Goal: Register for event/course

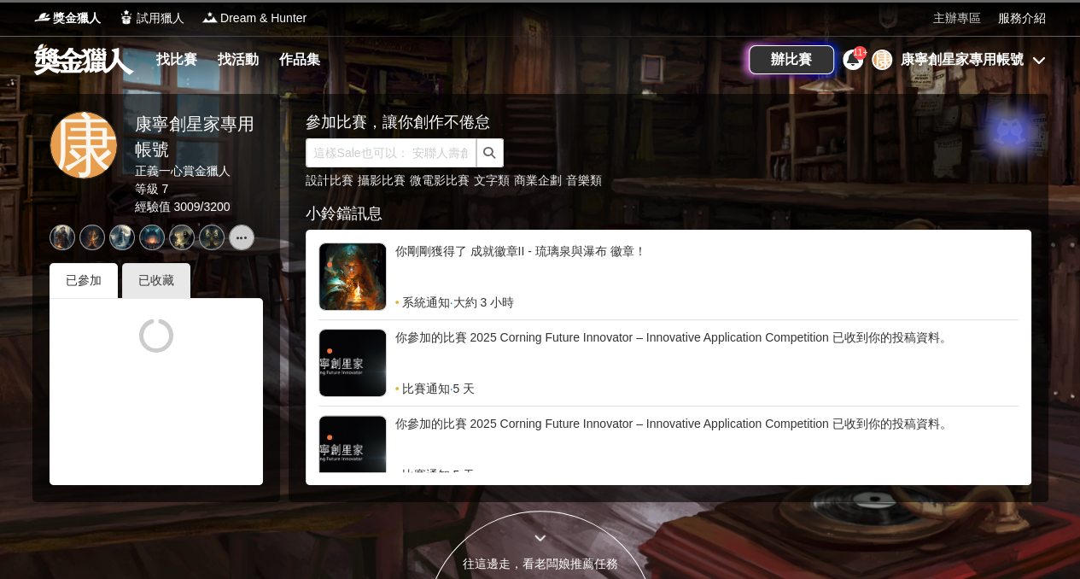
click at [971, 18] on link "主辦專區" at bounding box center [957, 18] width 48 height 18
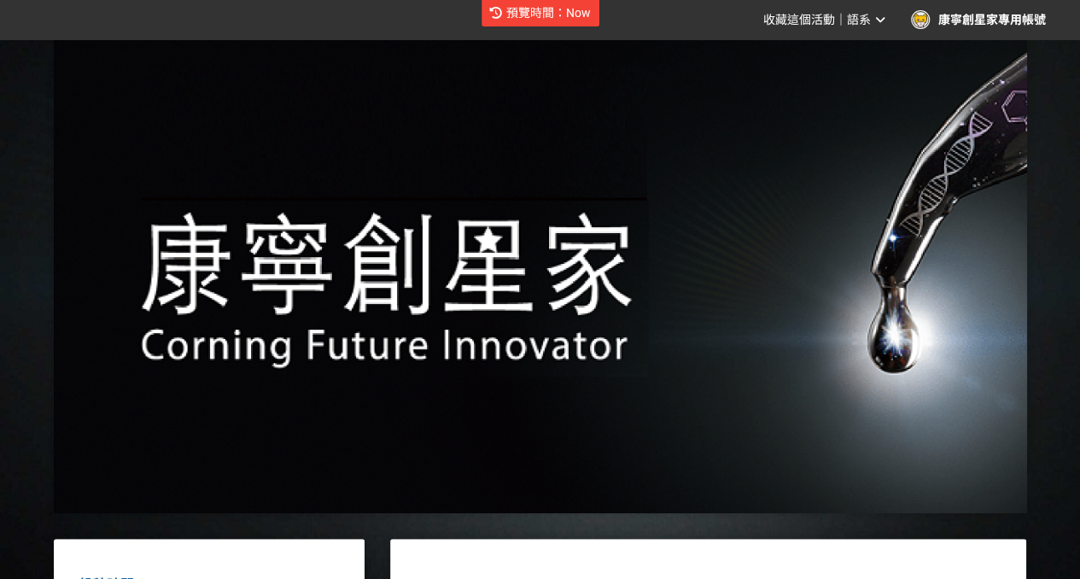
scroll to position [256, 0]
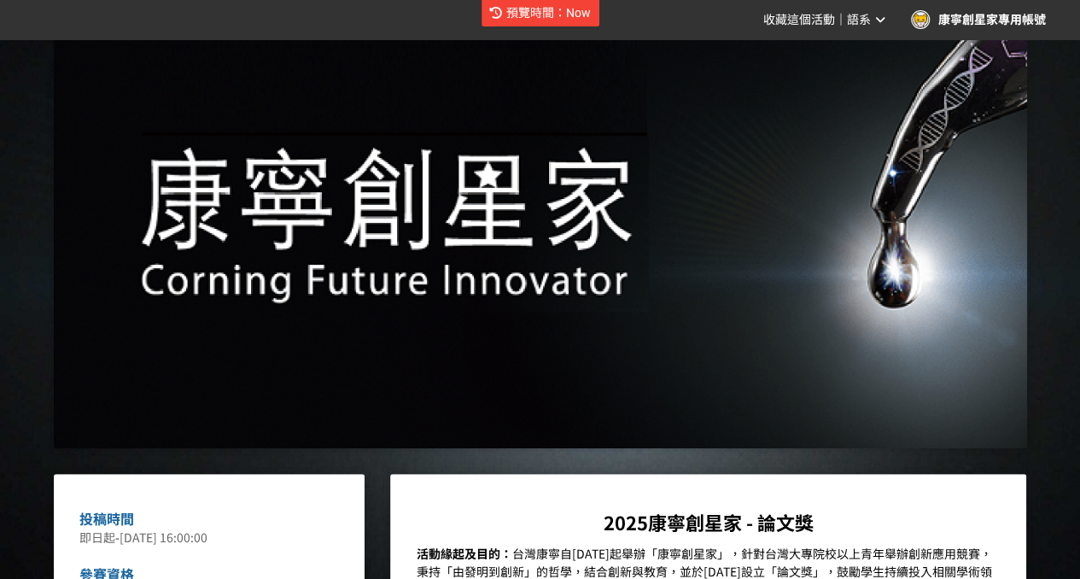
click at [531, 18] on span "預覽時間：Now" at bounding box center [548, 13] width 85 height 14
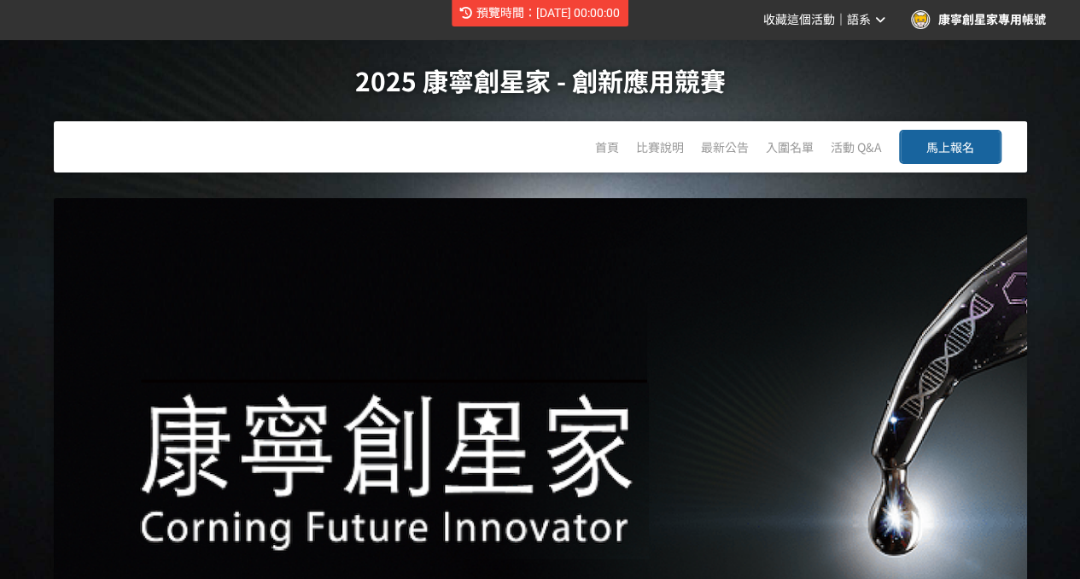
click at [599, 17] on span "預覽時間：2024-09-04 00:00:00" at bounding box center [547, 13] width 143 height 14
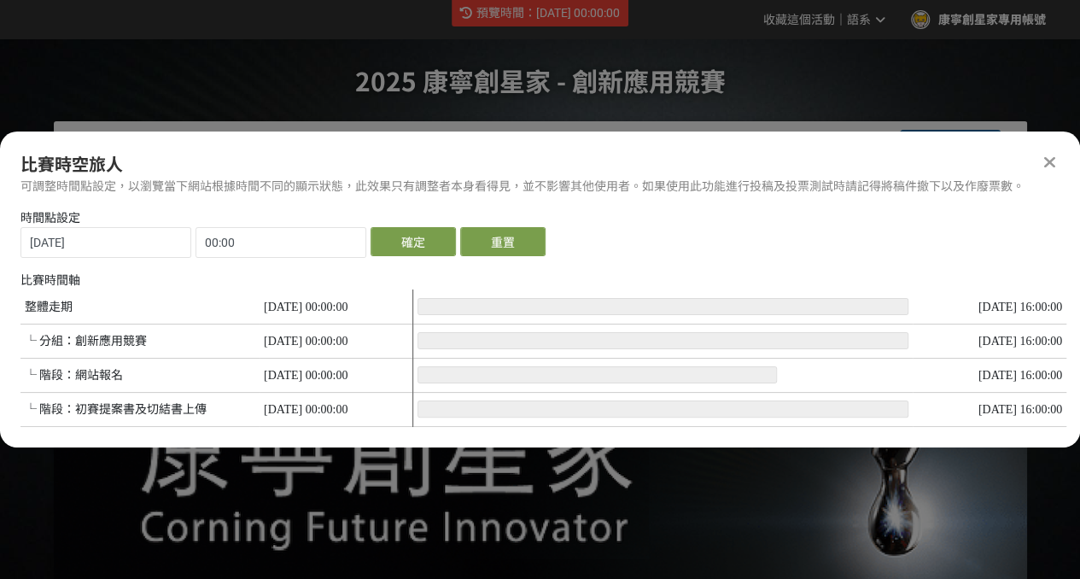
click at [1047, 156] on icon at bounding box center [1049, 162] width 11 height 17
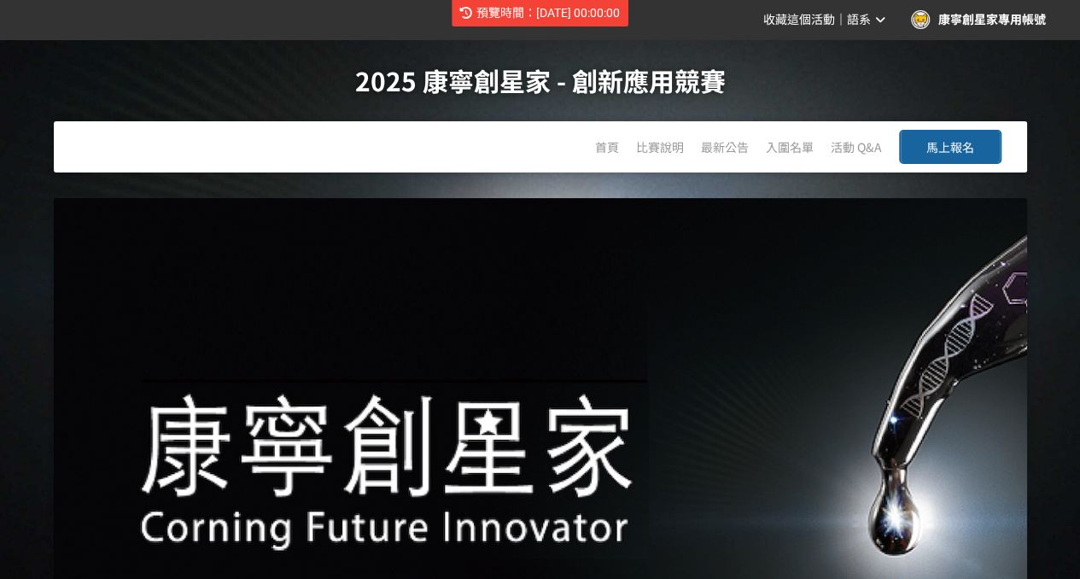
click at [948, 132] on button "馬上報名" at bounding box center [950, 147] width 102 height 34
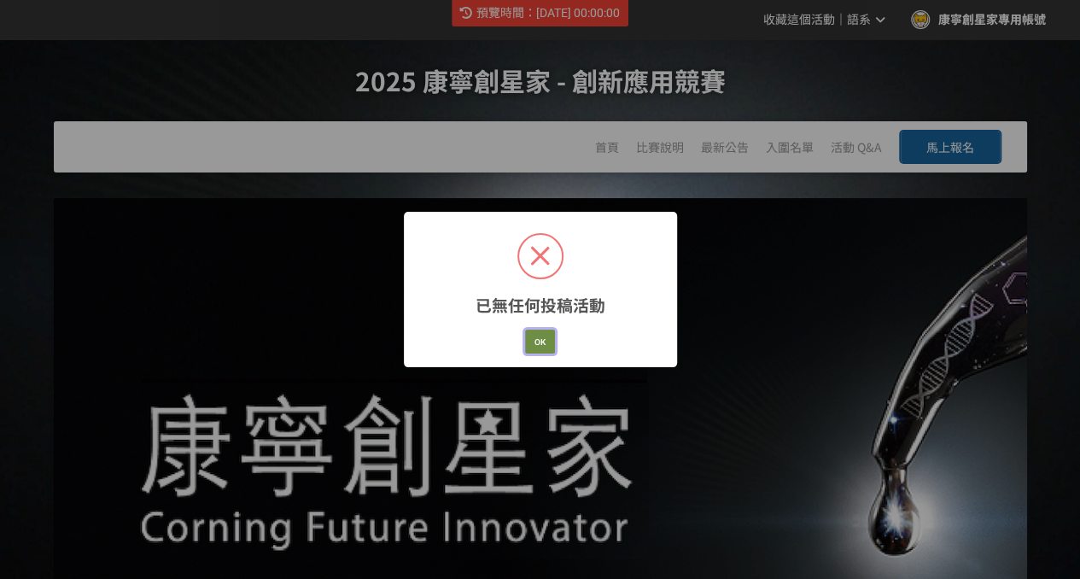
click at [534, 332] on button "OK" at bounding box center [540, 341] width 30 height 24
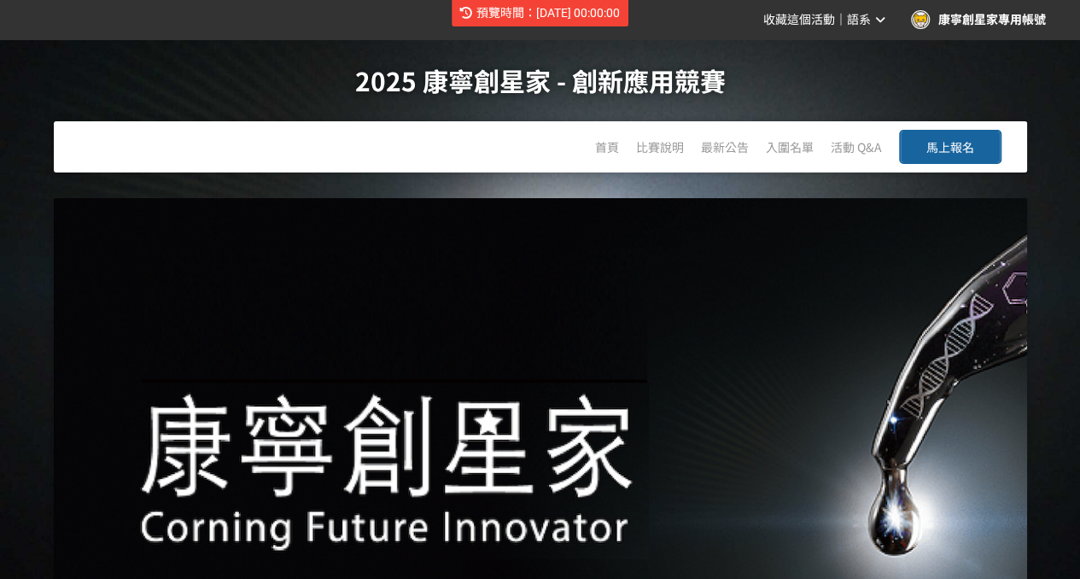
click at [993, 141] on button "馬上報名" at bounding box center [950, 147] width 102 height 34
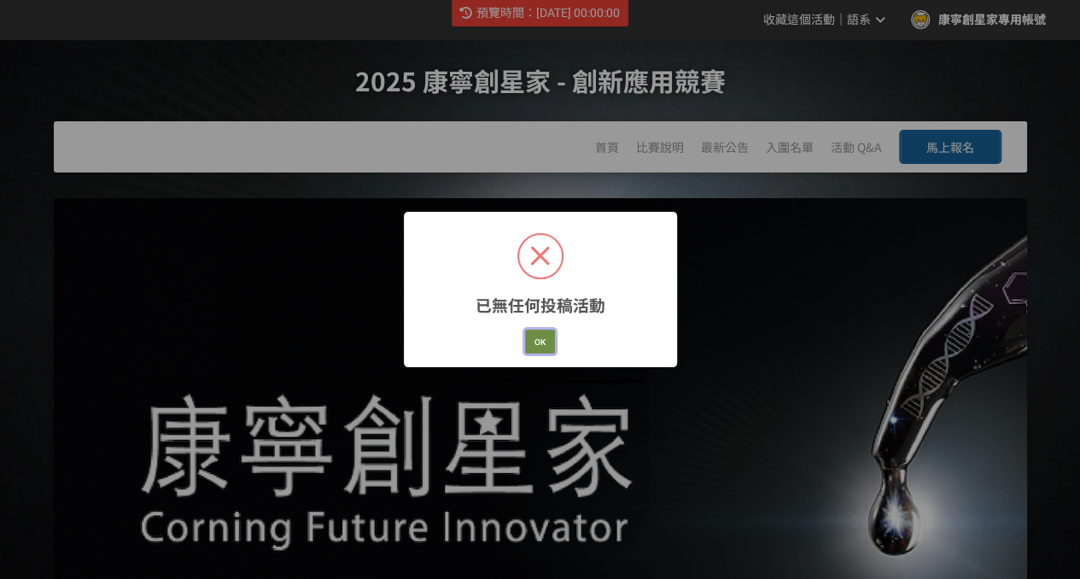
click at [546, 338] on button "OK" at bounding box center [540, 341] width 30 height 24
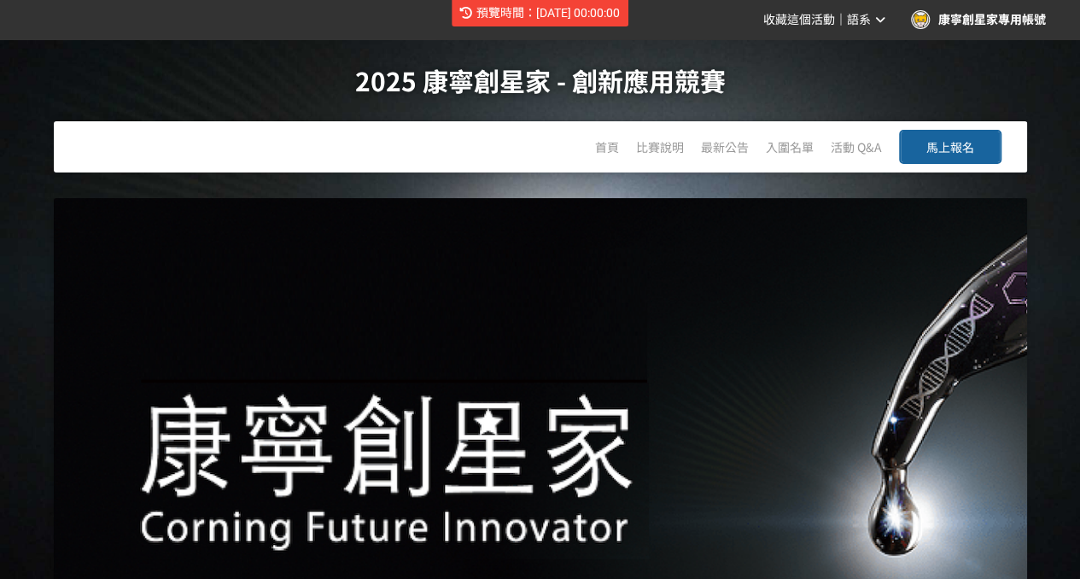
click at [959, 137] on button "馬上報名" at bounding box center [950, 147] width 102 height 34
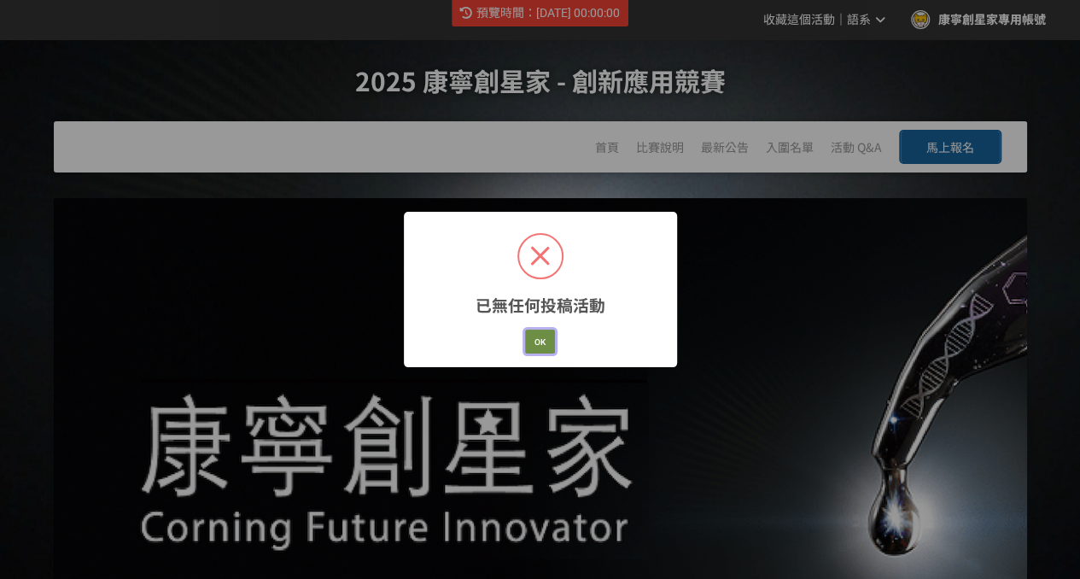
click at [554, 346] on button "OK" at bounding box center [540, 341] width 30 height 24
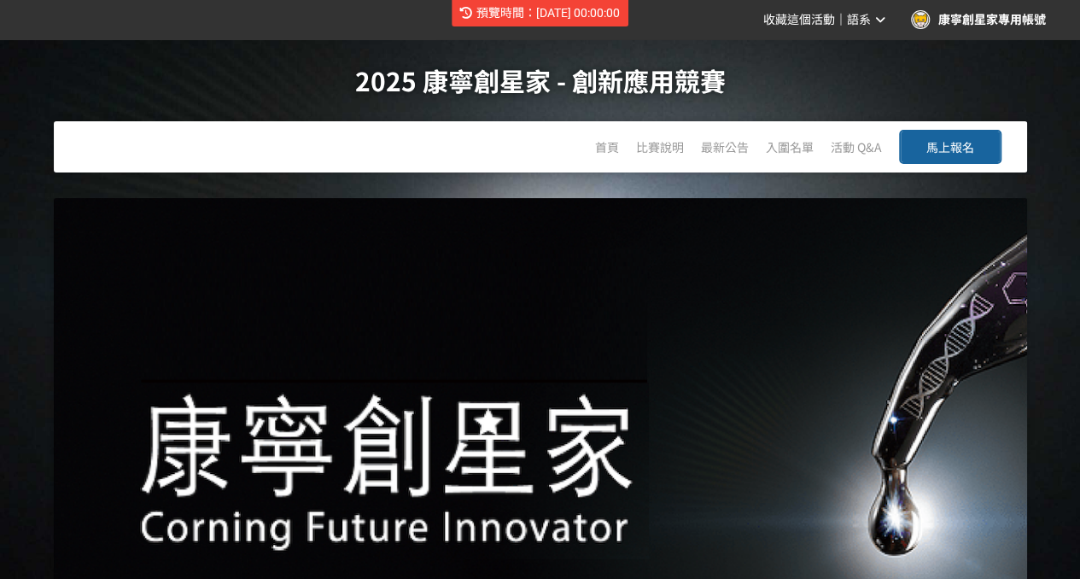
click at [586, 13] on span "預覽時間：2024-09-04 00:00:00" at bounding box center [547, 13] width 143 height 14
select select "8"
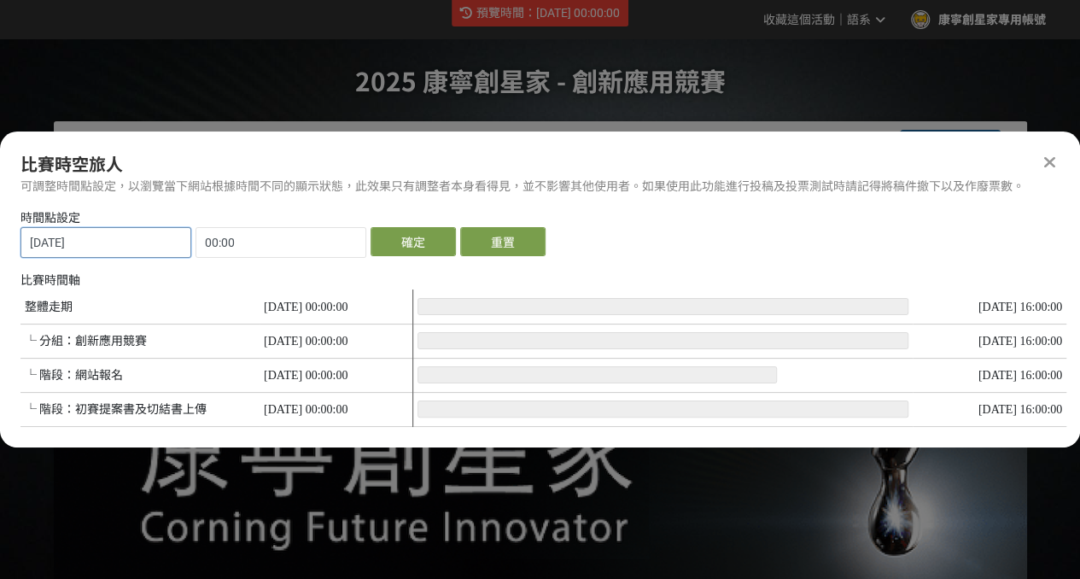
click at [121, 241] on input "2024-09-04" at bounding box center [105, 242] width 169 height 29
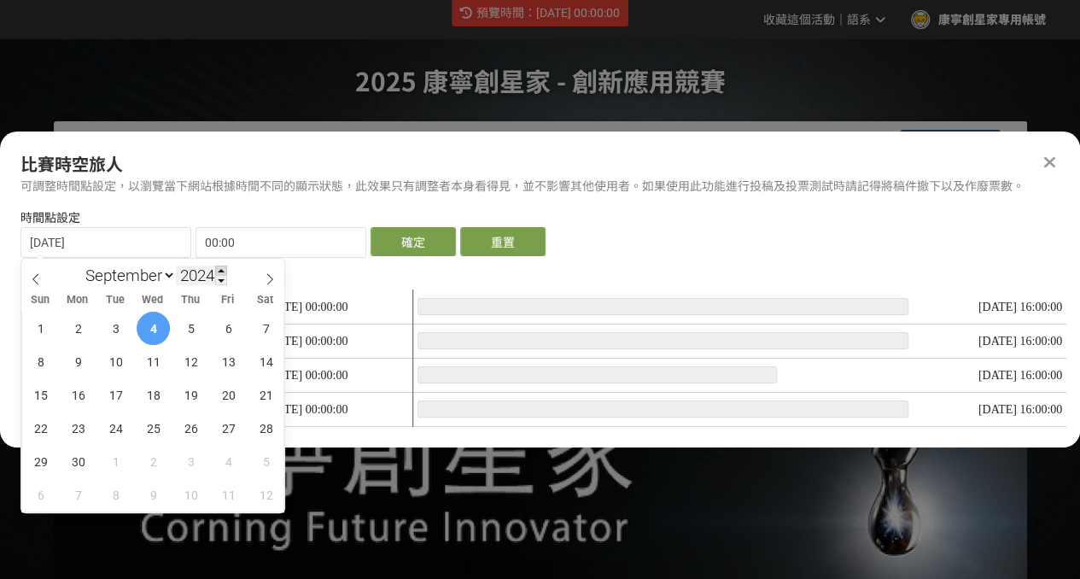
click at [220, 267] on span at bounding box center [221, 270] width 12 height 10
type input "2025"
click at [195, 332] on span "4" at bounding box center [190, 328] width 33 height 33
type input "2025-09-04"
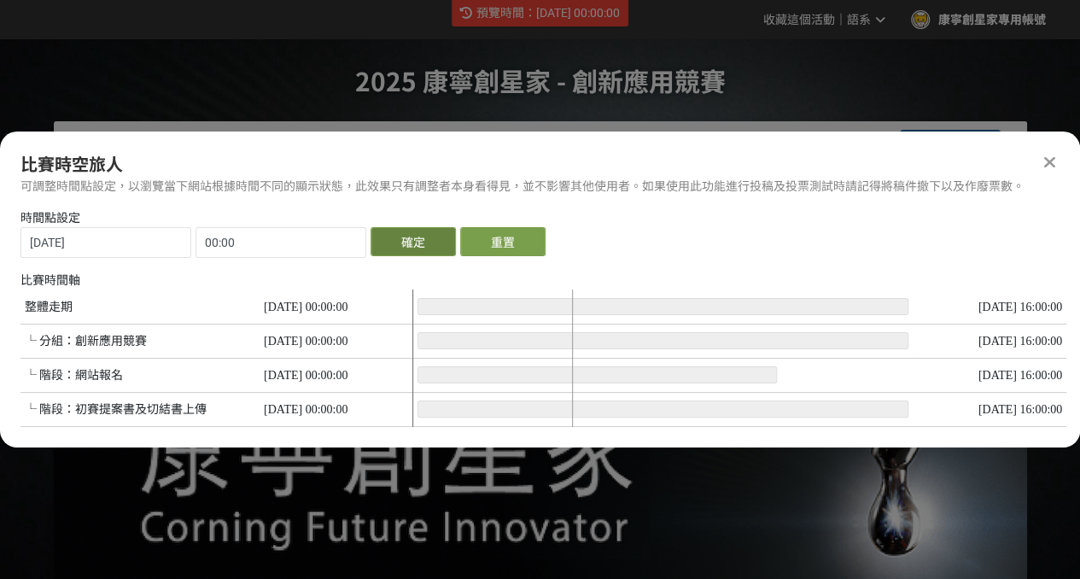
click at [426, 250] on button "確定" at bounding box center [412, 241] width 85 height 29
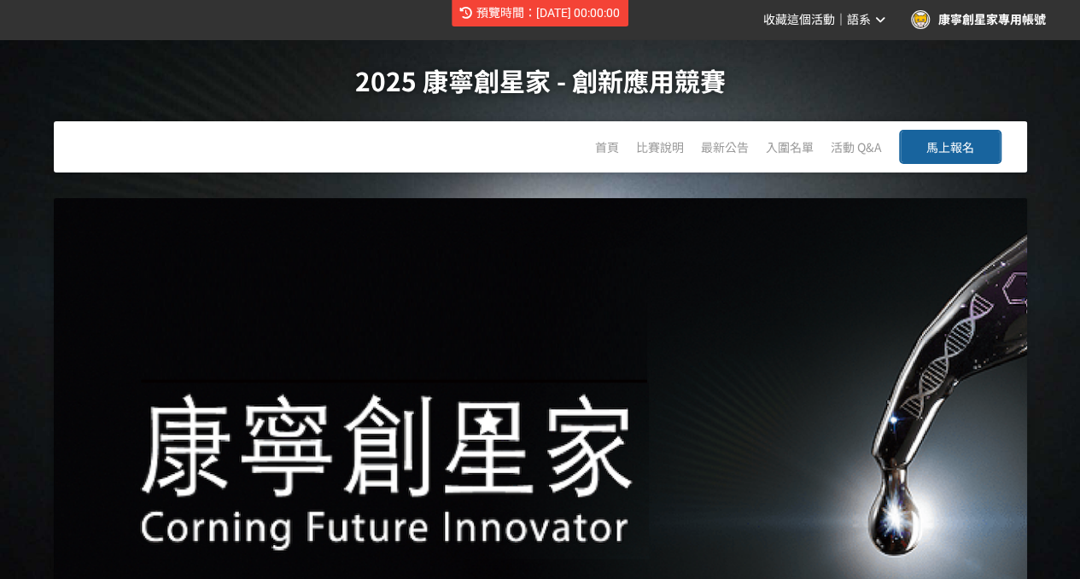
click at [936, 144] on span "馬上報名" at bounding box center [950, 146] width 48 height 17
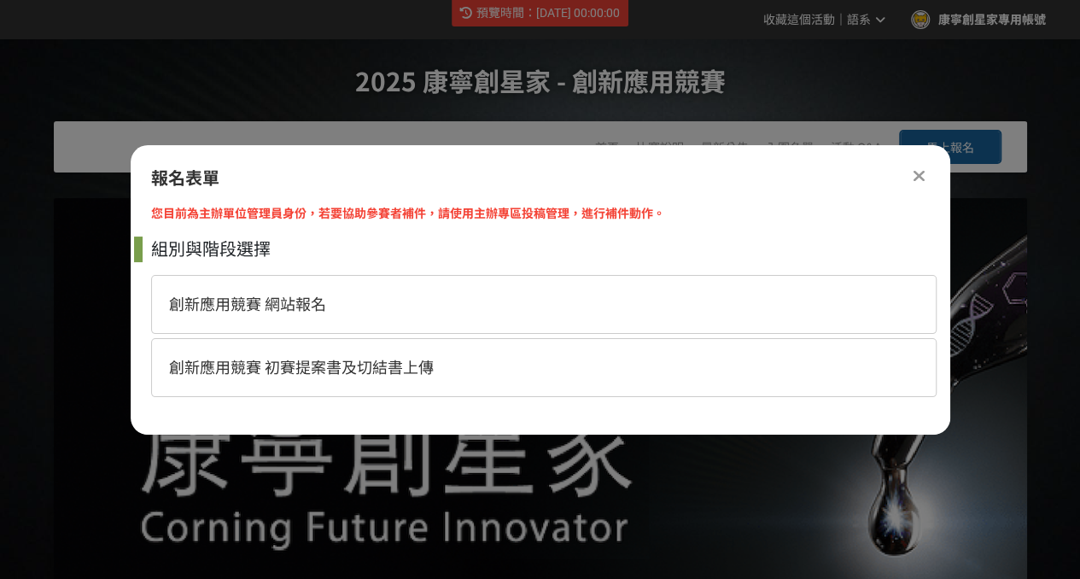
click at [333, 300] on div "創新應用競賽 網站報名" at bounding box center [543, 304] width 785 height 59
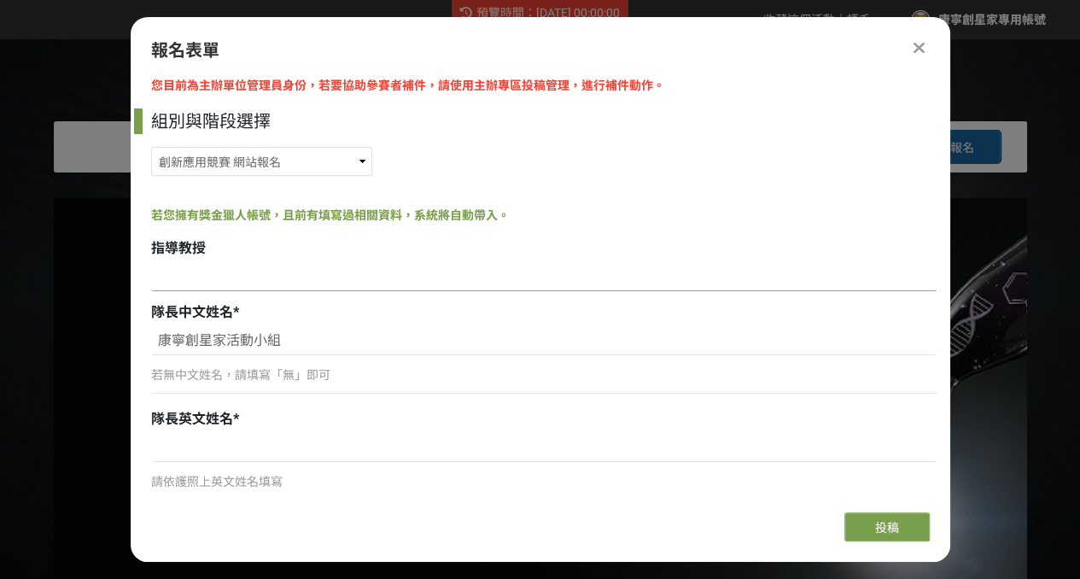
click at [335, 283] on input at bounding box center [543, 276] width 785 height 29
type input "ㄔ"
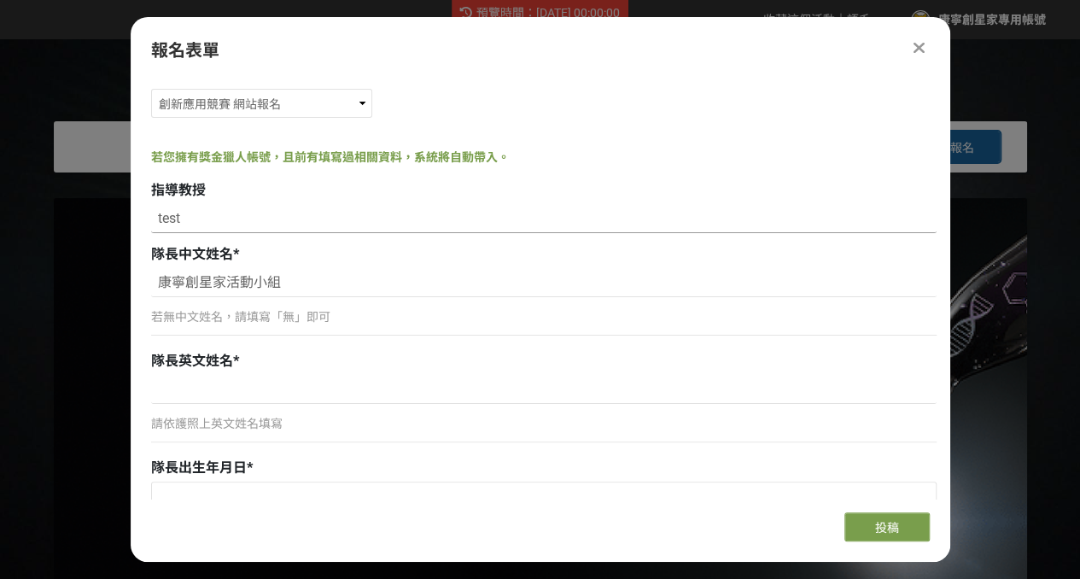
scroll to position [85, 0]
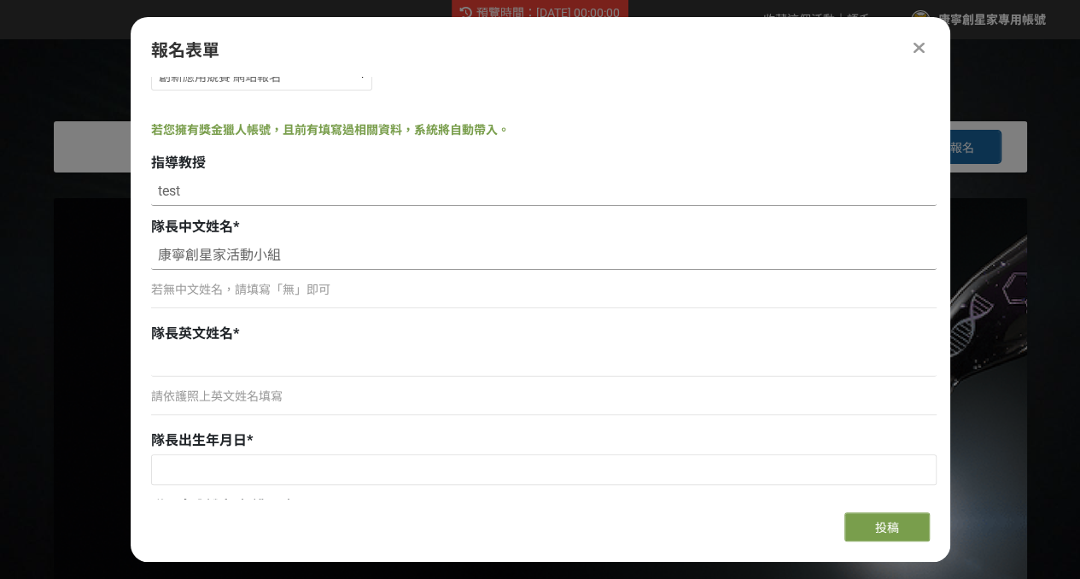
type input "test"
click at [257, 267] on input "康寧創星家活動小組" at bounding box center [543, 255] width 785 height 29
click at [292, 254] on input "康寧創星家活動小組" at bounding box center [543, 255] width 785 height 29
drag, startPoint x: 224, startPoint y: 254, endPoint x: 130, endPoint y: 257, distance: 94.8
click at [131, 257] on div "您目前為主辦單位管理員身份，若要協助參賽者補件，請使用主辦專區投稿管理，進行補件動作。 組別與階段選擇 創新應用競賽 網站報名 創新應用競賽 初賽提案書及切結…" at bounding box center [540, 288] width 819 height 422
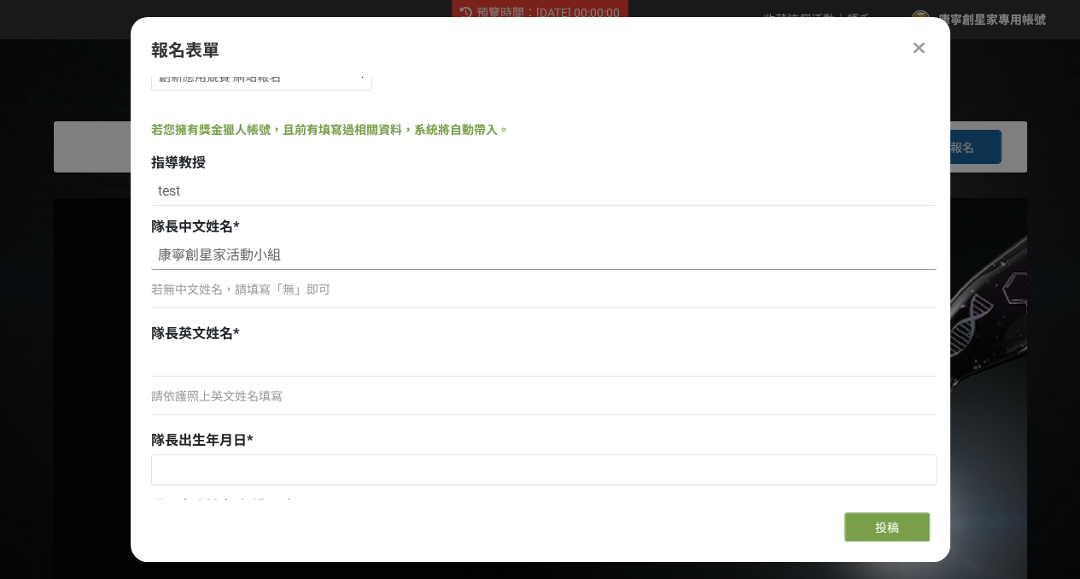
click at [312, 257] on input "康寧創星家活動小組" at bounding box center [543, 255] width 785 height 29
drag, startPoint x: 312, startPoint y: 257, endPoint x: 90, endPoint y: 257, distance: 222.8
type input "test"
click at [276, 372] on input at bounding box center [543, 361] width 785 height 29
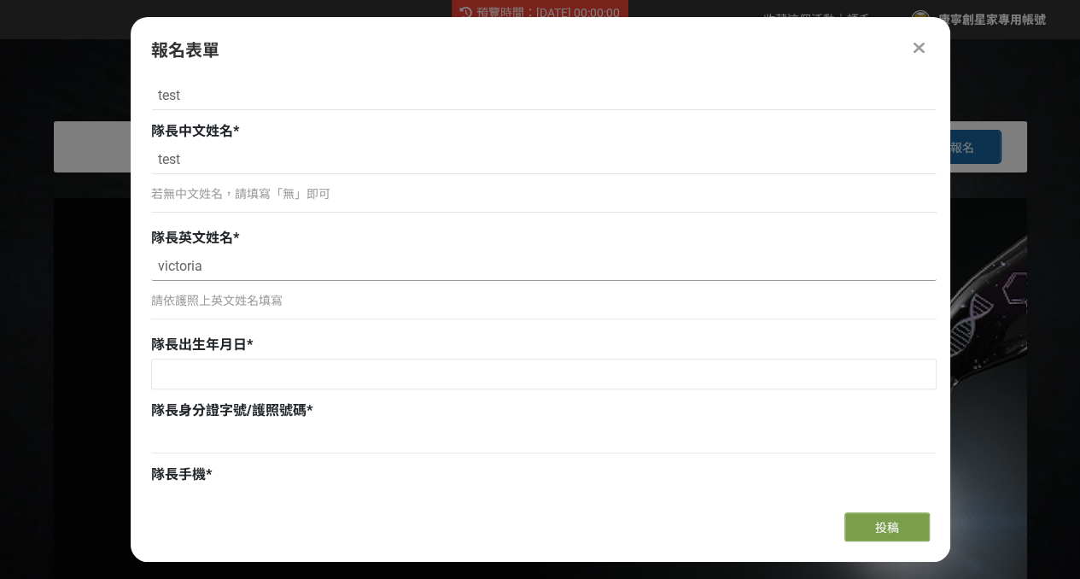
scroll to position [256, 0]
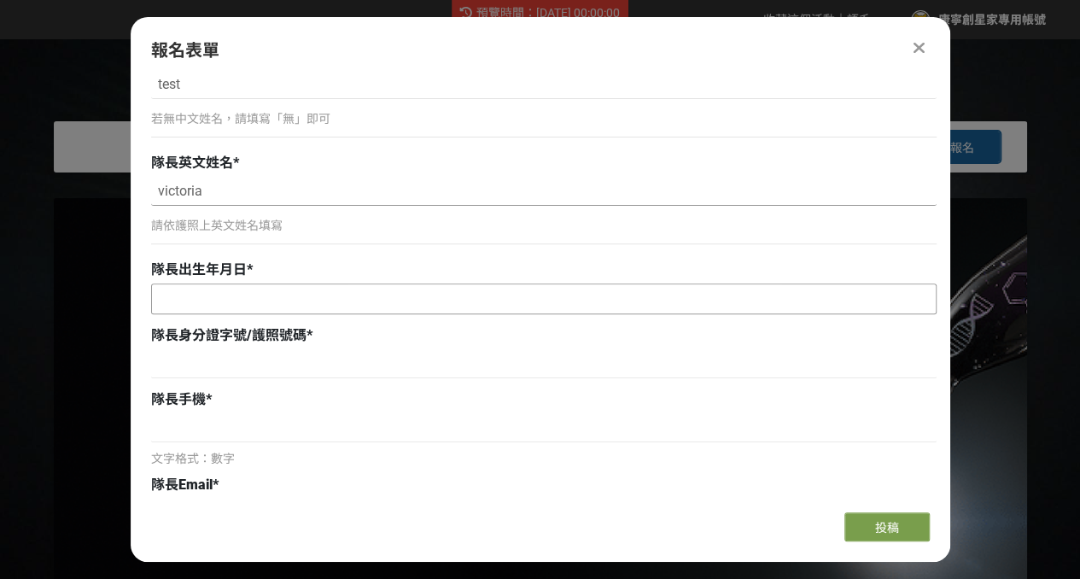
type input "victoria"
click at [247, 294] on input "text" at bounding box center [544, 298] width 784 height 29
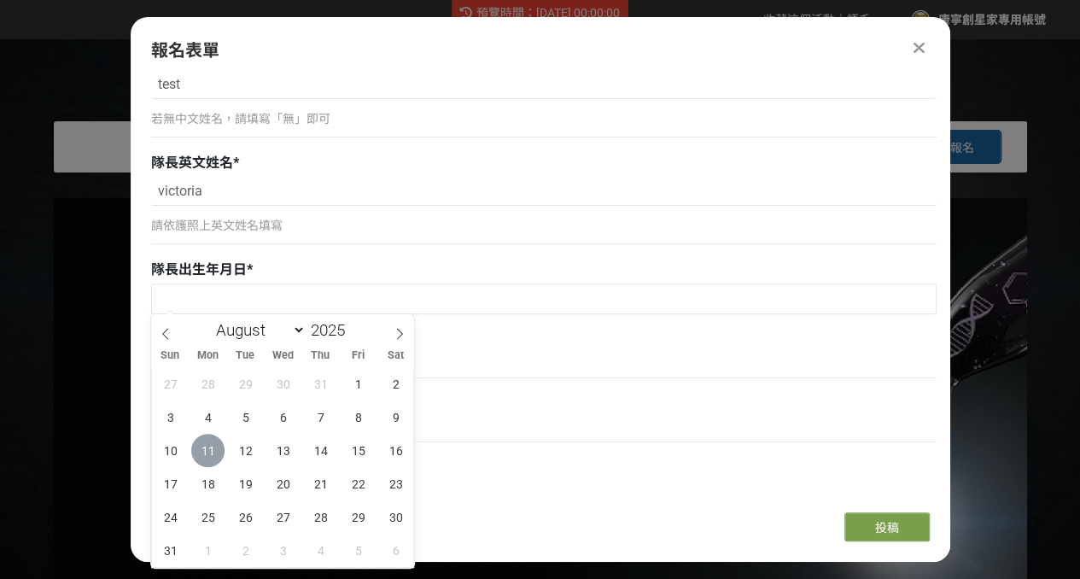
click at [205, 446] on span "11" at bounding box center [207, 450] width 33 height 33
type input "[DATE]"
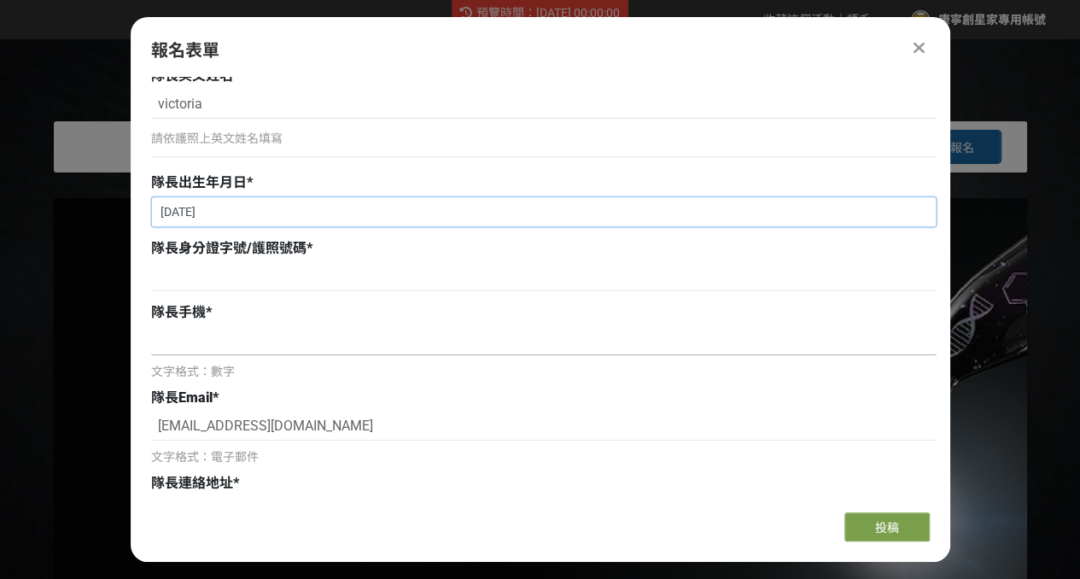
scroll to position [427, 0]
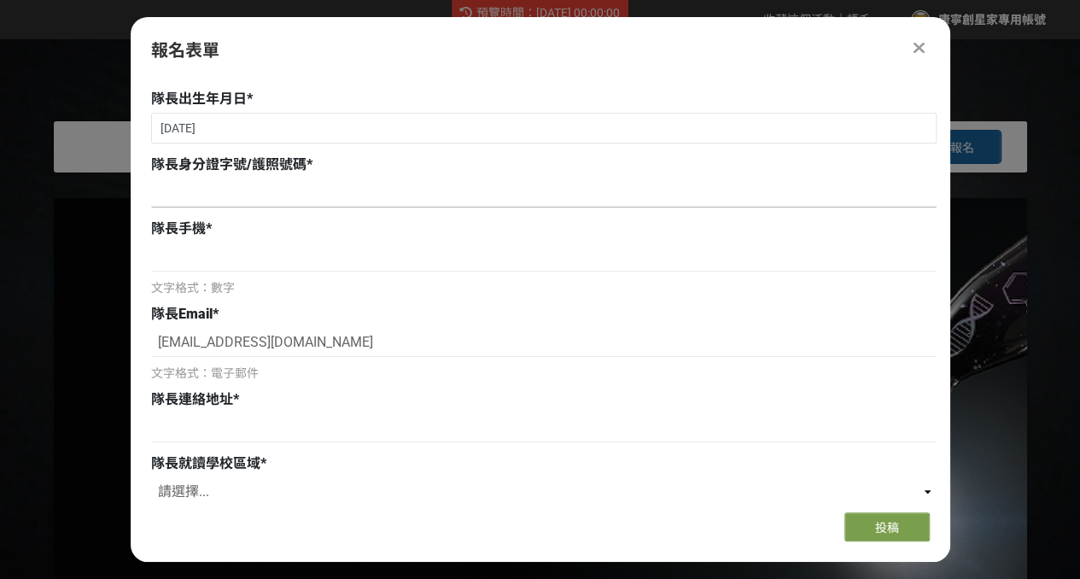
click at [253, 201] on input at bounding box center [543, 192] width 785 height 29
type input "a123456789"
click at [234, 262] on input at bounding box center [543, 256] width 785 height 29
type input "098765421"
click at [274, 339] on input "[EMAIL_ADDRESS][DOMAIN_NAME]" at bounding box center [543, 342] width 785 height 29
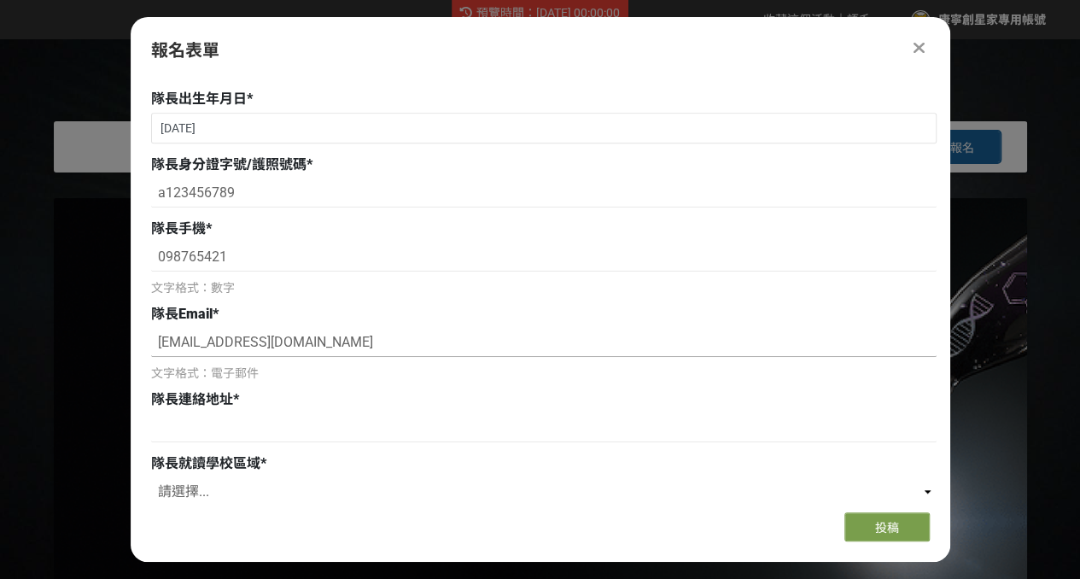
drag, startPoint x: 366, startPoint y: 339, endPoint x: 64, endPoint y: 318, distance: 302.9
type input "m"
type input "victoriamy.chen@ogilvy.com"
click at [231, 433] on input at bounding box center [543, 427] width 785 height 29
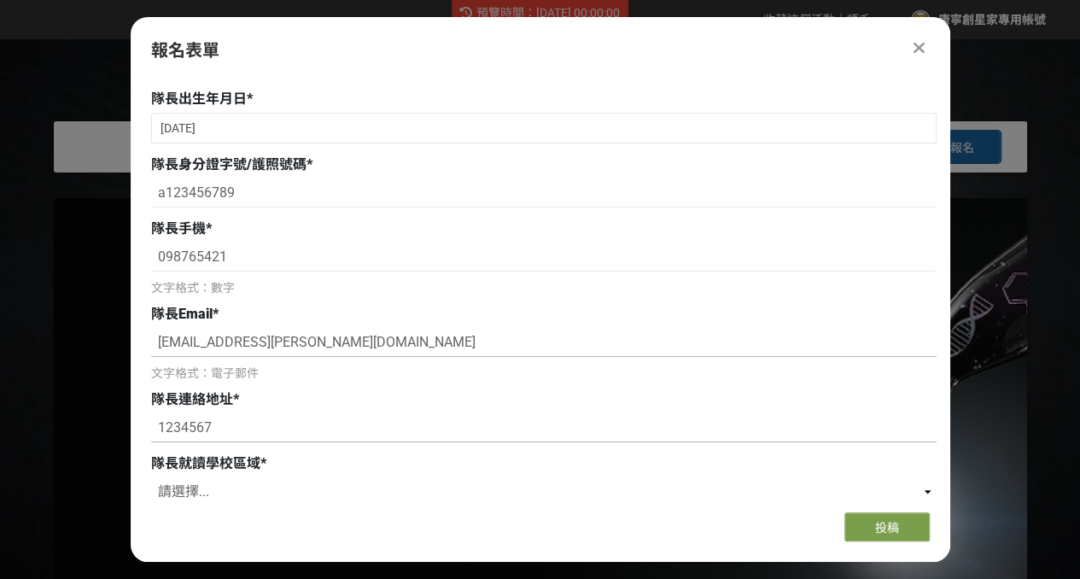
scroll to position [598, 0]
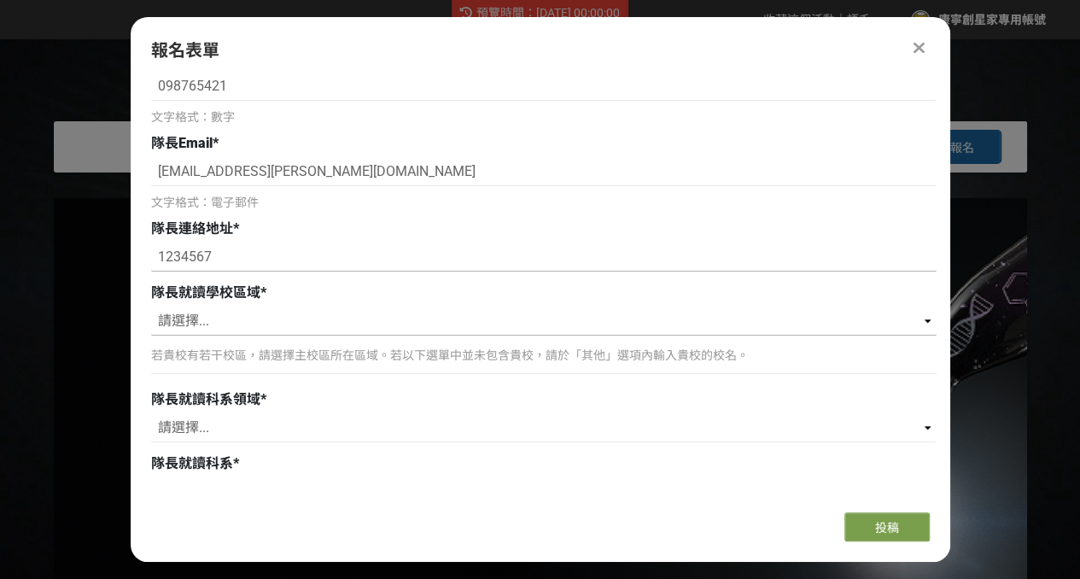
type input "1234567"
click at [230, 311] on select "請選擇... 北（台北、基隆、桃園、新竹、苗栗） 中（台中、彰化、南投、雲林） 南（嘉義、台南、高雄、屏東） 東（宜蘭、花蓮、台東） 離島（澎湖、金門） 其他" at bounding box center [543, 320] width 785 height 29
select select "北（台北、基隆、桃園、新竹、苗栗）"
click at [151, 306] on select "請選擇... 北（台北、基隆、桃園、新竹、苗栗） 中（台中、彰化、南投、雲林） 南（嘉義、台南、高雄、屏東） 東（宜蘭、花蓮、台東） 離島（澎湖、金門） 其他" at bounding box center [543, 320] width 785 height 29
click at [370, 423] on input "Search for option" at bounding box center [534, 429] width 761 height 24
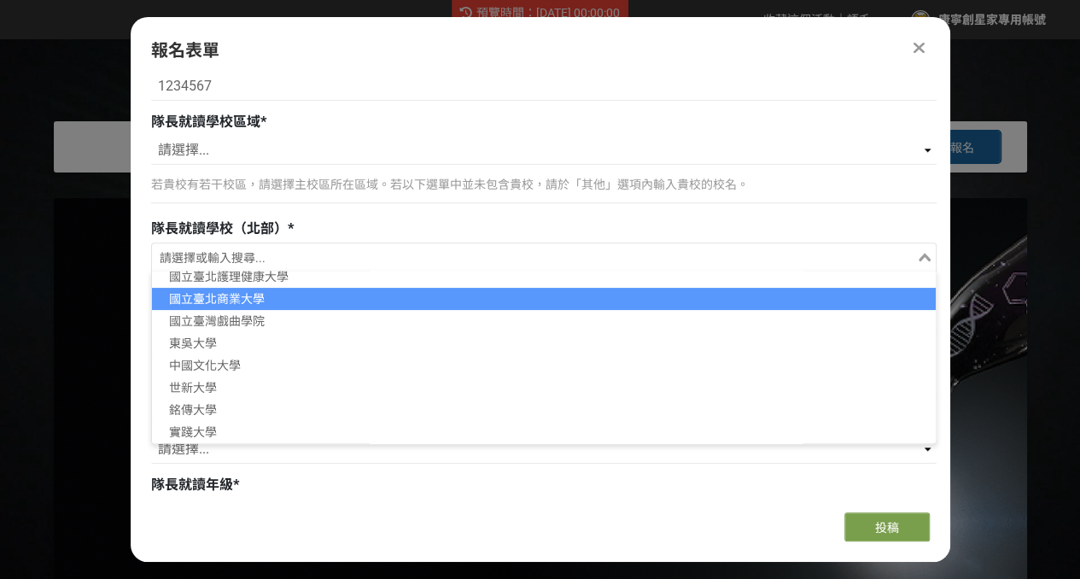
scroll to position [256, 0]
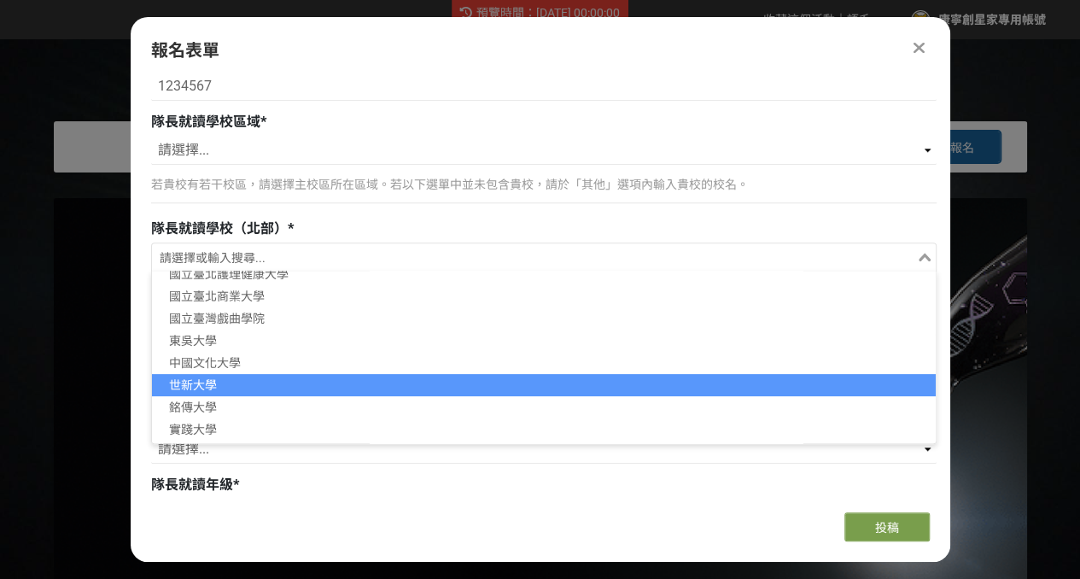
click at [249, 385] on li "世新大學" at bounding box center [544, 385] width 784 height 22
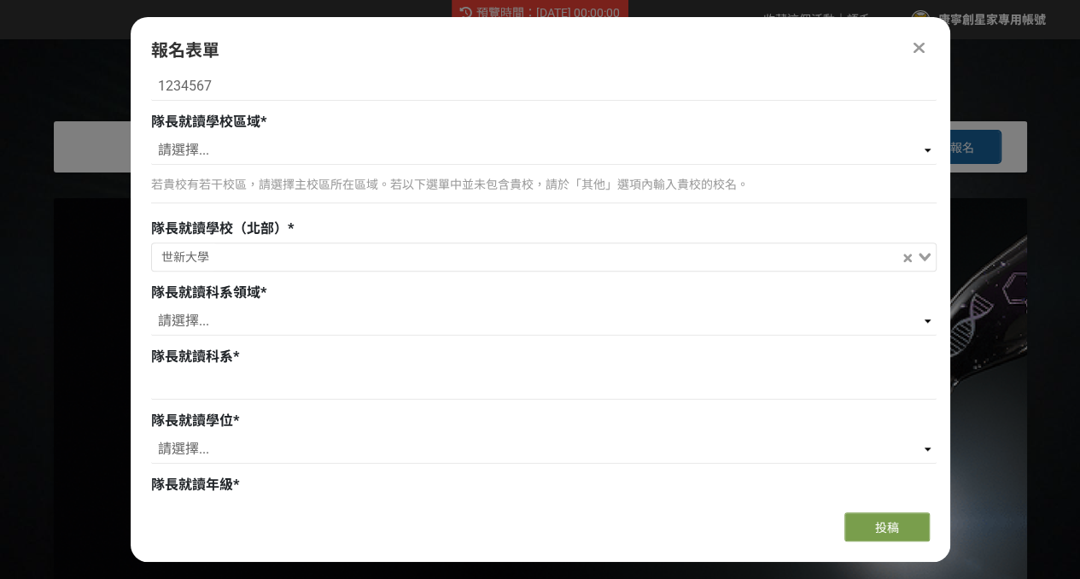
scroll to position [4, 0]
click at [243, 330] on select "請選擇... 藝術/設計領域 人文社會/教育領域 商管/法律領域 理/工/電機資訊領域 農/林/生科/醫藥衛生領域" at bounding box center [543, 320] width 785 height 29
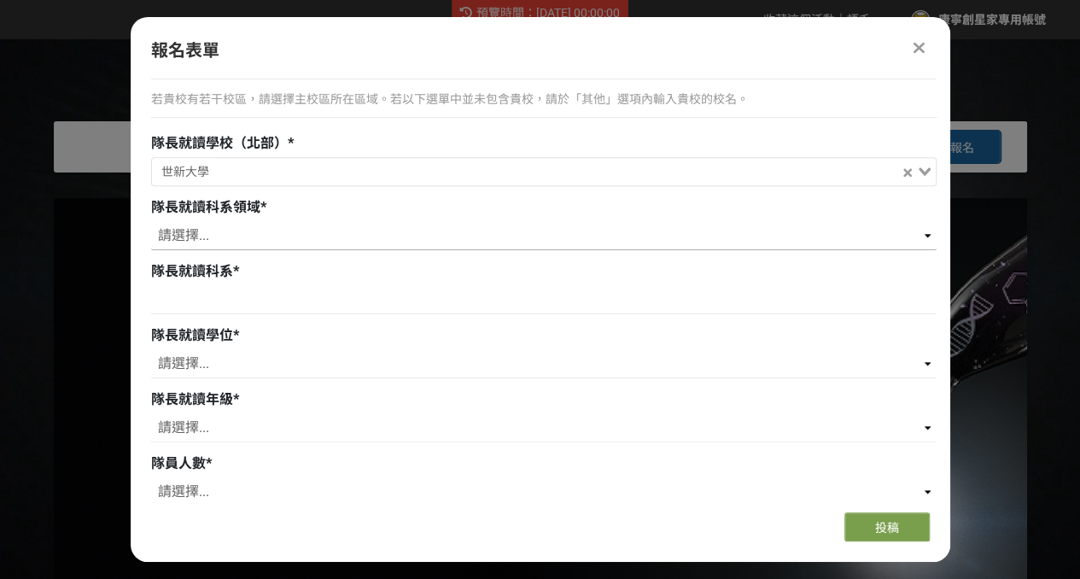
click at [359, 224] on select "請選擇... 藝術/設計領域 人文社會/教育領域 商管/法律領域 理/工/電機資訊領域 農/林/生科/醫藥衛生領域" at bounding box center [543, 235] width 785 height 29
click at [776, 38] on div "報名表單" at bounding box center [540, 51] width 778 height 26
click at [577, 231] on select "請選擇... 藝術/設計領域 人文社會/教育領域 商管/法律領域 理/工/電機資訊領域 農/林/生科/醫藥衛生領域" at bounding box center [543, 235] width 785 height 29
click at [421, 237] on select "請選擇... 藝術/設計領域 人文社會/教育領域 商管/法律領域 理/工/電機資訊領域 農/林/生科/醫藥衛生領域" at bounding box center [543, 235] width 785 height 29
click at [253, 238] on select "請選擇... 藝術/設計領域 人文社會/教育領域 商管/法律領域 理/工/電機資訊領域 農/林/生科/醫藥衛生領域" at bounding box center [543, 235] width 785 height 29
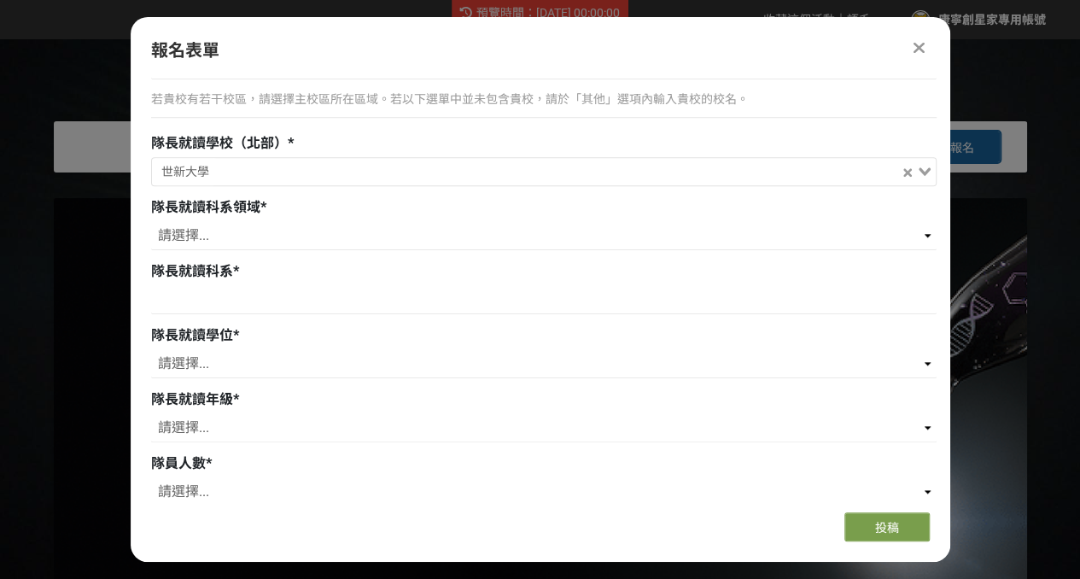
click at [915, 46] on icon at bounding box center [918, 47] width 11 height 17
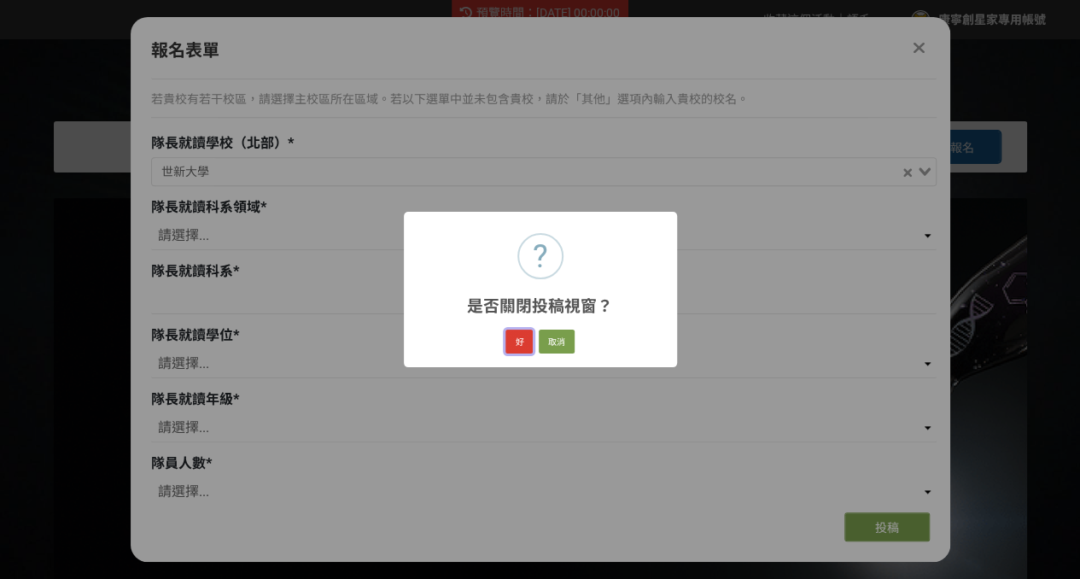
click at [520, 349] on button "好" at bounding box center [518, 341] width 27 height 24
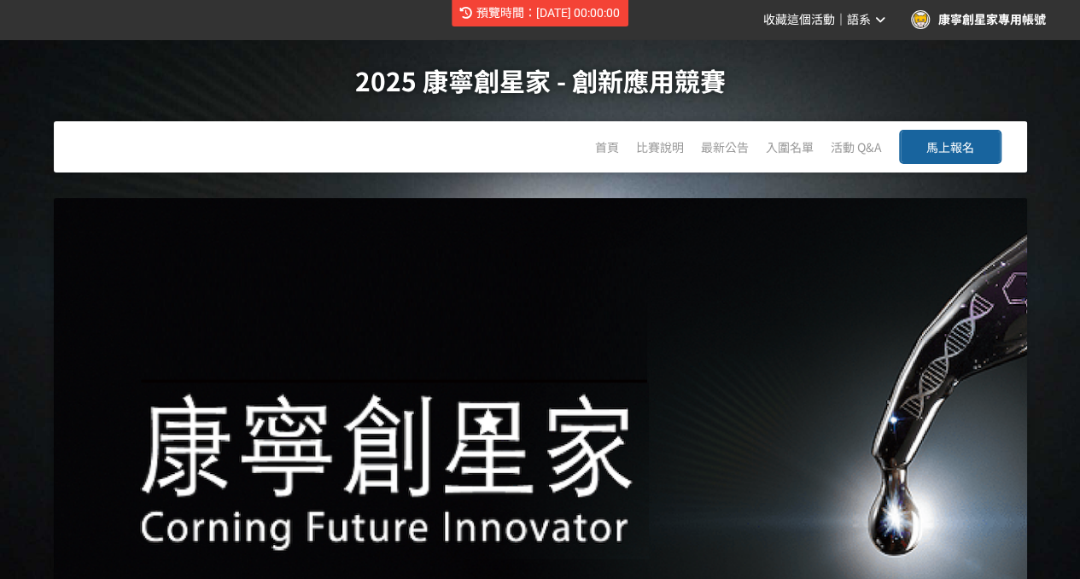
click at [879, 20] on icon at bounding box center [880, 20] width 9 height 12
click at [870, 108] on link "English" at bounding box center [859, 107] width 73 height 34
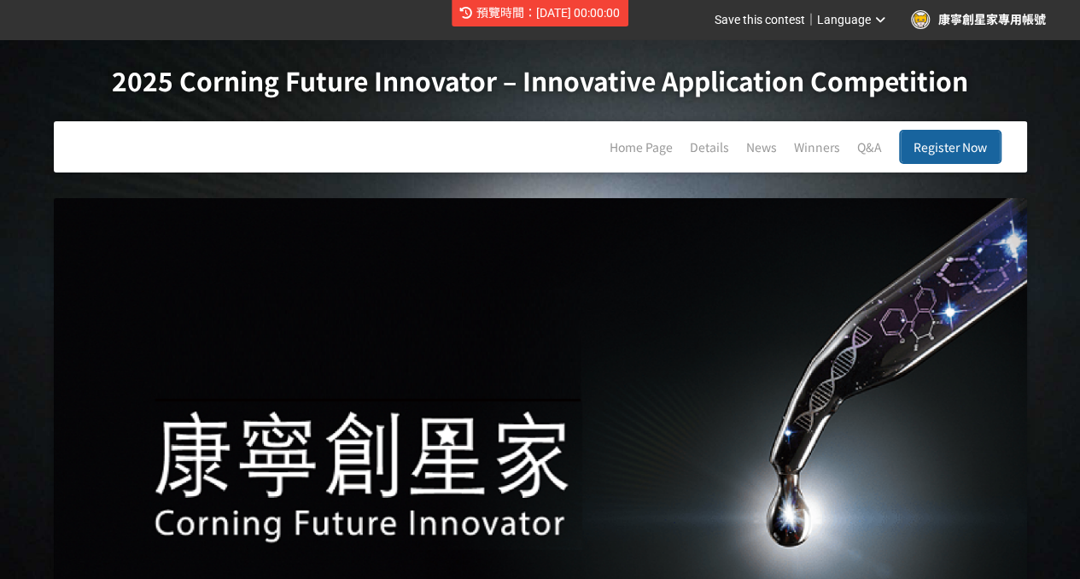
click at [935, 144] on span "Register Now" at bounding box center [949, 146] width 73 height 17
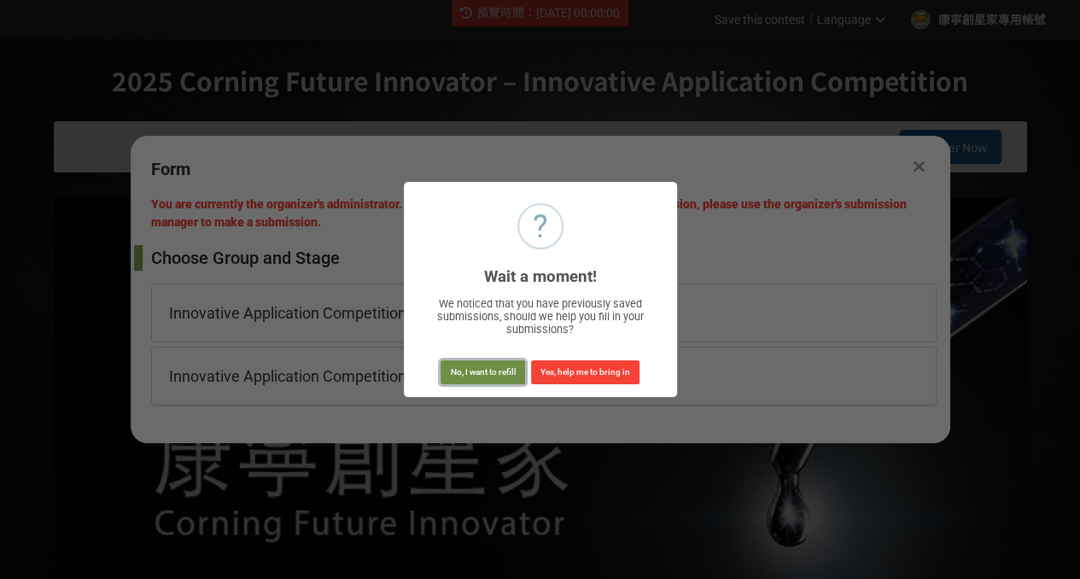
click at [504, 376] on button "No, I want to refill" at bounding box center [482, 372] width 85 height 24
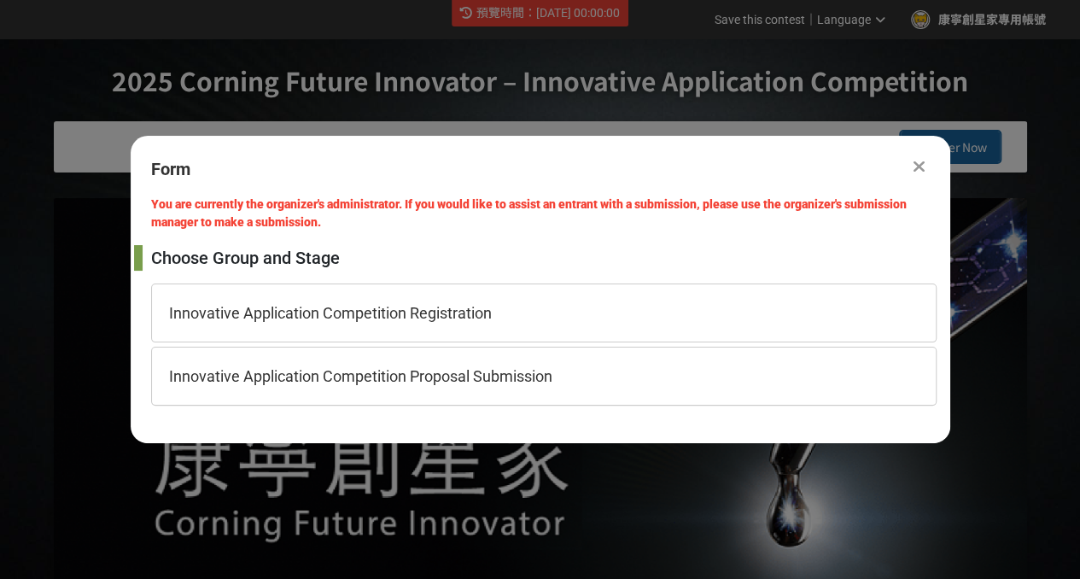
click at [924, 167] on div at bounding box center [919, 166] width 20 height 20
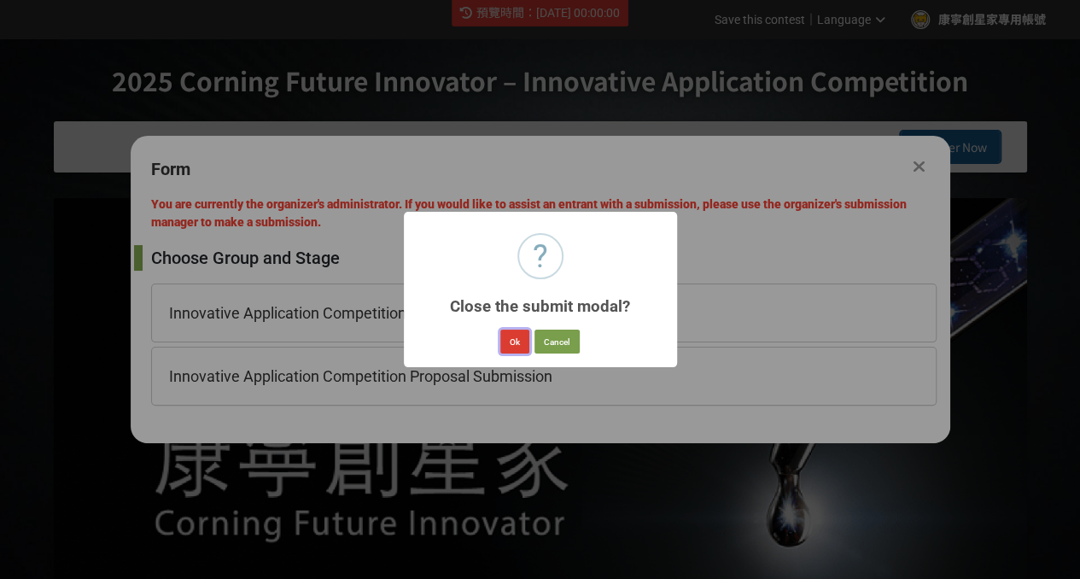
click at [517, 339] on button "Ok" at bounding box center [514, 341] width 29 height 24
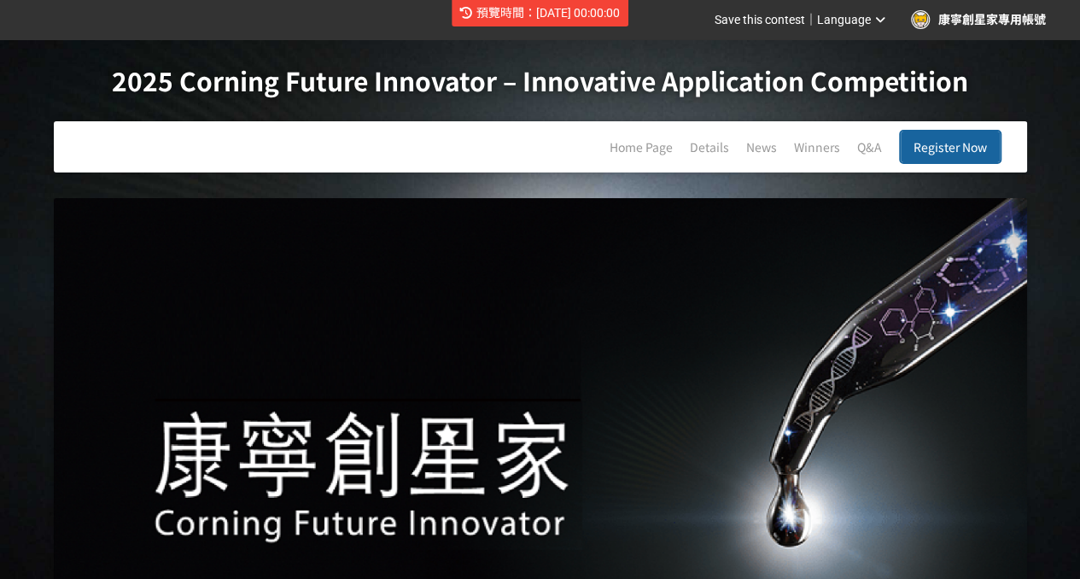
click at [869, 32] on div "Save this contest ｜ Language 康寧創星家專用帳號" at bounding box center [867, 19] width 357 height 31
click at [864, 21] on span "Language" at bounding box center [844, 20] width 54 height 14
click at [932, 147] on div at bounding box center [540, 289] width 1080 height 579
click at [932, 147] on span "Register Now" at bounding box center [949, 146] width 73 height 17
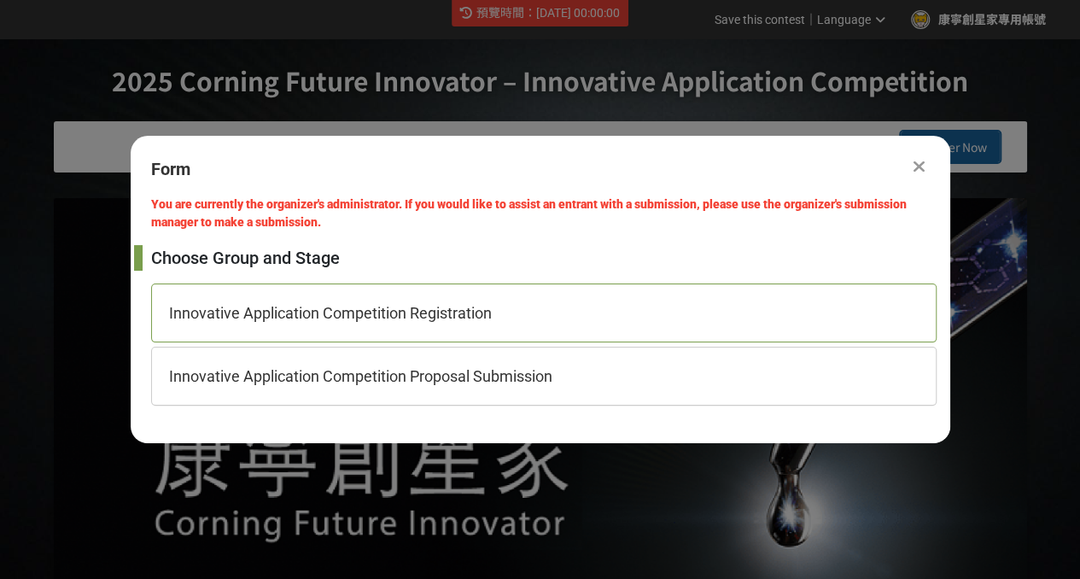
click at [538, 313] on div "Innovative Application Competition Registration" at bounding box center [543, 312] width 785 height 59
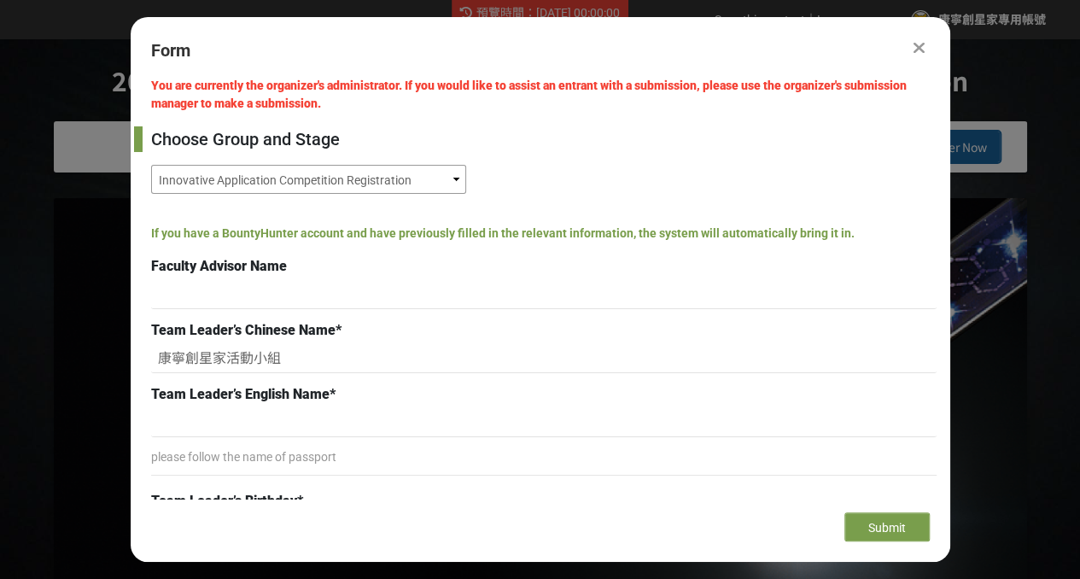
click at [451, 182] on select "Innovative Application Competition Registration Innovative Application Competit…" at bounding box center [308, 179] width 315 height 29
click at [151, 165] on select "Innovative Application Competition Registration Innovative Application Competit…" at bounding box center [308, 179] width 315 height 29
click at [254, 301] on input at bounding box center [543, 294] width 785 height 29
type input "ㄉˋ"
type input "ㄉˇ"
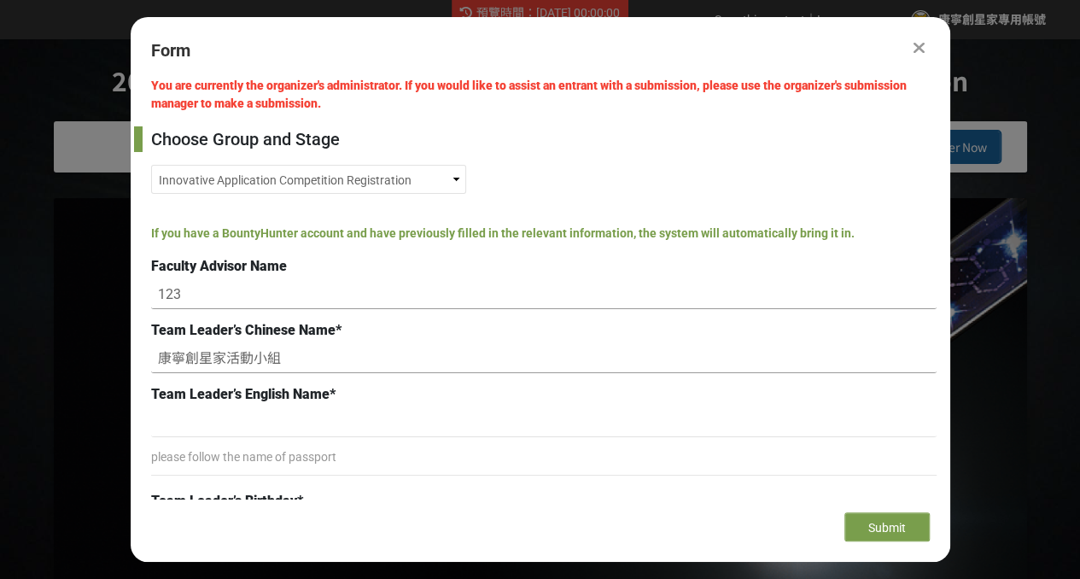
type input "123"
drag, startPoint x: 290, startPoint y: 359, endPoint x: 61, endPoint y: 352, distance: 228.9
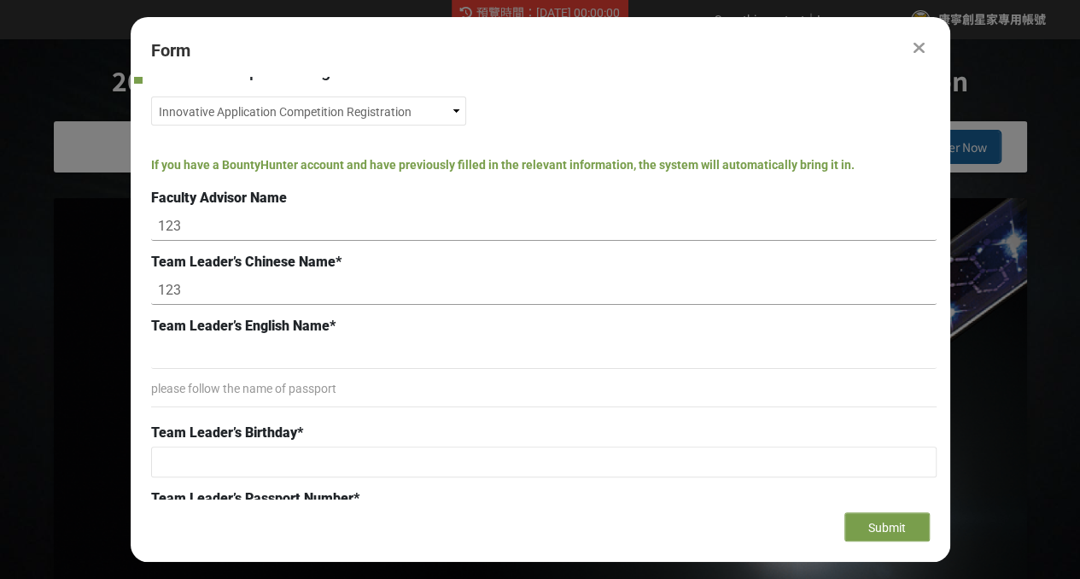
scroll to position [85, 0]
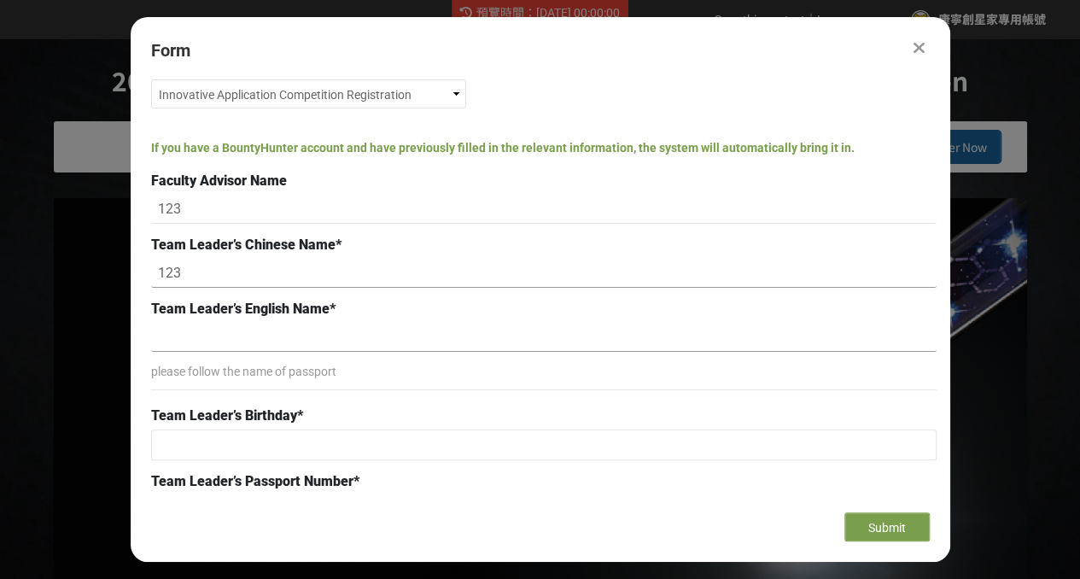
type input "123"
click at [358, 342] on input at bounding box center [543, 337] width 785 height 29
type input "1"
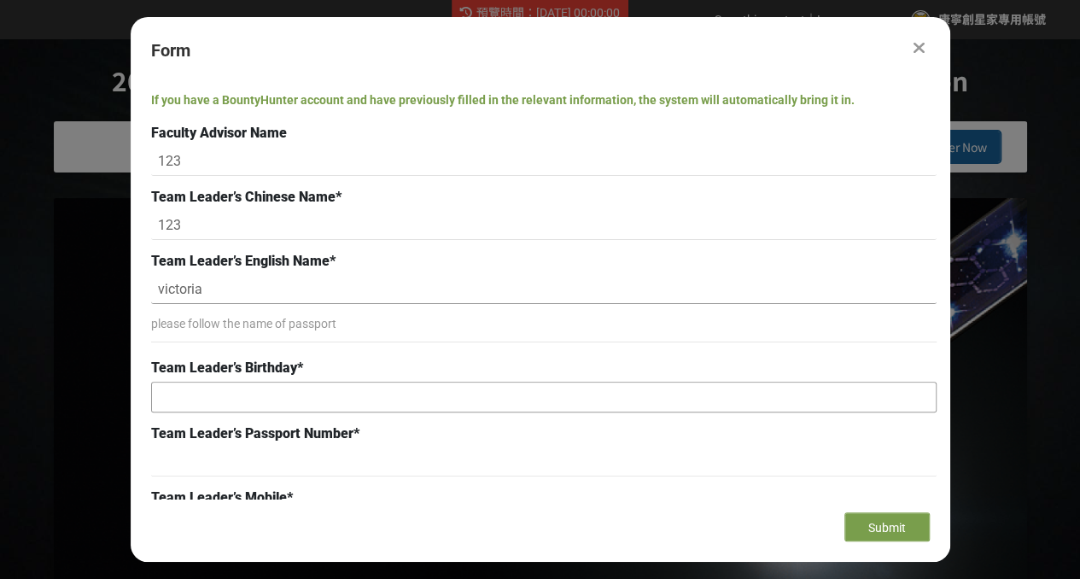
type input "victoria"
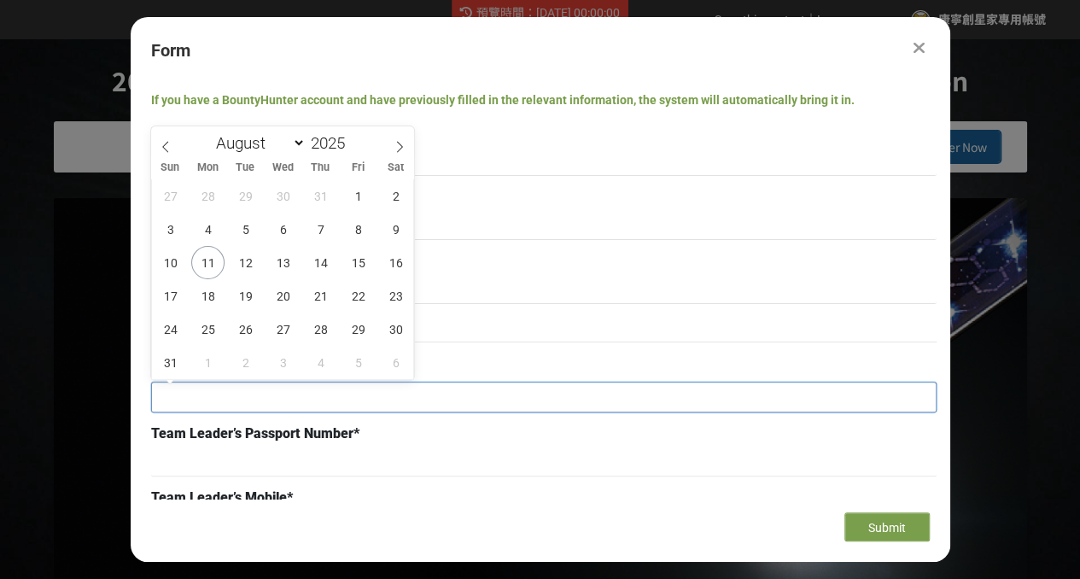
click at [292, 388] on input "text" at bounding box center [544, 396] width 784 height 29
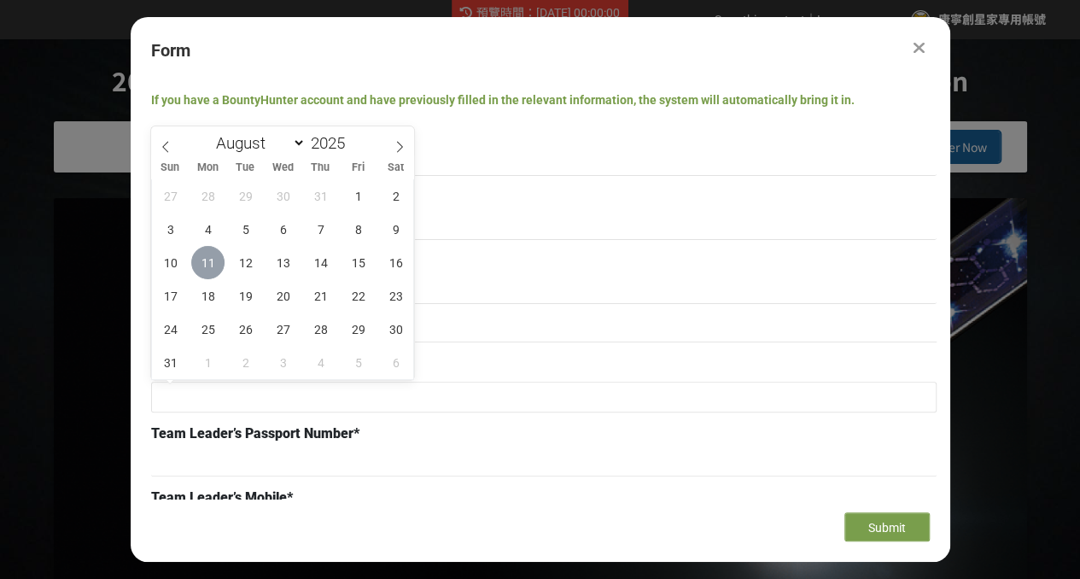
click at [220, 271] on span "11" at bounding box center [207, 262] width 33 height 33
type input "2025-08-11"
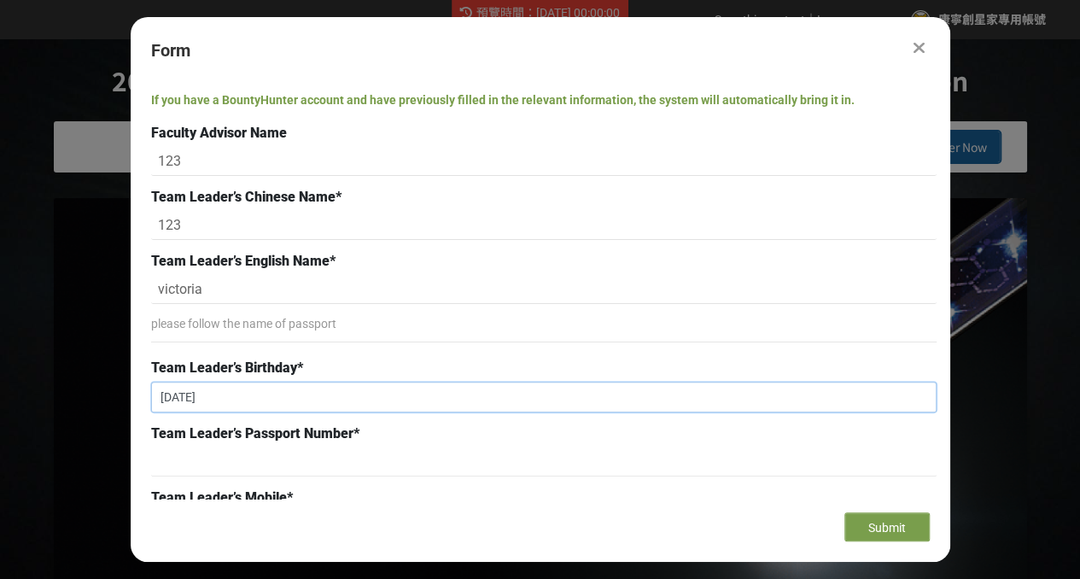
scroll to position [299, 0]
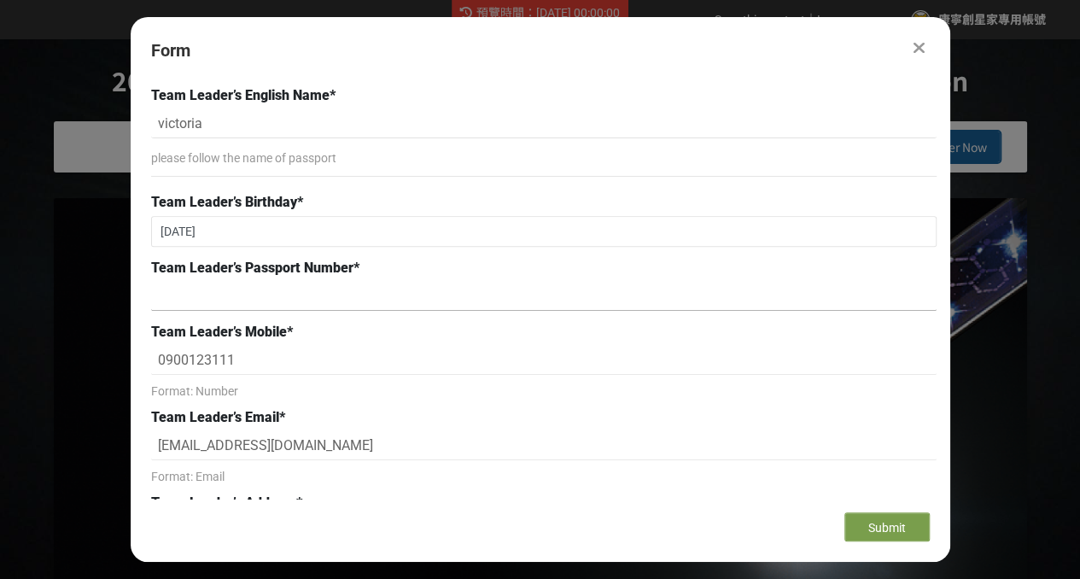
click at [246, 296] on input at bounding box center [543, 296] width 785 height 29
type input "213"
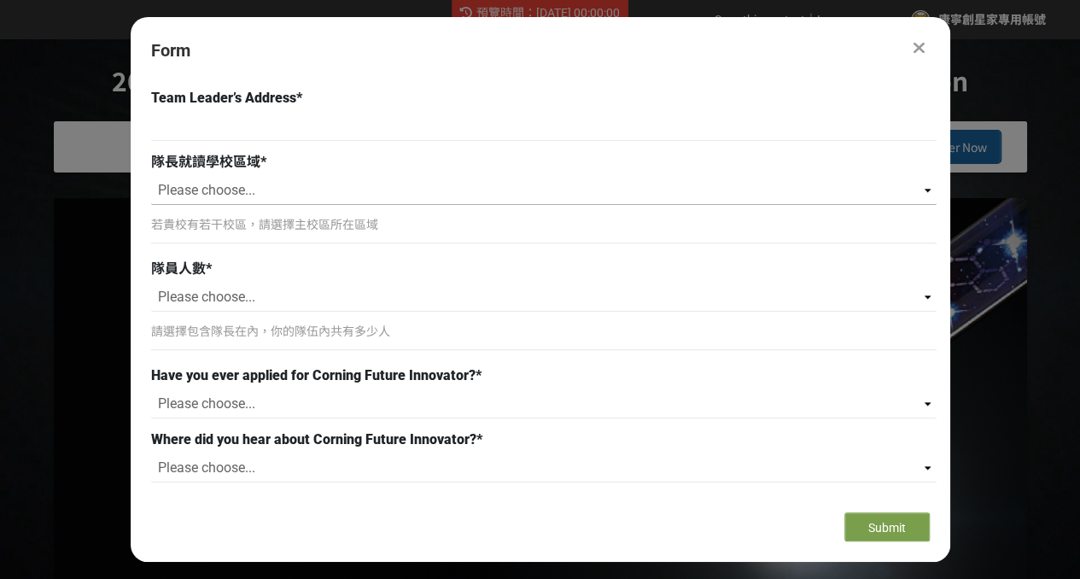
scroll to position [667, 0]
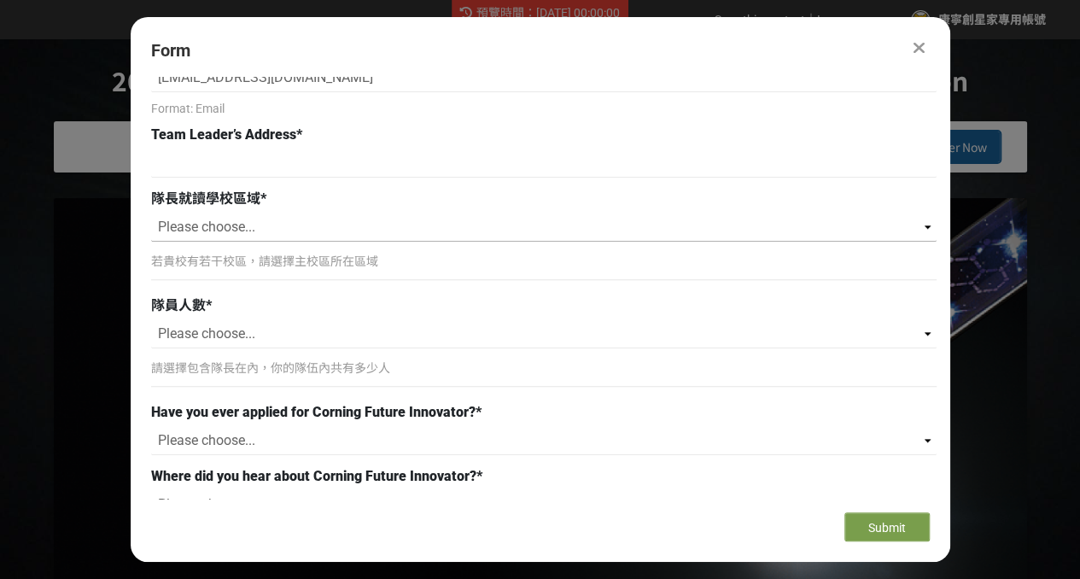
click at [458, 221] on select "Please choose... 北（台北、基隆、桃園、新竹、苗栗） 中（台中、彰化、南投、雲林） 南（嘉義、台南、高雄、屏東） 東（宜蘭、花蓮、台東） 離島…" at bounding box center [543, 227] width 785 height 29
click at [465, 213] on select "Please choose... 北（台北、基隆、桃園、新竹、苗栗） 中（台中、彰化、南投、雲林） 南（嘉義、台南、高雄、屏東） 東（宜蘭、花蓮、台東） 離島…" at bounding box center [543, 227] width 785 height 29
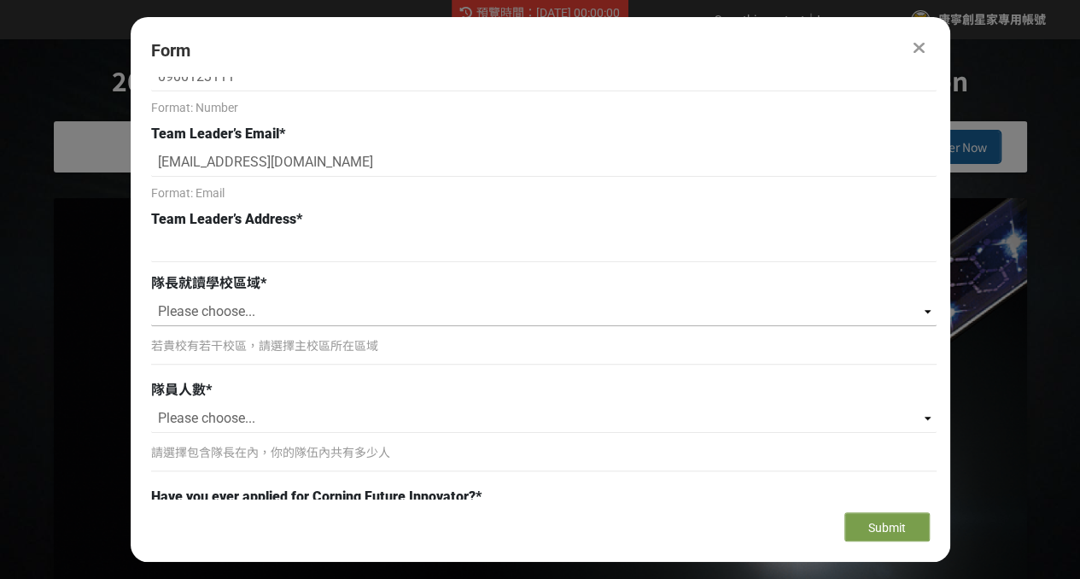
scroll to position [581, 0]
click at [445, 310] on select "Please choose... 北（台北、基隆、桃園、新竹、苗栗） 中（台中、彰化、南投、雲林） 南（嘉義、台南、高雄、屏東） 東（宜蘭、花蓮、台東） 離島…" at bounding box center [543, 312] width 785 height 29
select select "北（台北、基隆、桃園、新竹、苗栗）"
click at [151, 298] on select "Please choose... 北（台北、基隆、桃園、新竹、苗栗） 中（台中、彰化、南投、雲林） 南（嘉義、台南、高雄、屏東） 東（宜蘭、花蓮、台東） 離島…" at bounding box center [543, 312] width 785 height 29
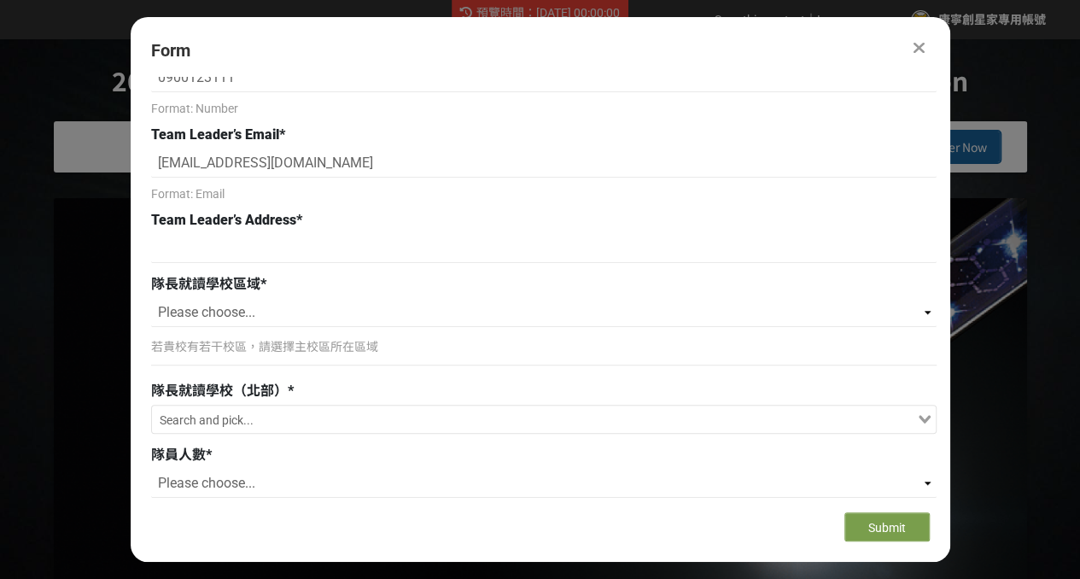
click at [399, 431] on div "Loading..." at bounding box center [543, 421] width 785 height 33
click at [465, 418] on input "Search for option" at bounding box center [534, 421] width 761 height 24
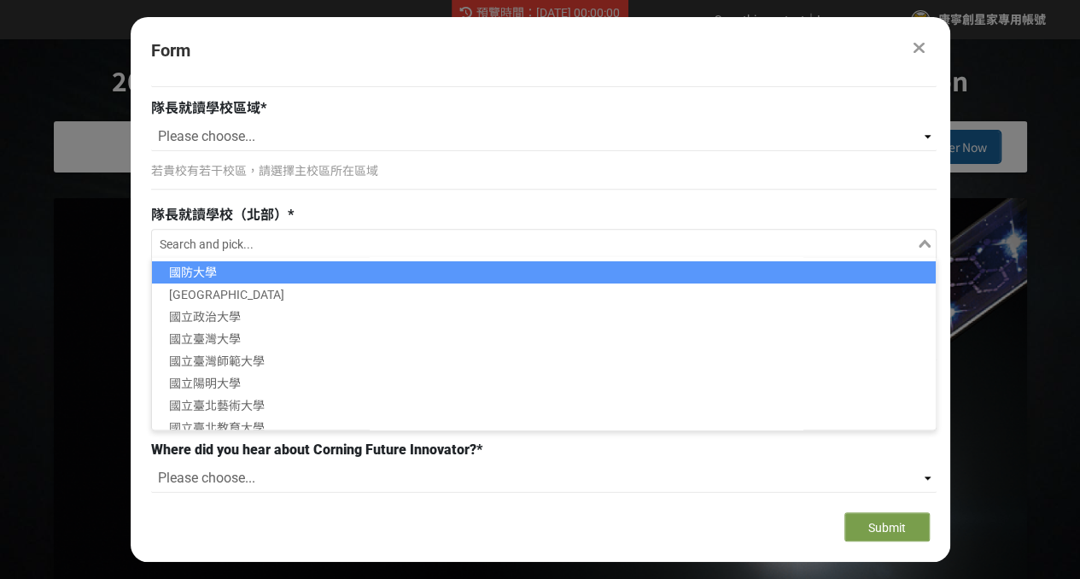
scroll to position [731, 0]
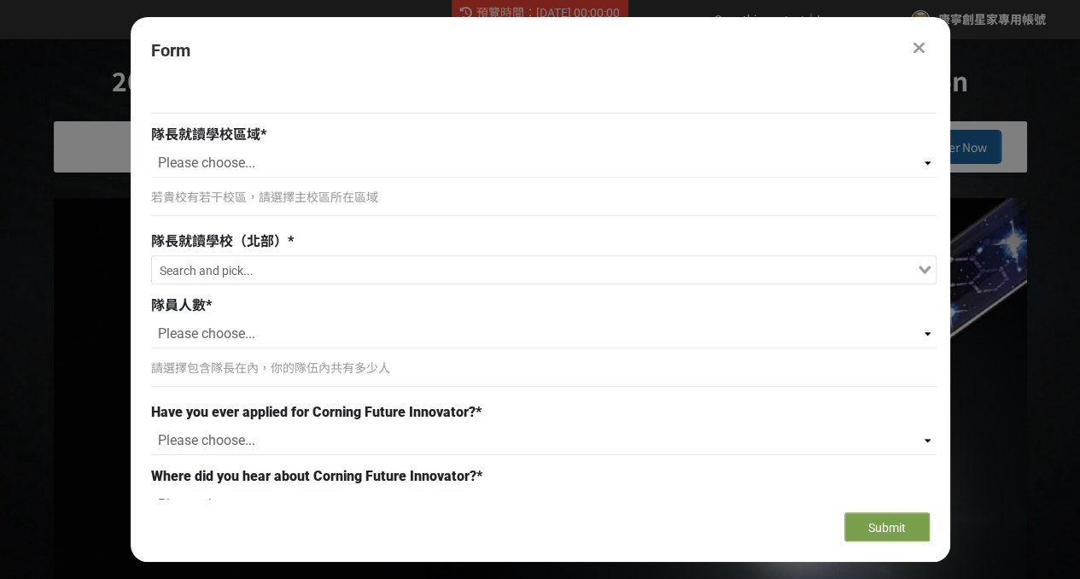
click at [499, 215] on div "若貴校有若干校區，請選擇主校區所在區域" at bounding box center [543, 204] width 785 height 39
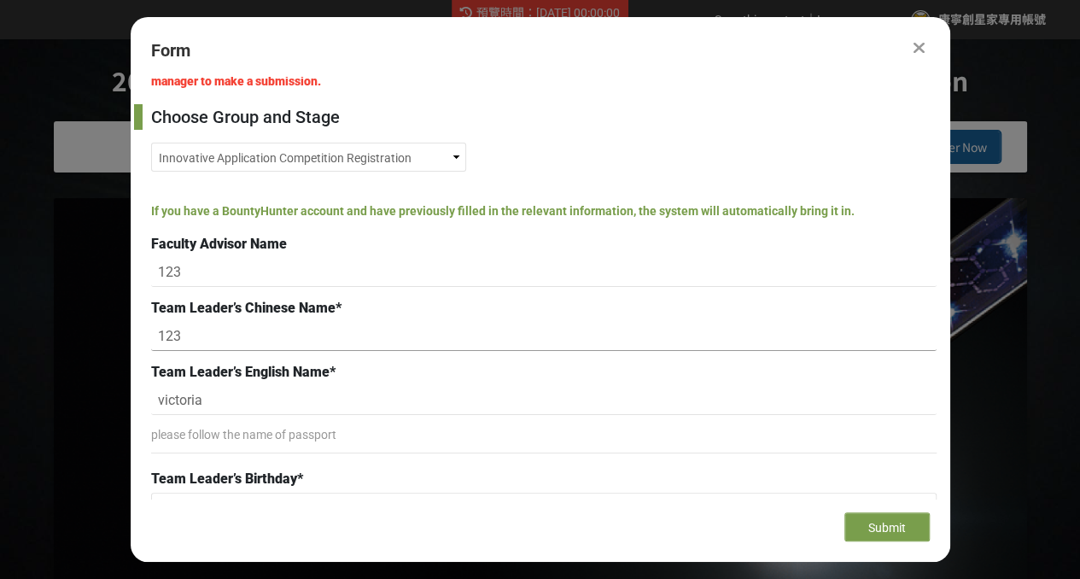
scroll to position [0, 0]
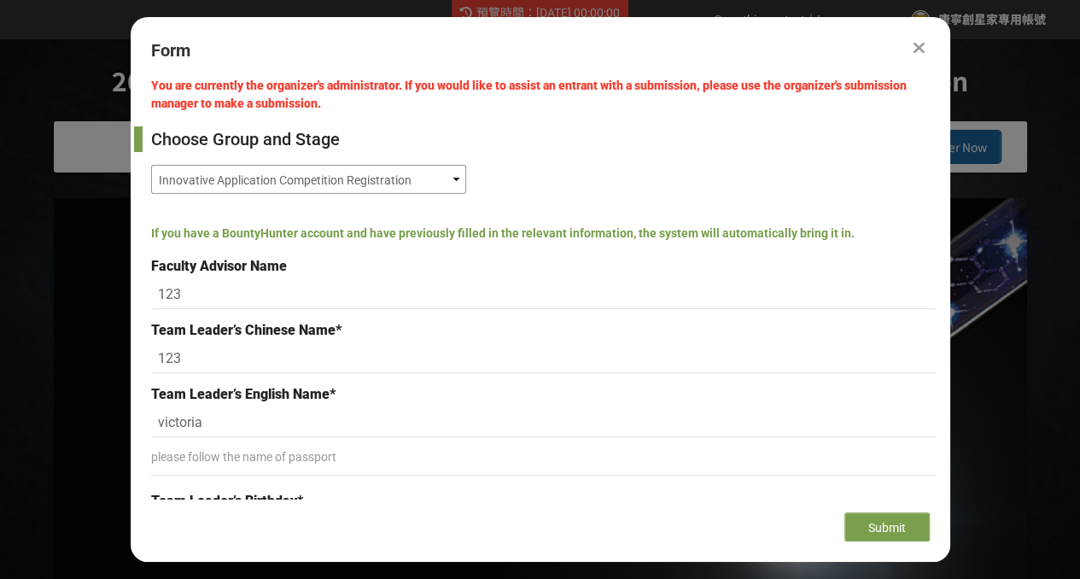
click at [380, 187] on select "Innovative Application Competition Registration Innovative Application Competit…" at bounding box center [308, 179] width 315 height 29
click at [528, 168] on div "Innovative Application Competition Registration Innovative Application Competit…" at bounding box center [543, 179] width 785 height 29
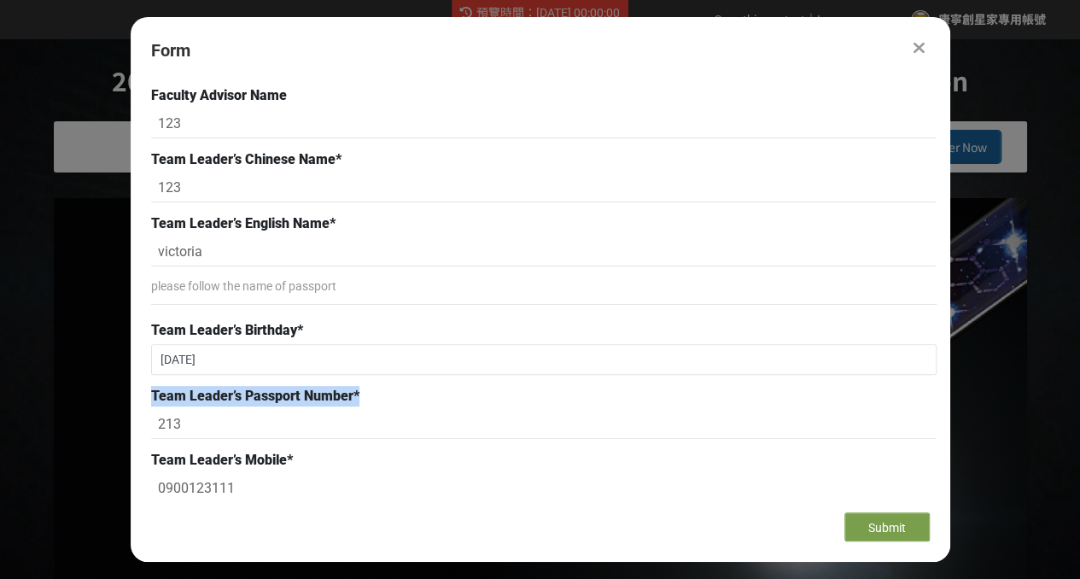
drag, startPoint x: 370, startPoint y: 397, endPoint x: 152, endPoint y: 400, distance: 218.6
click at [137, 401] on div "You are currently the organizer's administrator. If you would like to assist an…" at bounding box center [540, 288] width 819 height 422
click at [433, 402] on div "Team Leader’s Passport Number *" at bounding box center [543, 396] width 785 height 20
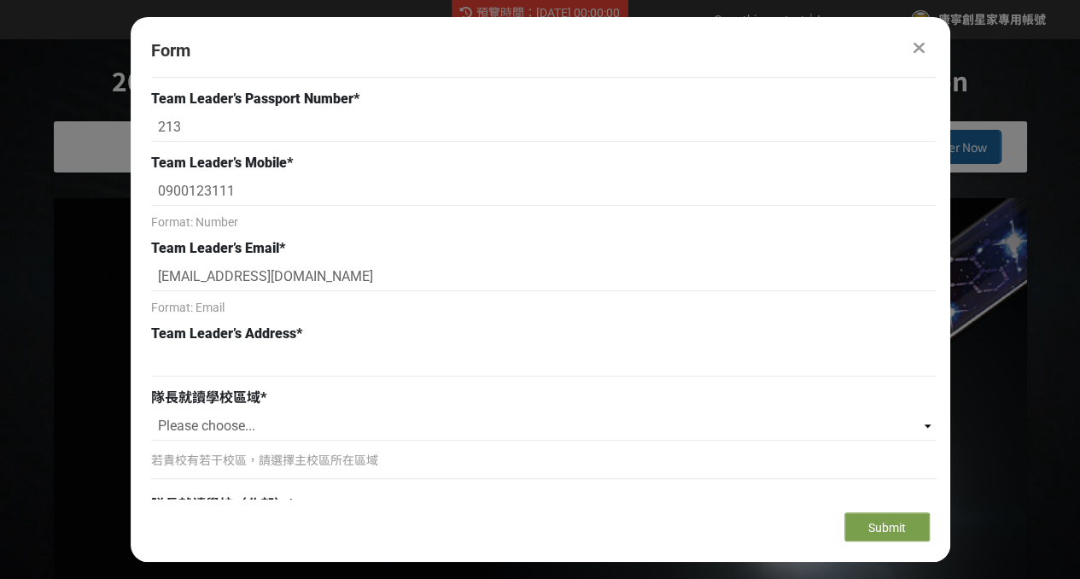
scroll to position [465, 0]
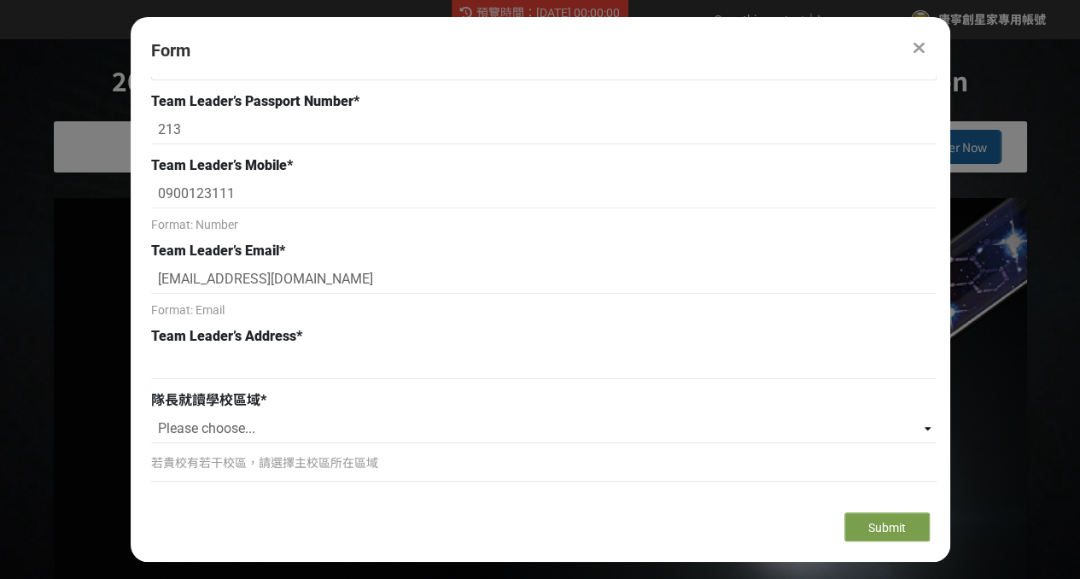
click at [784, 59] on div "Form" at bounding box center [540, 51] width 778 height 26
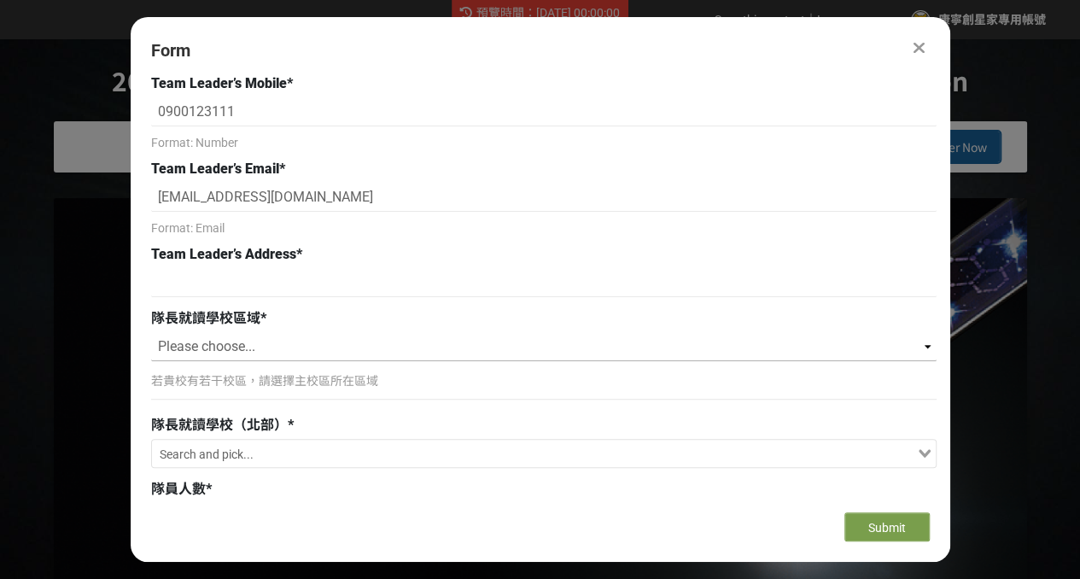
scroll to position [512, 0]
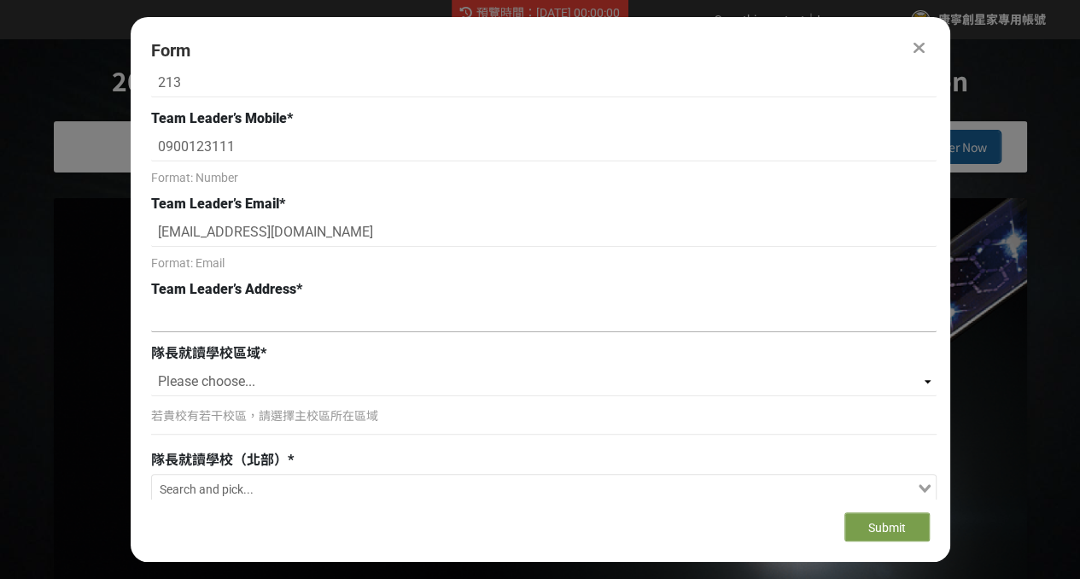
click at [413, 311] on input at bounding box center [543, 317] width 785 height 29
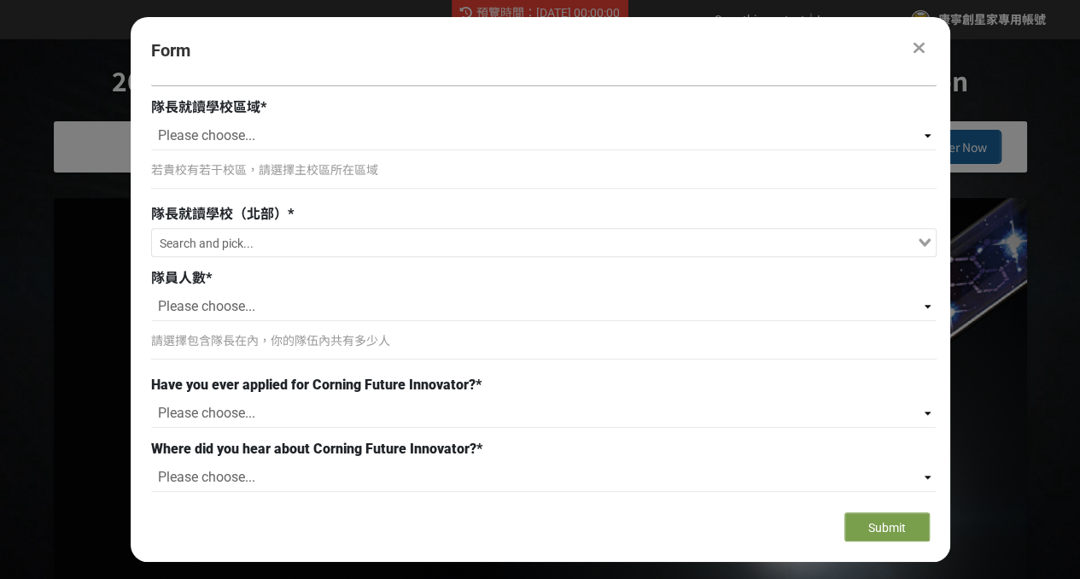
scroll to position [816, 0]
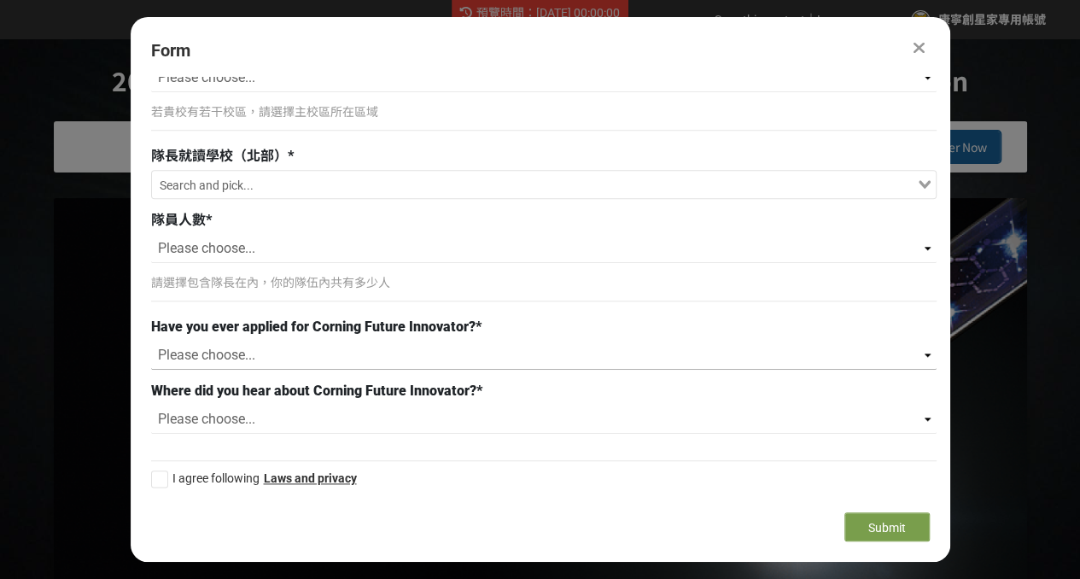
click at [423, 350] on select "Please choose... Yes No" at bounding box center [543, 355] width 785 height 29
click at [440, 419] on select "Please choose... Briefing session Professor’s Recommendation Website and Facebo…" at bounding box center [543, 419] width 785 height 29
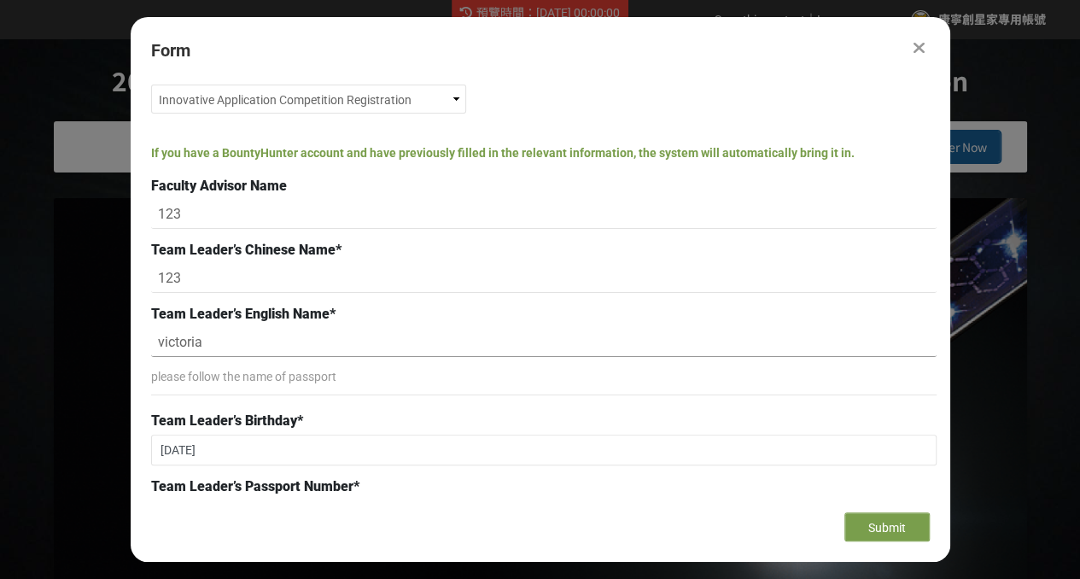
scroll to position [0, 0]
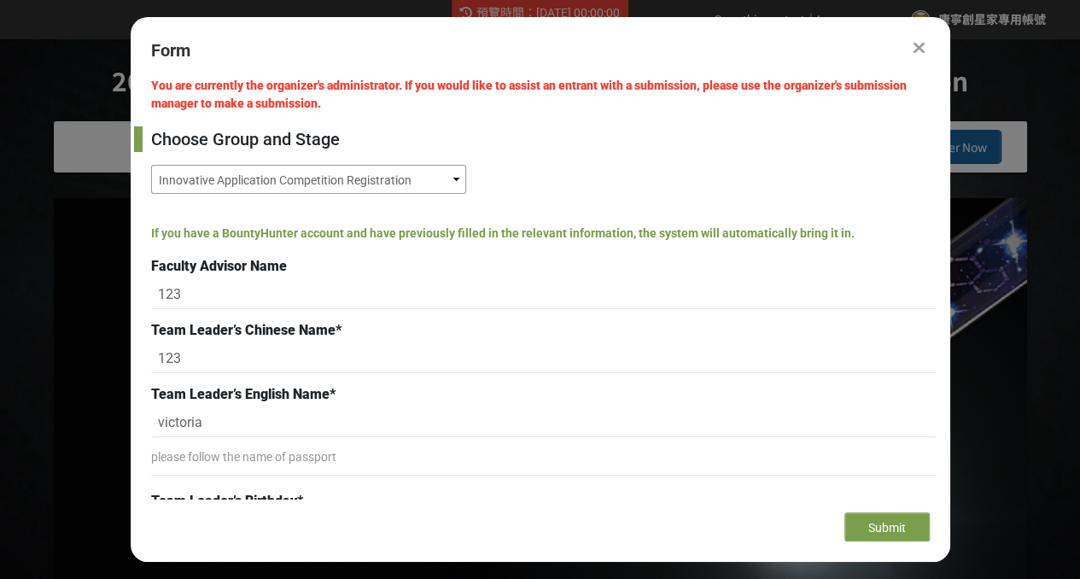
click at [458, 173] on select "Innovative Application Competition Registration Innovative Application Competit…" at bounding box center [308, 179] width 315 height 29
click at [585, 163] on div "Choose Group and Stage Innovative Application Competition Registration Innovati…" at bounding box center [543, 164] width 785 height 76
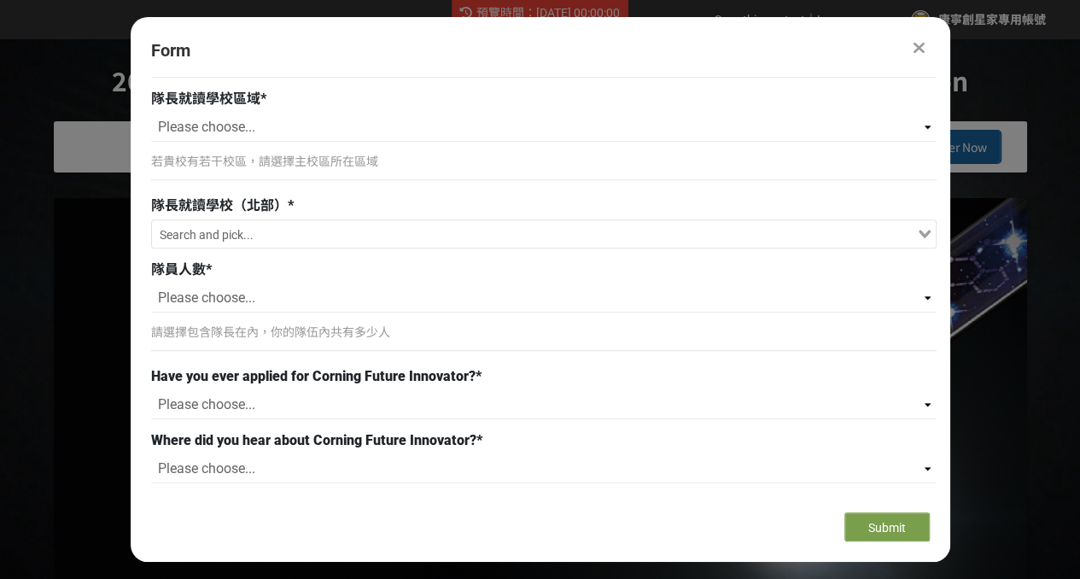
scroll to position [768, 0]
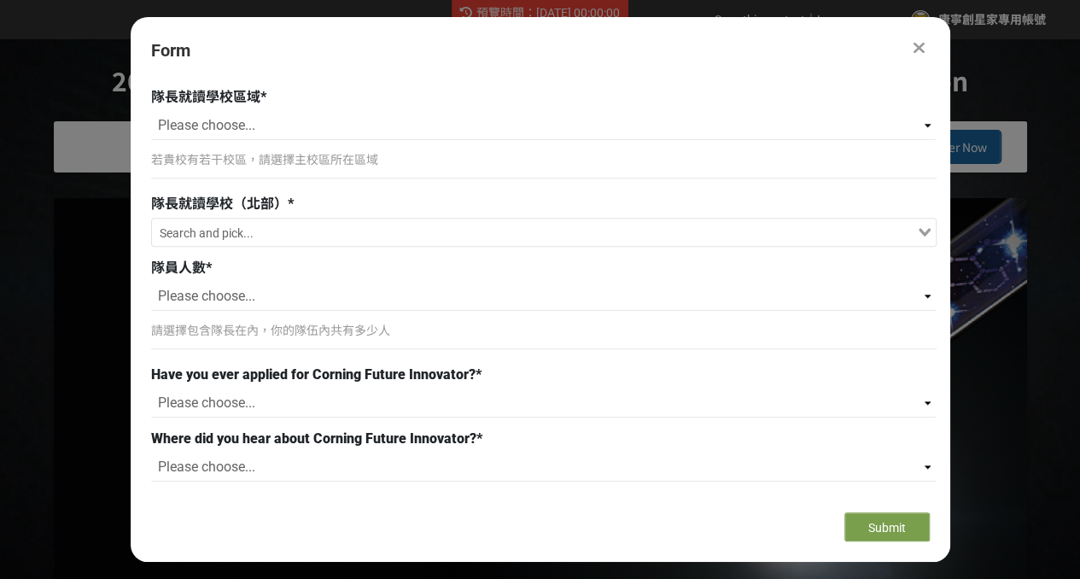
click at [451, 226] on input "Search for option" at bounding box center [534, 234] width 761 height 24
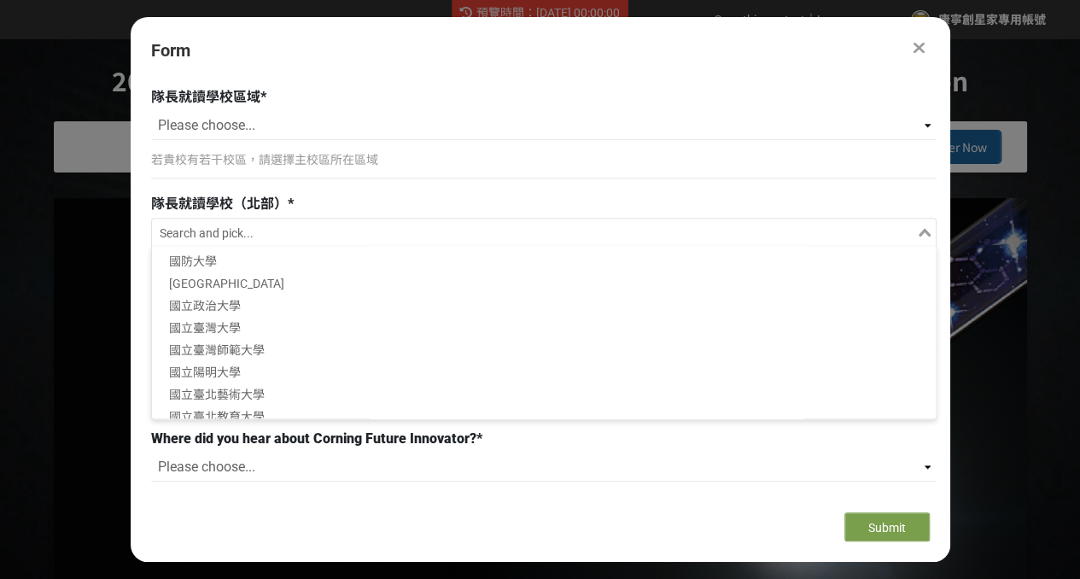
click at [451, 226] on input "Search for option" at bounding box center [534, 234] width 761 height 24
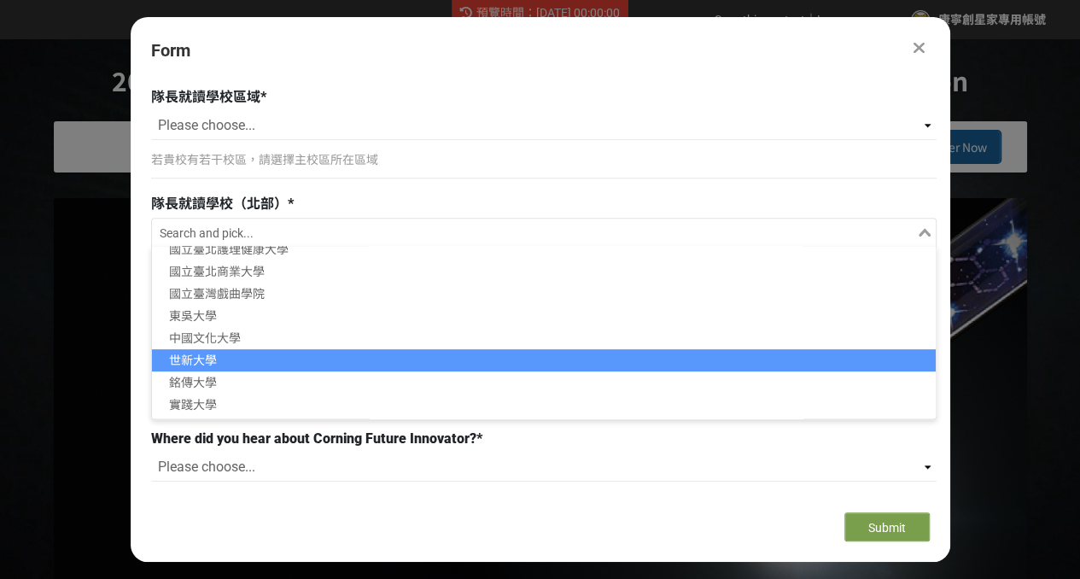
click at [420, 359] on li "世新大學" at bounding box center [544, 360] width 784 height 22
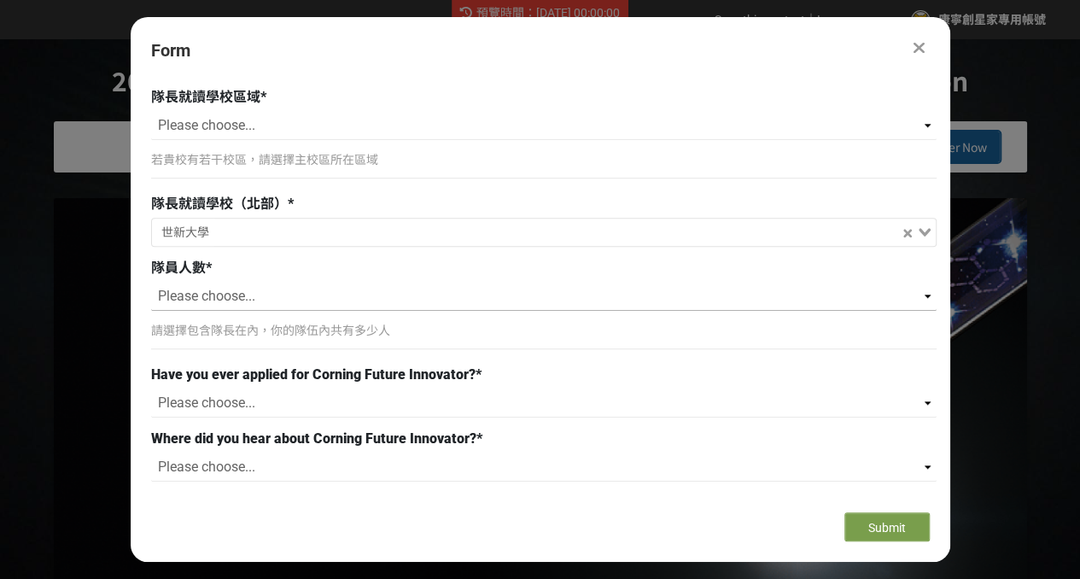
scroll to position [4, 0]
click at [388, 300] on select "Please choose... 1 2 3 4 5 6" at bounding box center [543, 296] width 785 height 29
select select "1"
click at [151, 282] on select "Please choose... 1 2 3 4 5 6" at bounding box center [543, 296] width 785 height 29
click at [379, 333] on p "請選擇包含隊長在內，你的隊伍內共有多少人" at bounding box center [543, 331] width 785 height 18
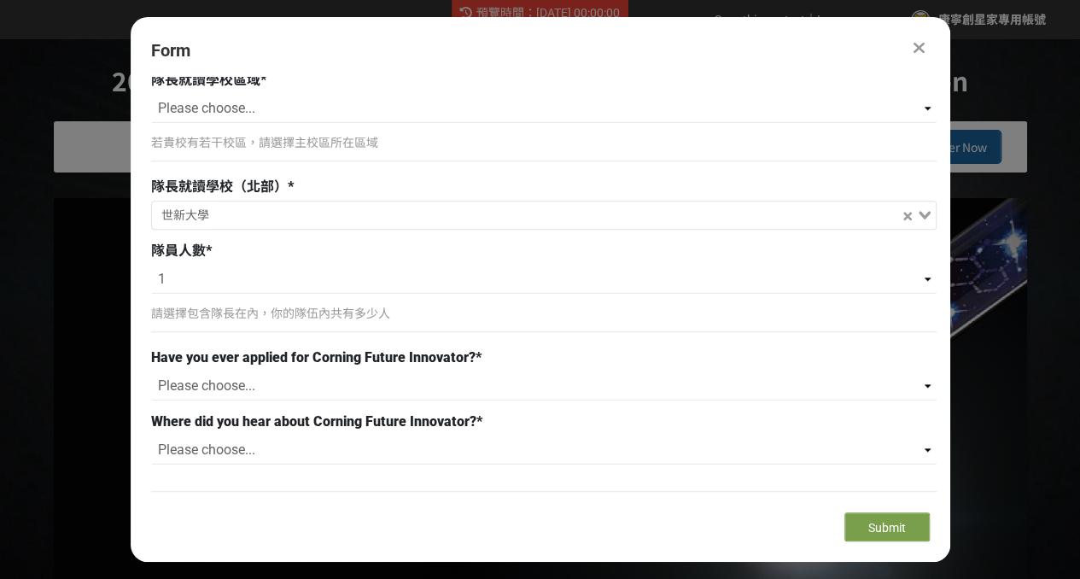
scroll to position [816, 0]
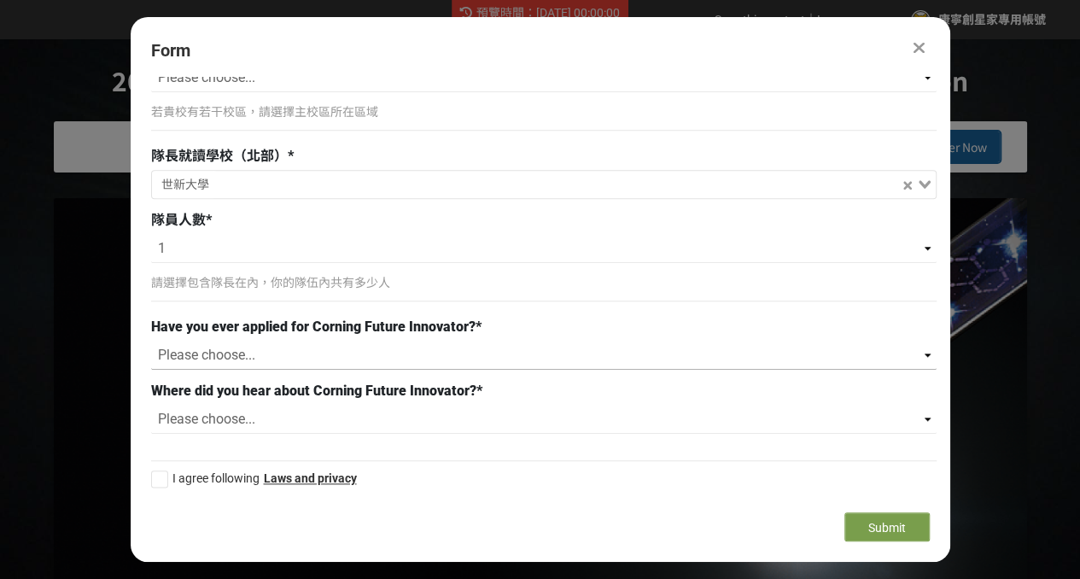
click at [362, 354] on select "Please choose... Yes No" at bounding box center [543, 355] width 785 height 29
select select "No"
click at [151, 341] on select "Please choose... Yes No" at bounding box center [543, 355] width 785 height 29
click at [346, 420] on select "Please choose... Briefing session Professor’s Recommendation Website and Facebo…" at bounding box center [543, 419] width 785 height 29
select select "Briefing session"
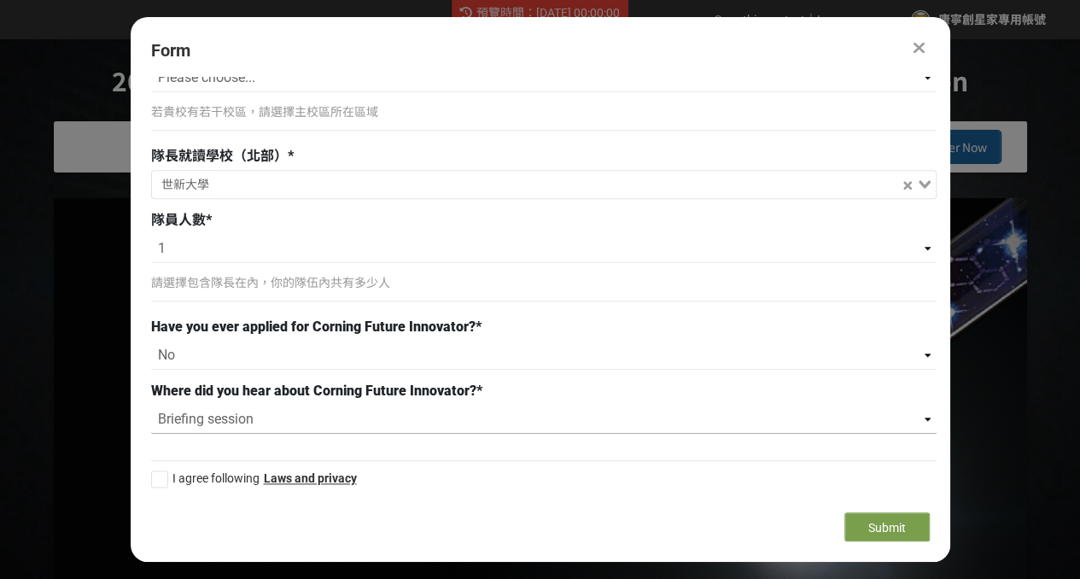
click at [151, 405] on select "Please choose... Briefing session Professor’s Recommendation Website and Facebo…" at bounding box center [543, 419] width 785 height 29
click at [166, 474] on div at bounding box center [159, 478] width 17 height 17
checkbox input "true"
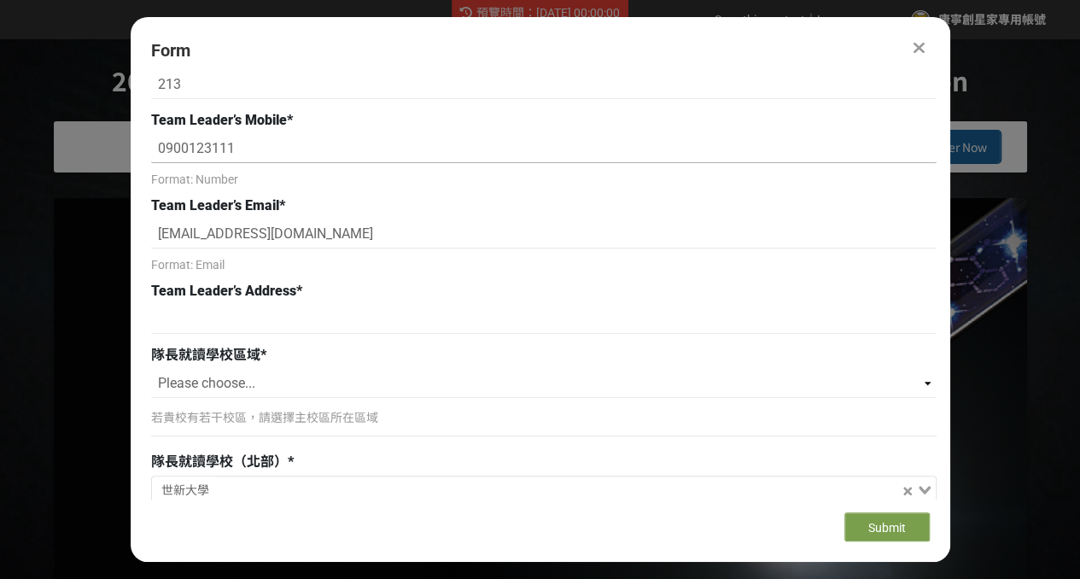
scroll to position [512, 0]
drag, startPoint x: 348, startPoint y: 236, endPoint x: 123, endPoint y: 235, distance: 225.4
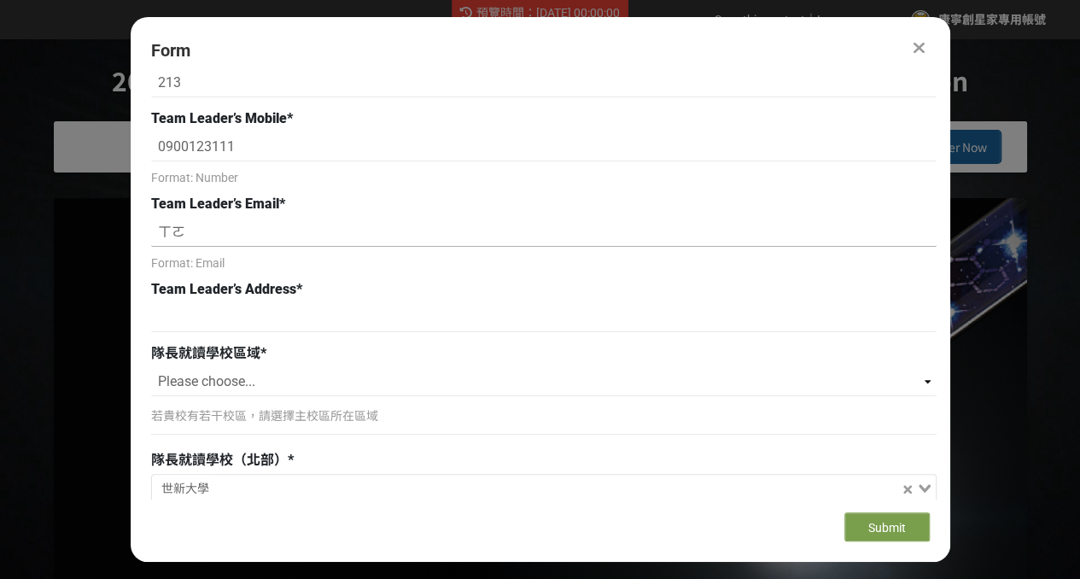
type input "ㄒ"
type input "[EMAIL_ADDRESS][DOMAIN_NAME]"
click at [372, 318] on input at bounding box center [543, 317] width 785 height 29
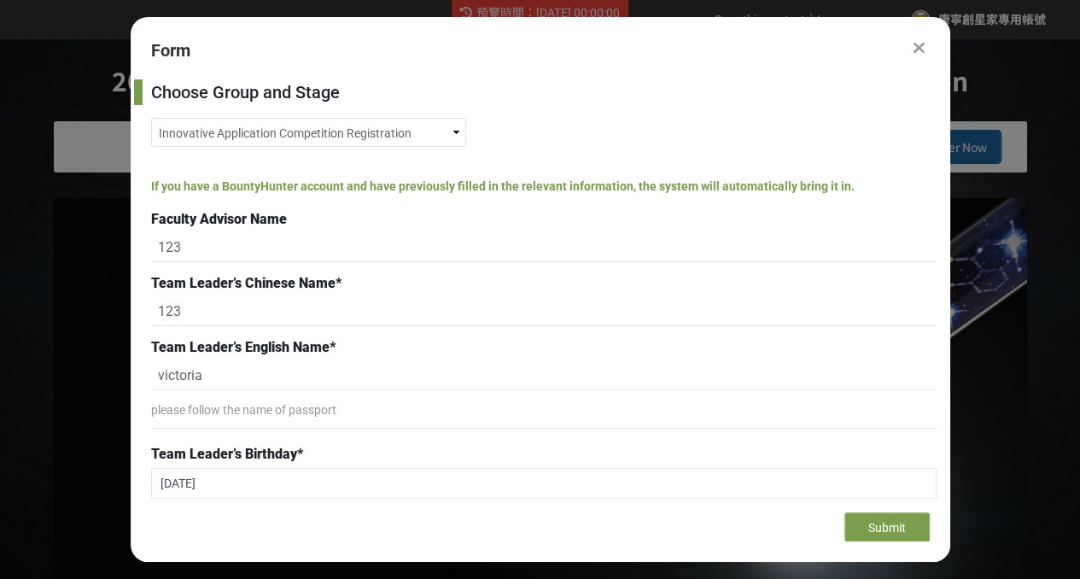
scroll to position [0, 0]
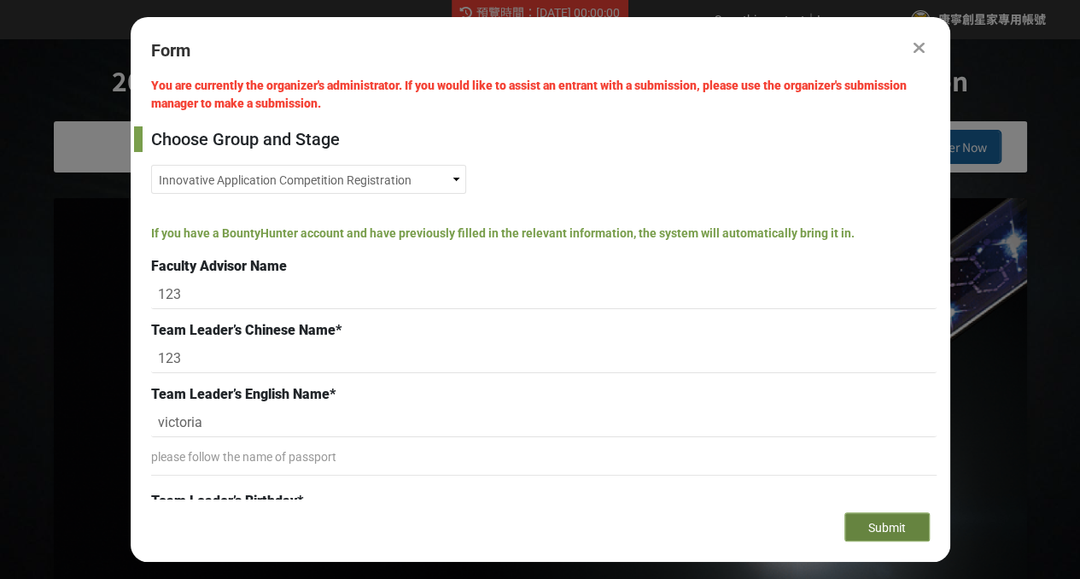
type input "123"
click at [902, 531] on span "Submit" at bounding box center [887, 528] width 38 height 14
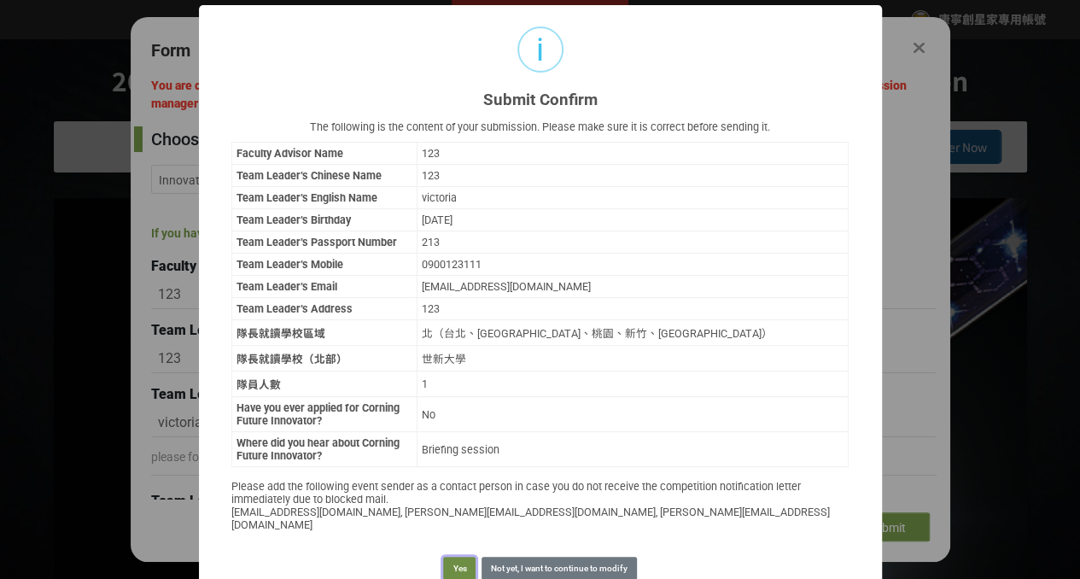
click at [456, 558] on button "Yes" at bounding box center [459, 569] width 32 height 24
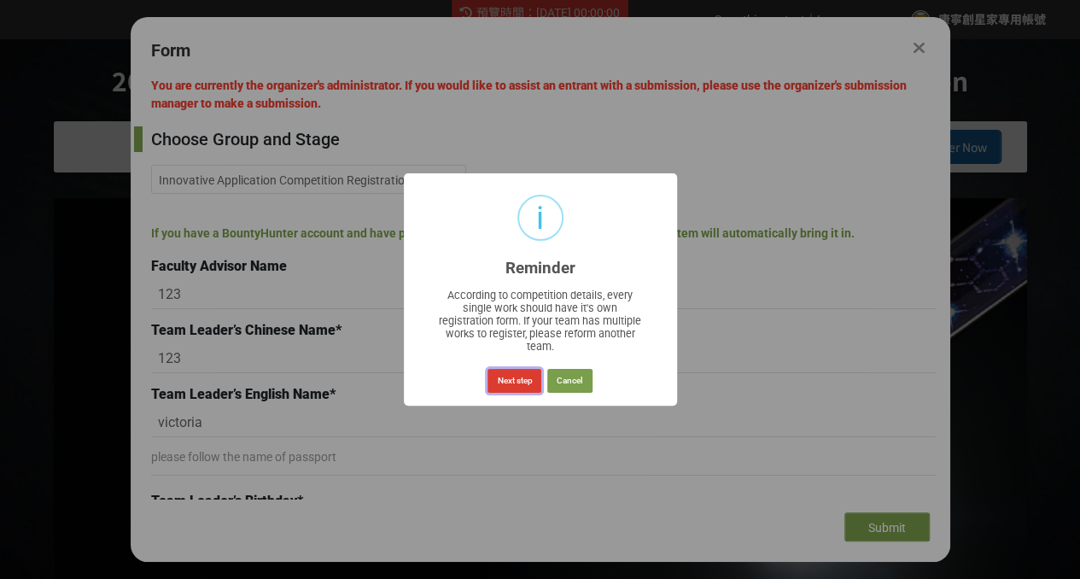
click at [512, 387] on button "Next step" at bounding box center [514, 381] width 54 height 24
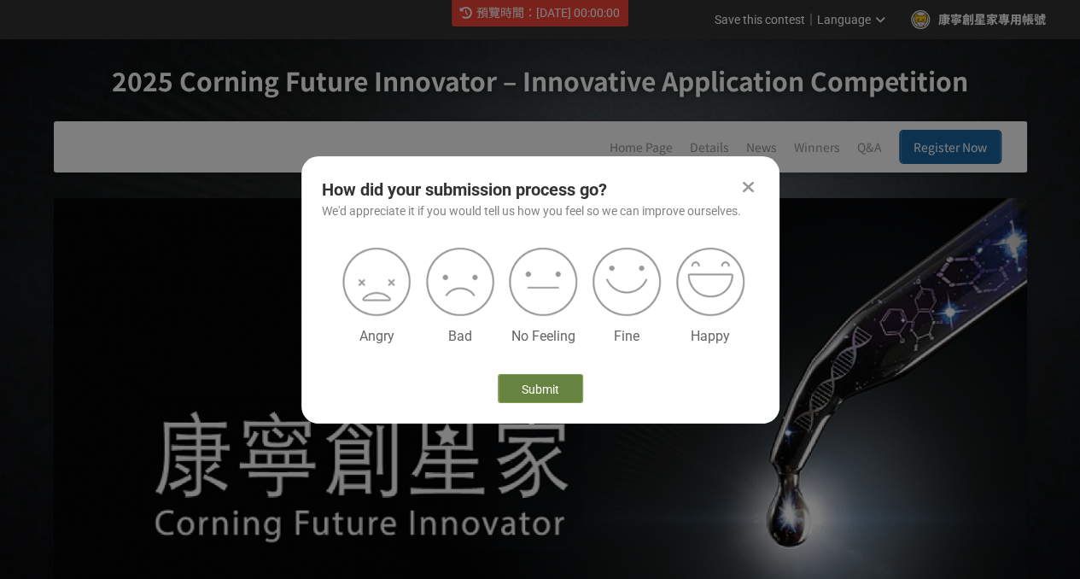
click at [577, 397] on button "Submit" at bounding box center [540, 388] width 85 height 29
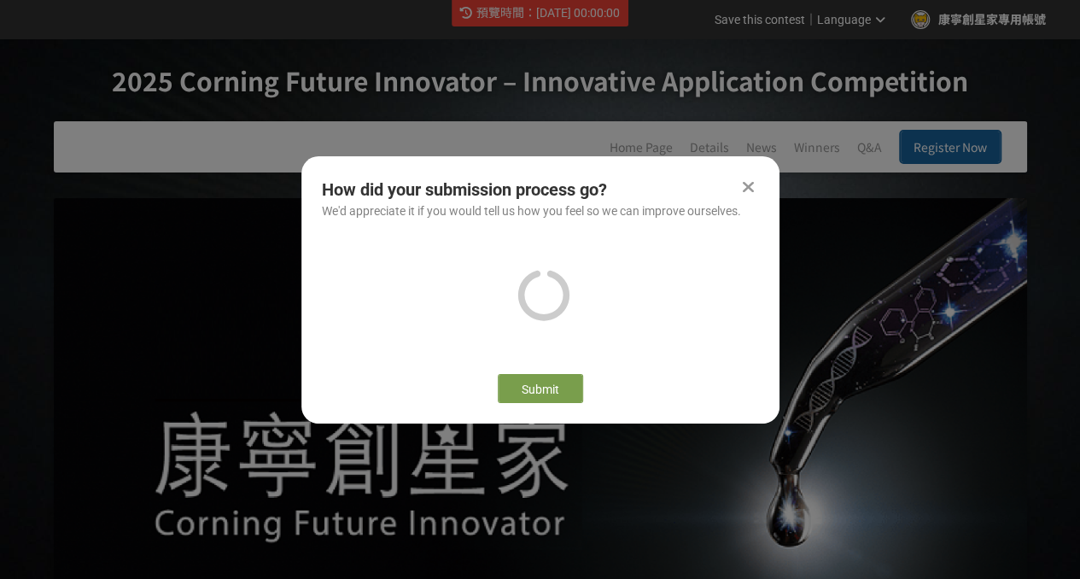
click at [745, 192] on icon at bounding box center [748, 186] width 11 height 17
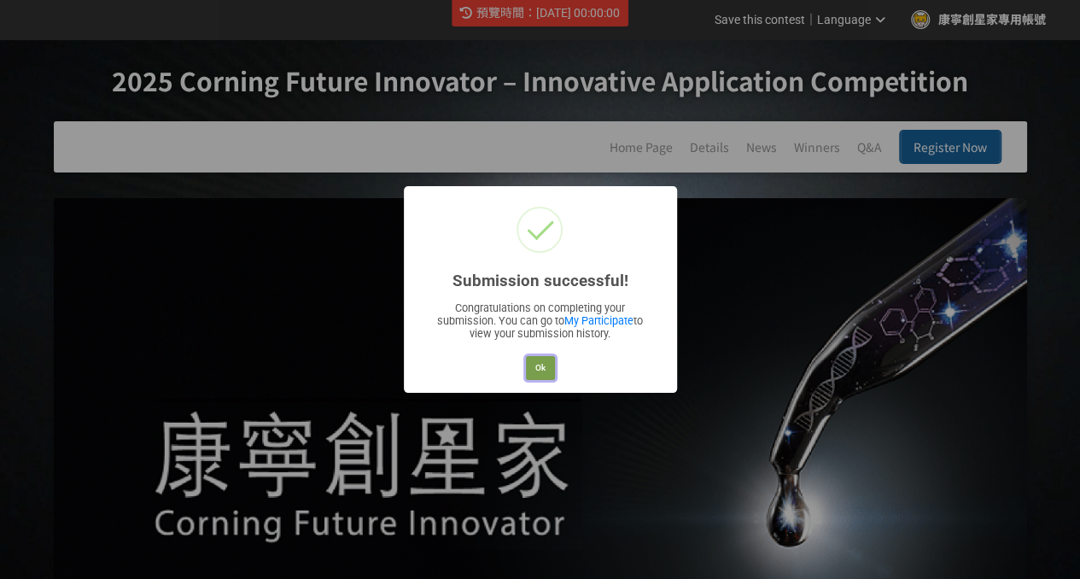
click at [536, 367] on button "Ok" at bounding box center [540, 368] width 29 height 24
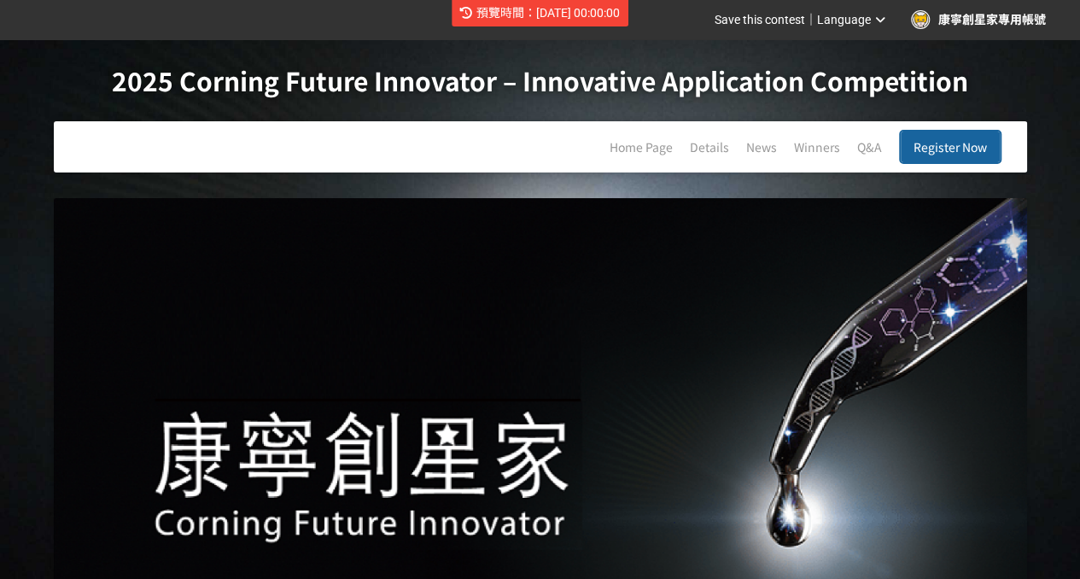
click at [924, 148] on span "Register Now" at bounding box center [949, 146] width 73 height 17
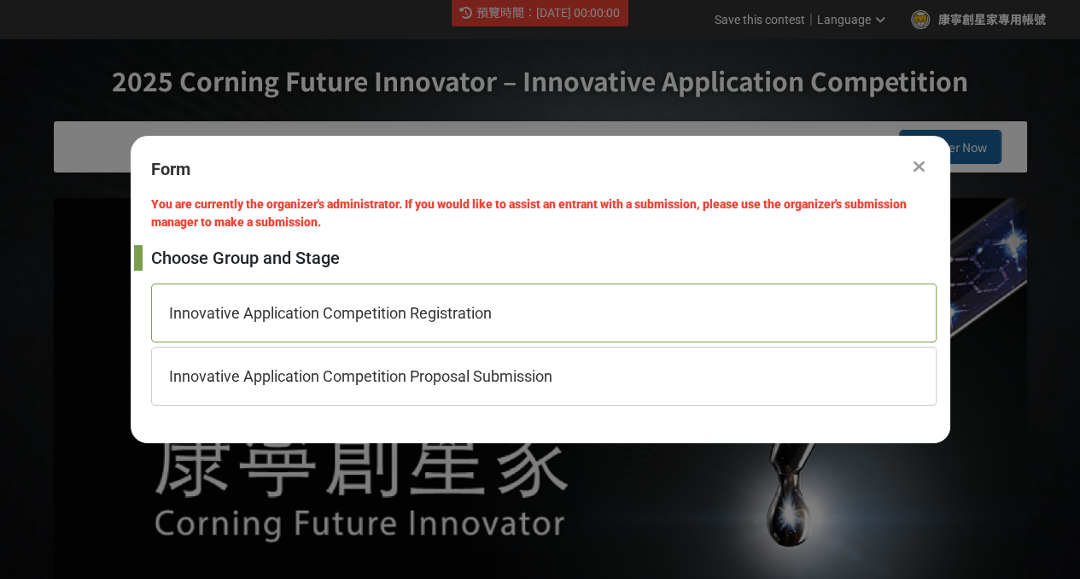
click at [669, 309] on div "Innovative Application Competition Registration" at bounding box center [543, 312] width 785 height 59
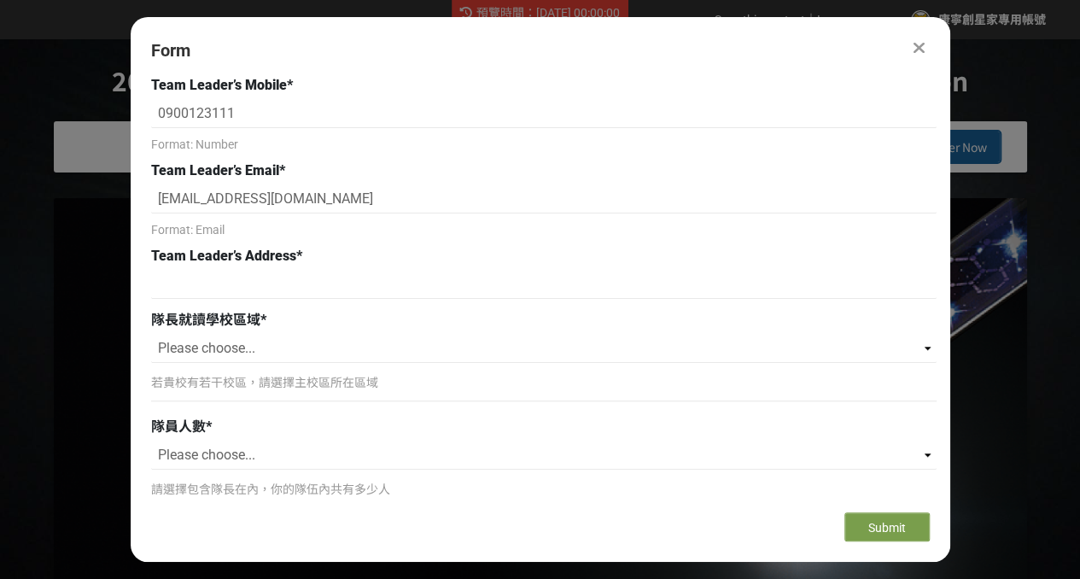
scroll to position [667, 0]
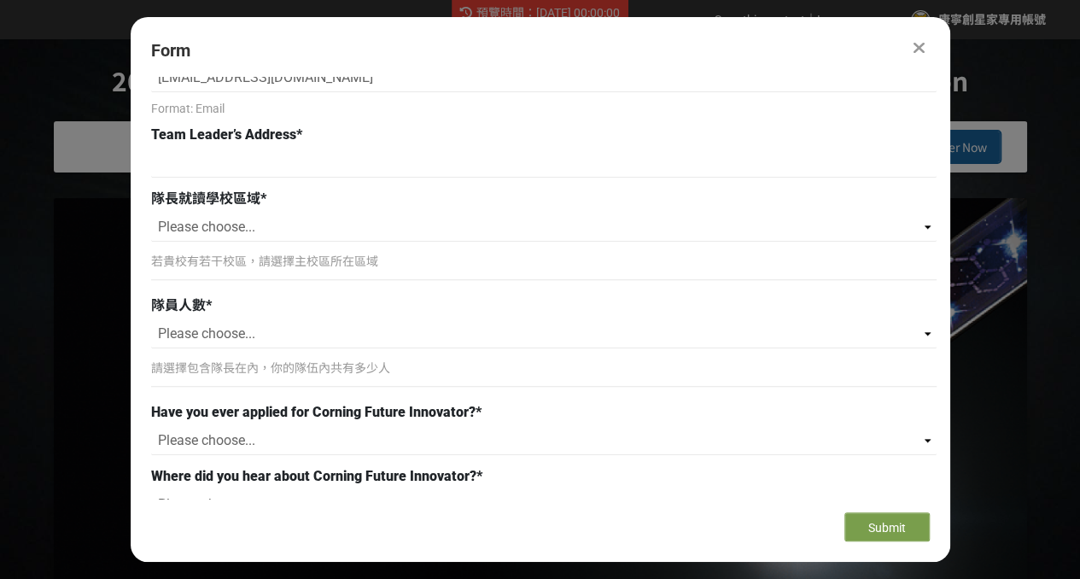
click at [913, 46] on icon at bounding box center [918, 47] width 11 height 17
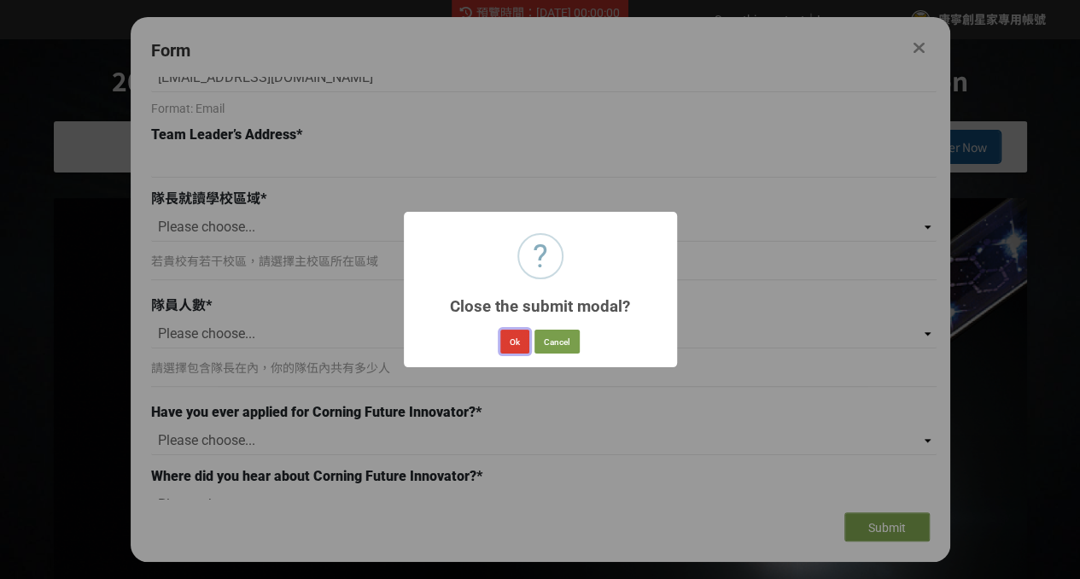
click at [517, 348] on button "Ok" at bounding box center [514, 341] width 29 height 24
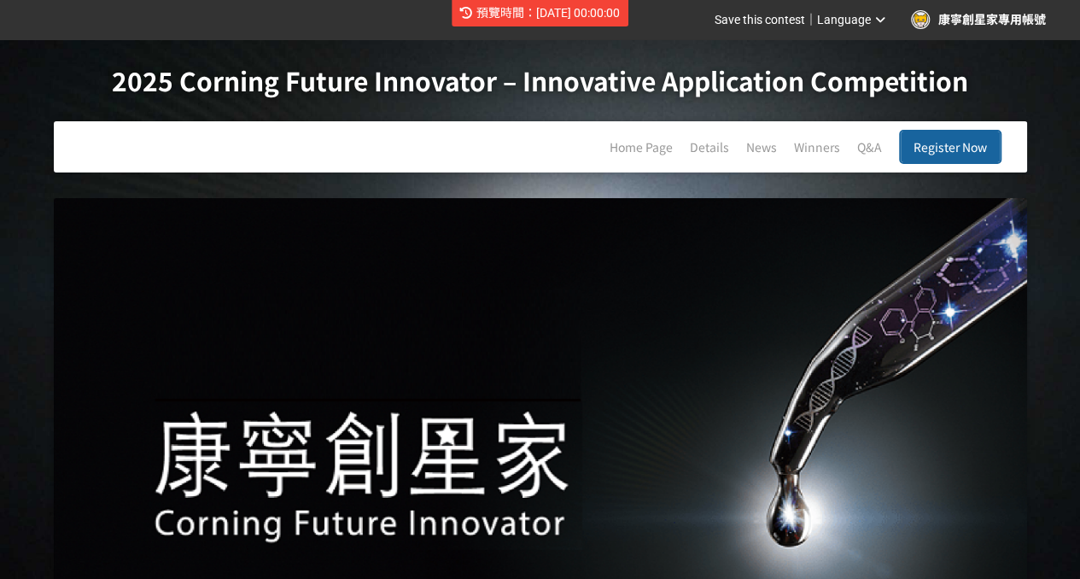
click at [928, 155] on button "Register Now" at bounding box center [950, 147] width 102 height 34
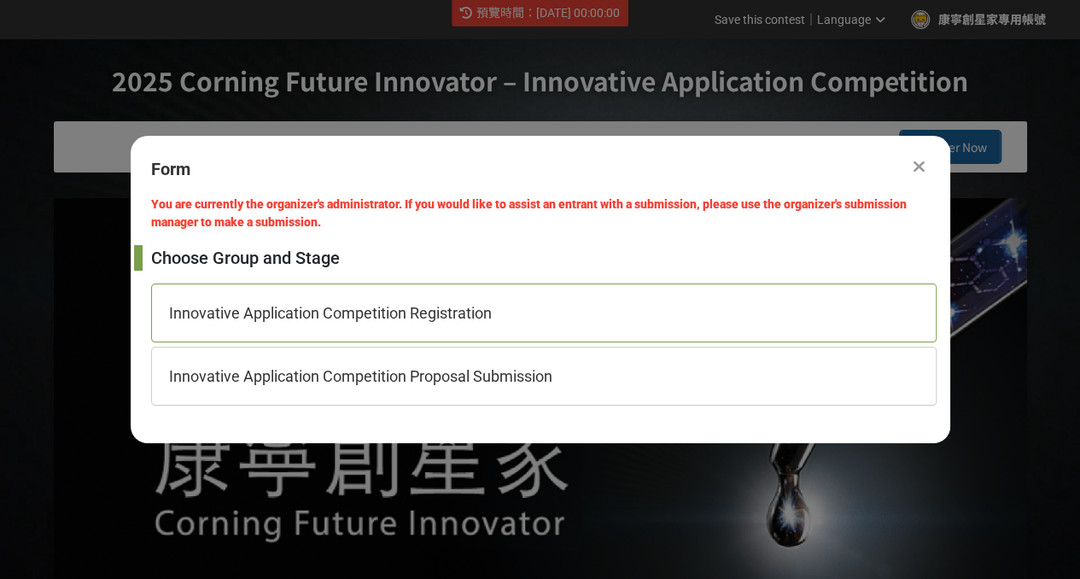
click at [468, 329] on div "Innovative Application Competition Registration" at bounding box center [543, 312] width 785 height 59
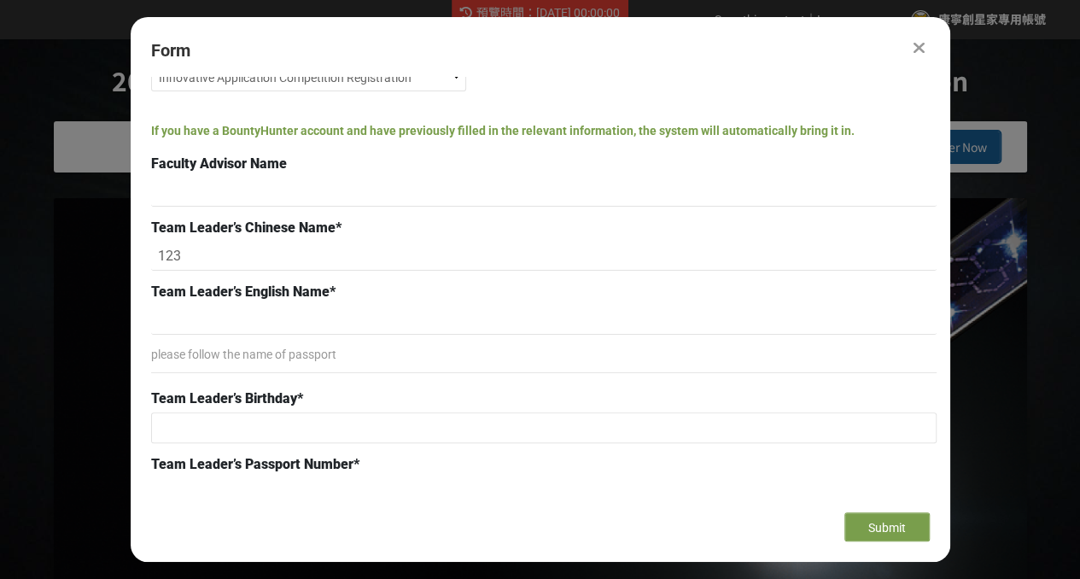
scroll to position [0, 0]
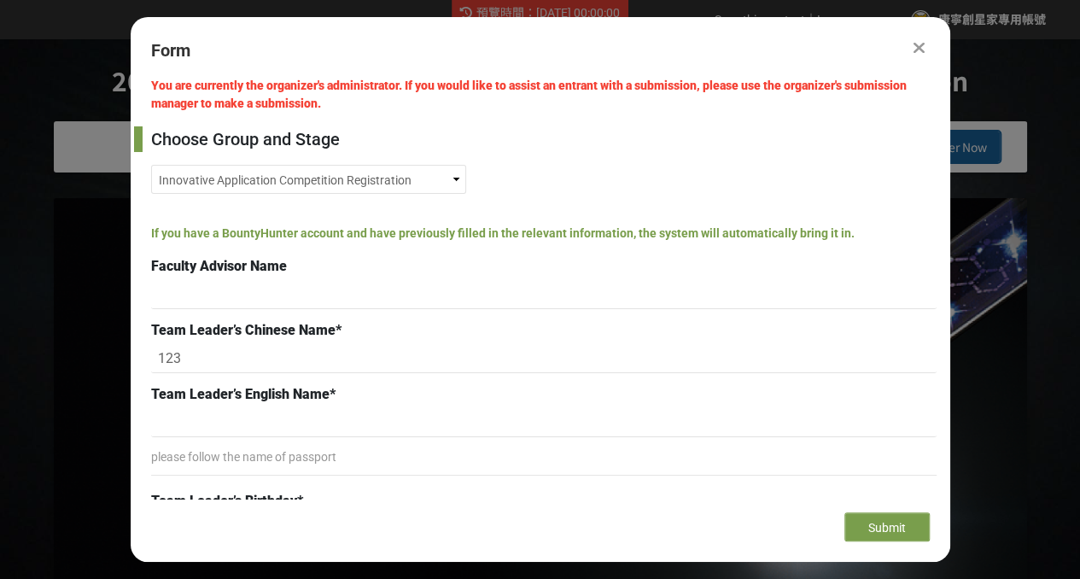
click at [916, 40] on icon at bounding box center [918, 47] width 11 height 17
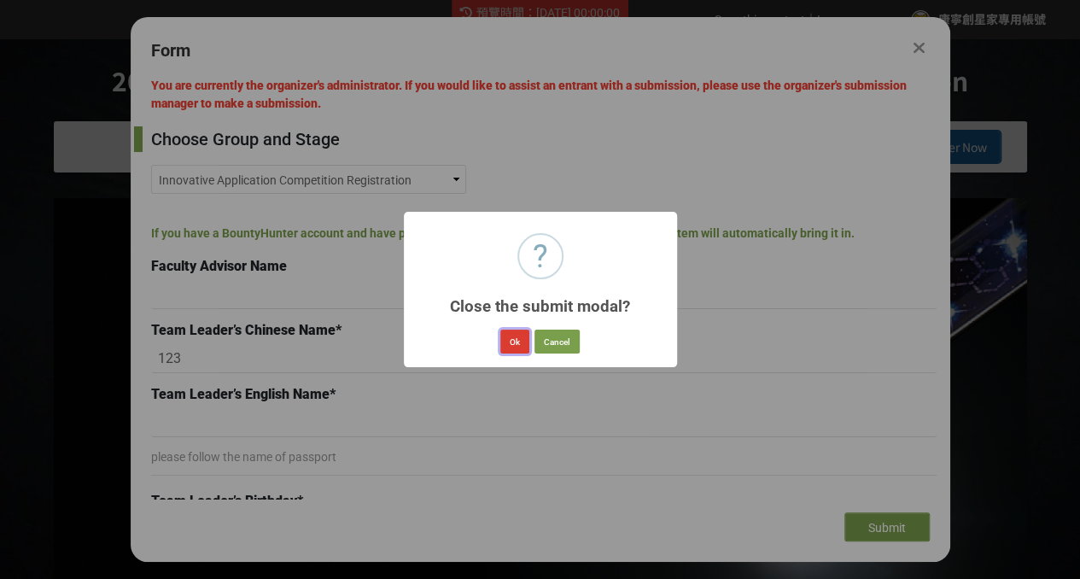
click at [518, 335] on button "Ok" at bounding box center [514, 341] width 29 height 24
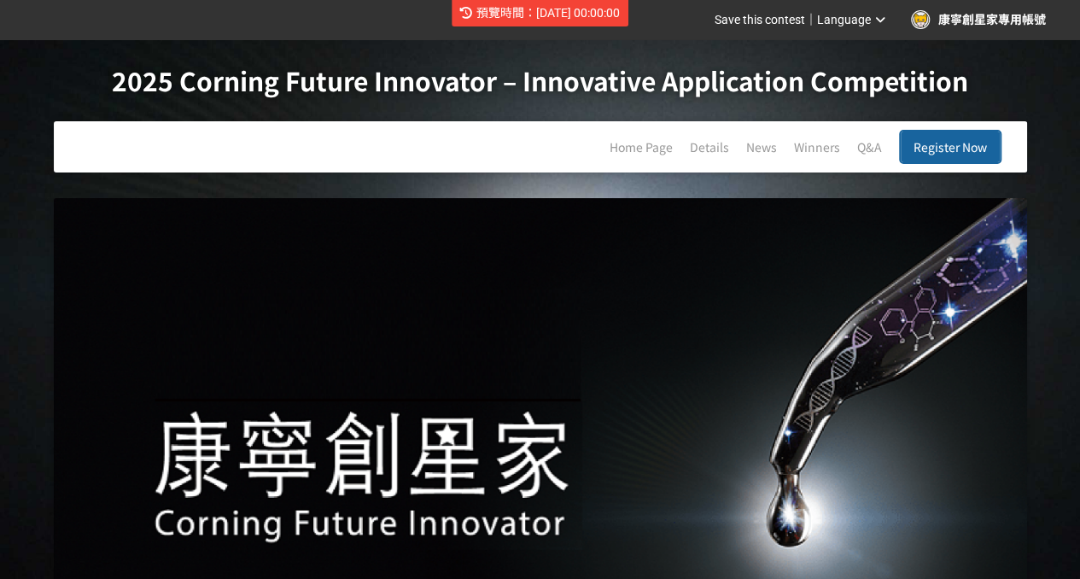
click at [830, 38] on div "Save this contest ｜ Language 康寧創星家專用帳號" at bounding box center [540, 19] width 1080 height 39
click at [837, 25] on span "Language" at bounding box center [844, 20] width 54 height 14
click at [872, 74] on link "中文" at bounding box center [859, 72] width 73 height 34
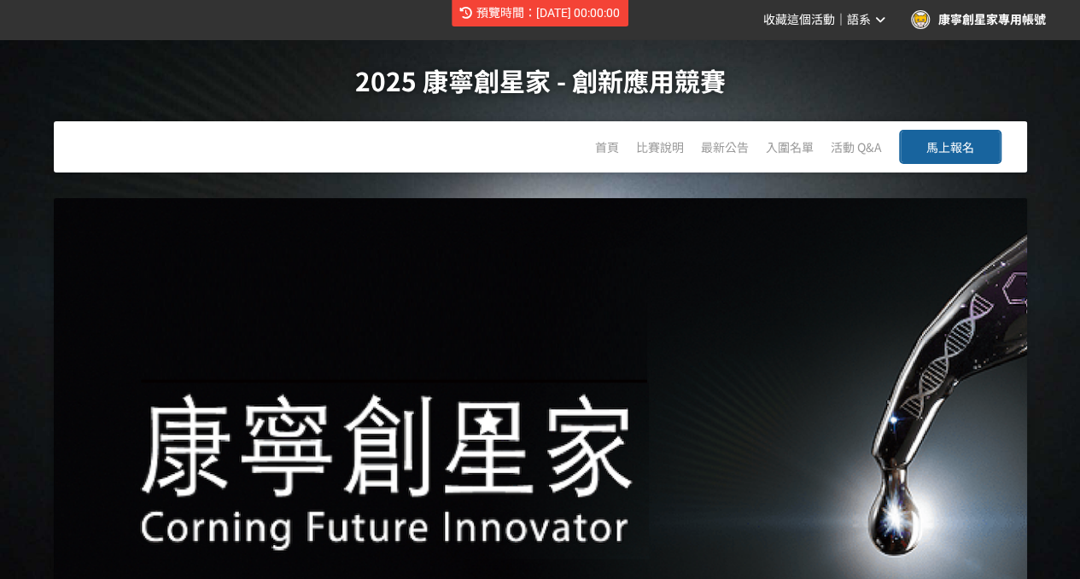
click at [927, 151] on span "馬上報名" at bounding box center [950, 146] width 48 height 17
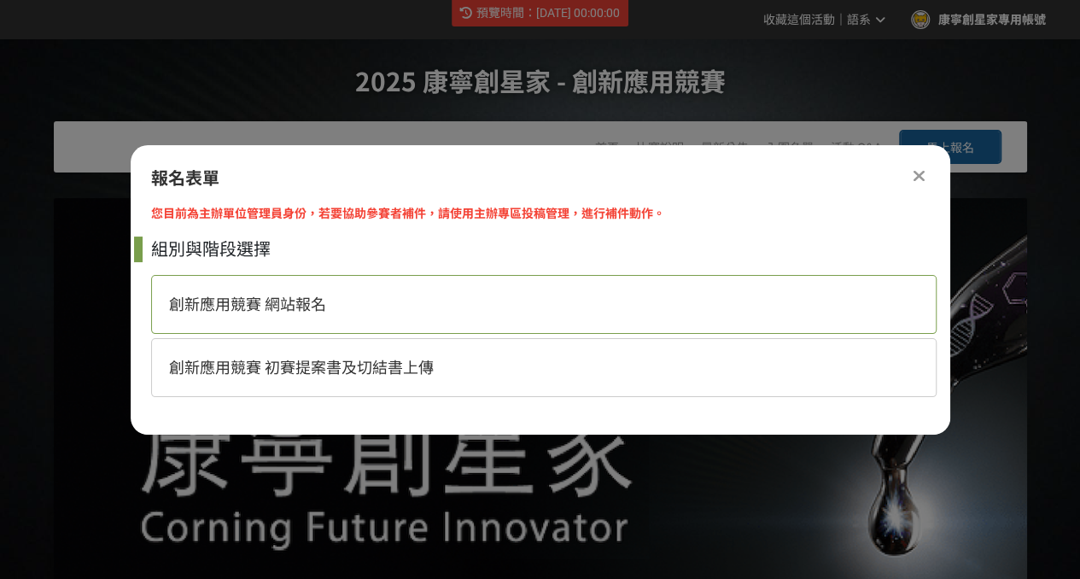
click at [467, 291] on div "創新應用競賽 網站報名" at bounding box center [543, 304] width 785 height 59
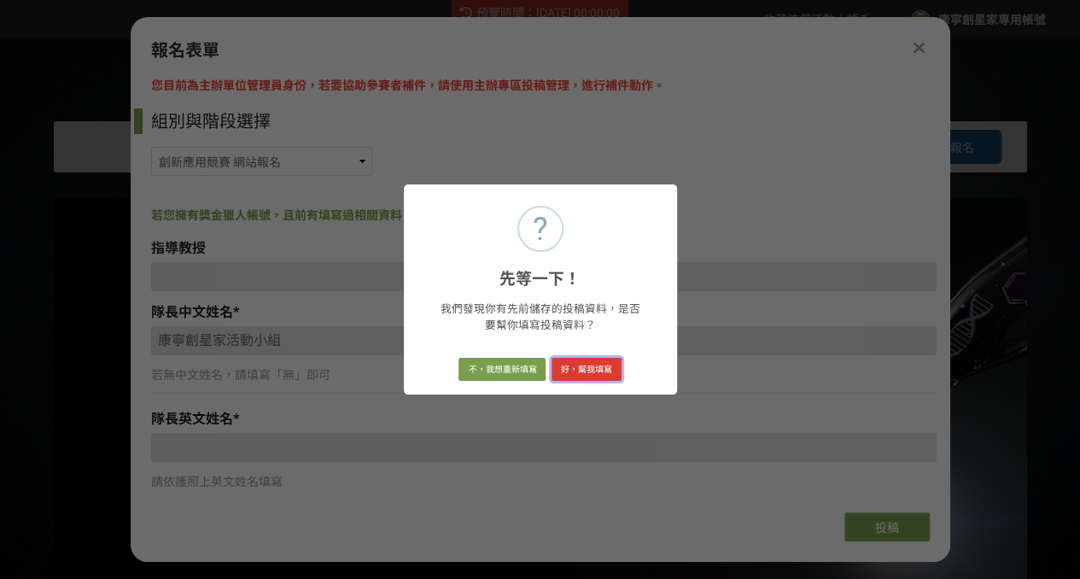
click at [588, 359] on button "好，幫我填寫" at bounding box center [586, 370] width 70 height 24
type input "123"
type input "victoria"
type input "[DATE]"
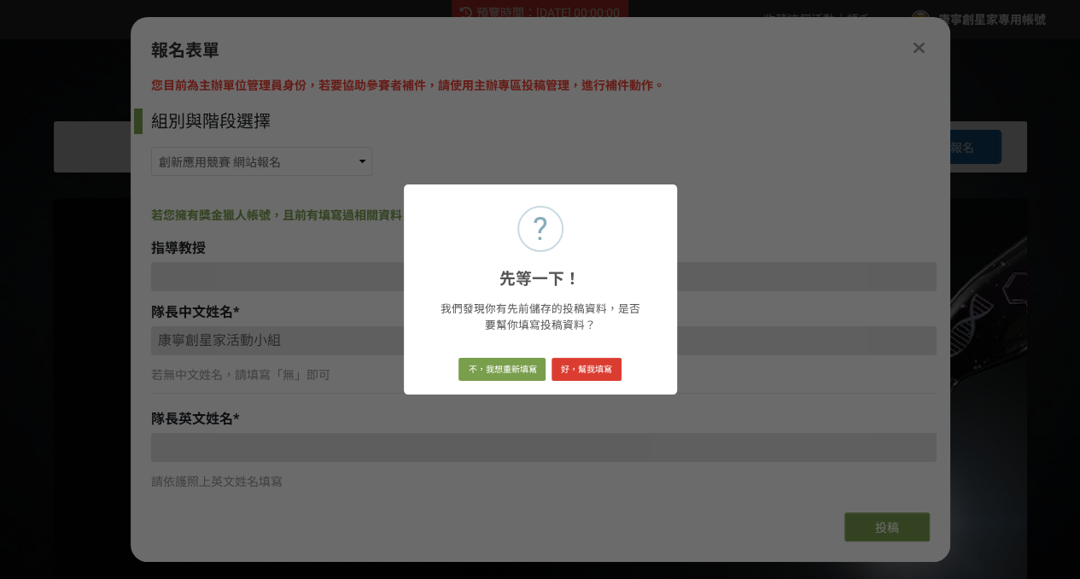
type input "213"
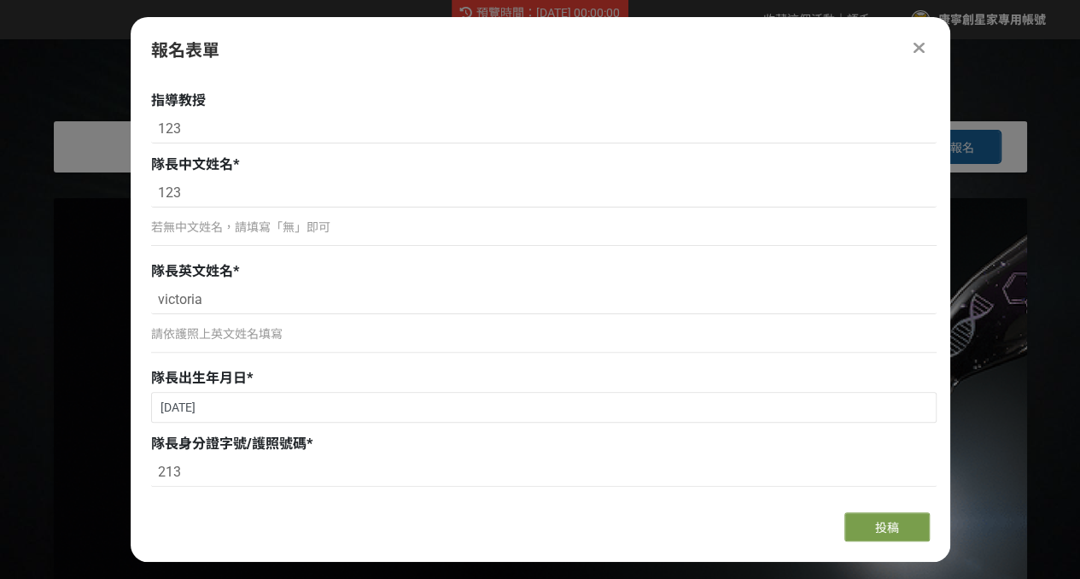
scroll to position [341, 0]
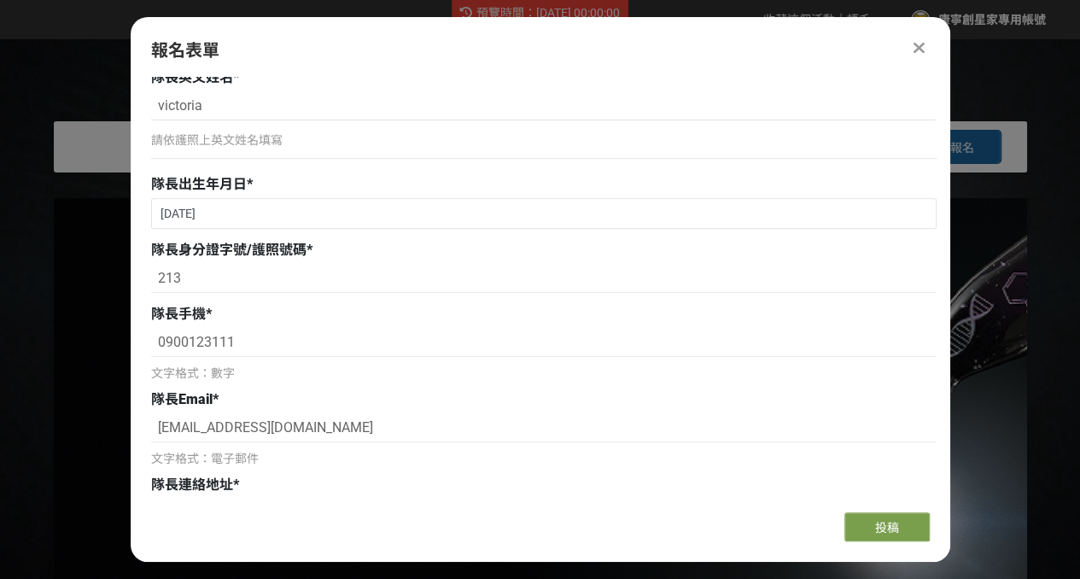
click at [921, 50] on icon at bounding box center [918, 47] width 11 height 17
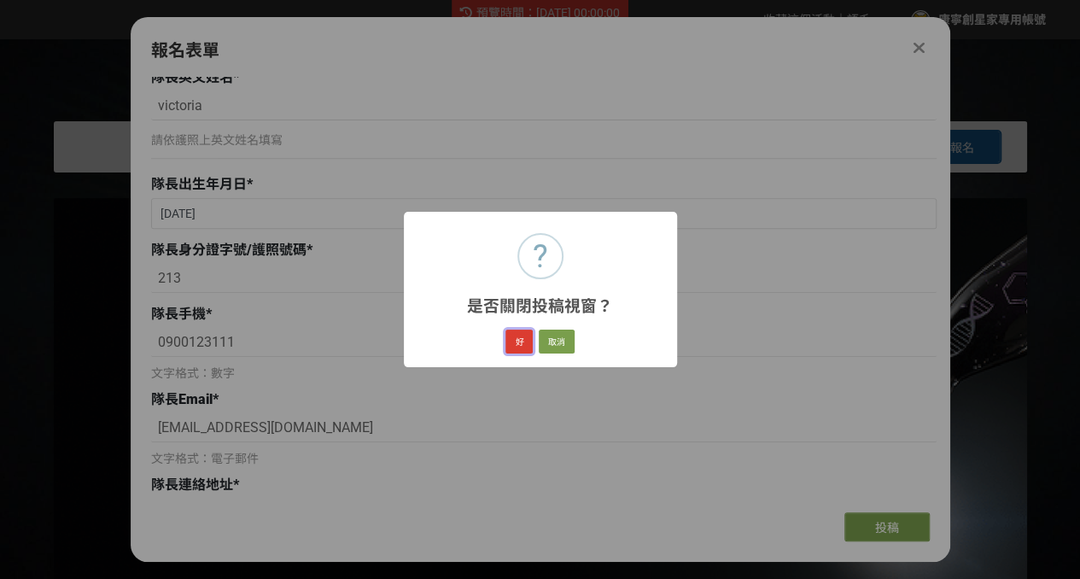
click at [517, 335] on button "好" at bounding box center [518, 341] width 27 height 24
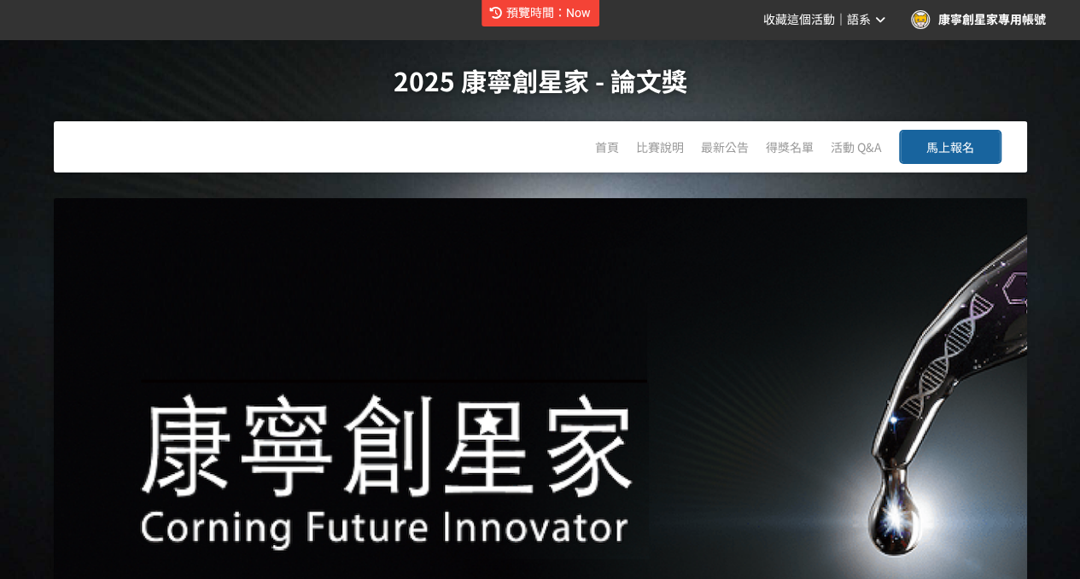
click at [857, 19] on span "語系" at bounding box center [859, 20] width 24 height 14
click at [871, 108] on link "English" at bounding box center [859, 107] width 73 height 34
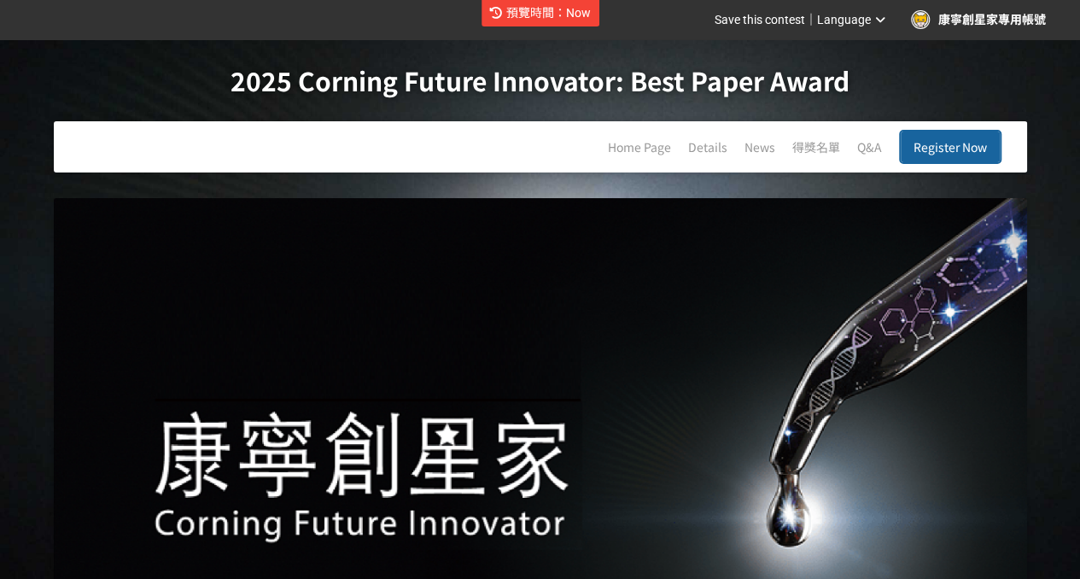
click at [946, 153] on span "Register Now" at bounding box center [949, 146] width 73 height 17
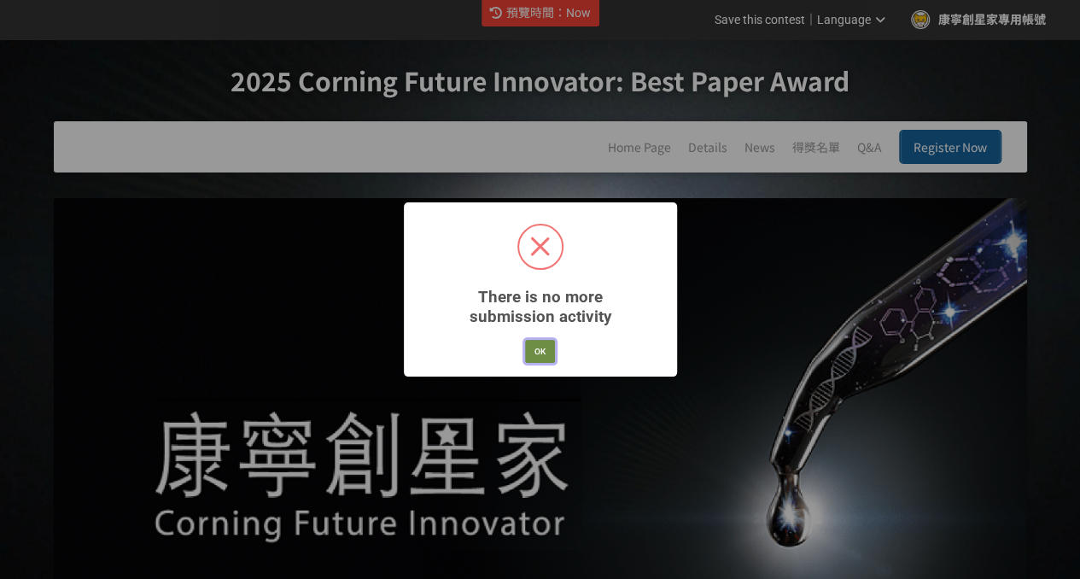
click at [536, 347] on button "OK" at bounding box center [540, 352] width 30 height 24
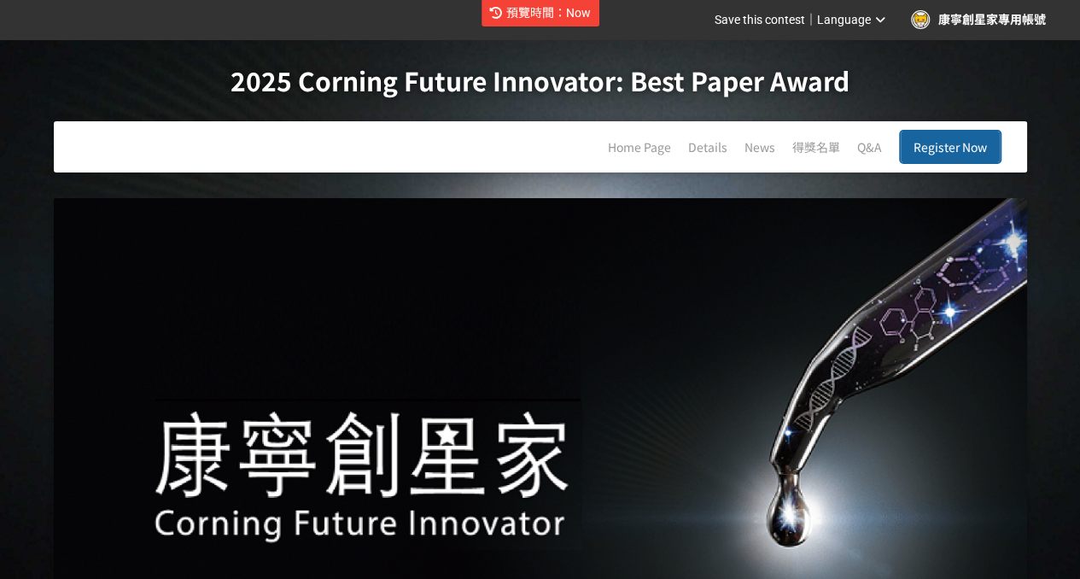
click at [580, 16] on span "預覽時間：Now" at bounding box center [548, 13] width 85 height 14
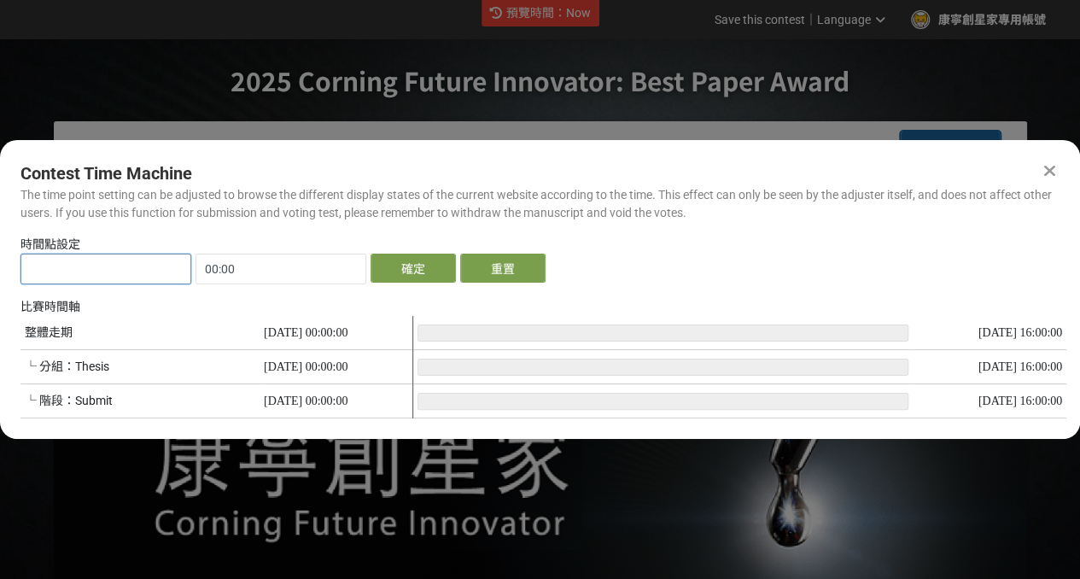
click at [138, 268] on input "text" at bounding box center [105, 268] width 169 height 29
click at [464, 332] on div at bounding box center [662, 367] width 491 height 103
type input "2025-08-19"
type input "19:01"
click at [435, 271] on button "確定" at bounding box center [412, 268] width 85 height 29
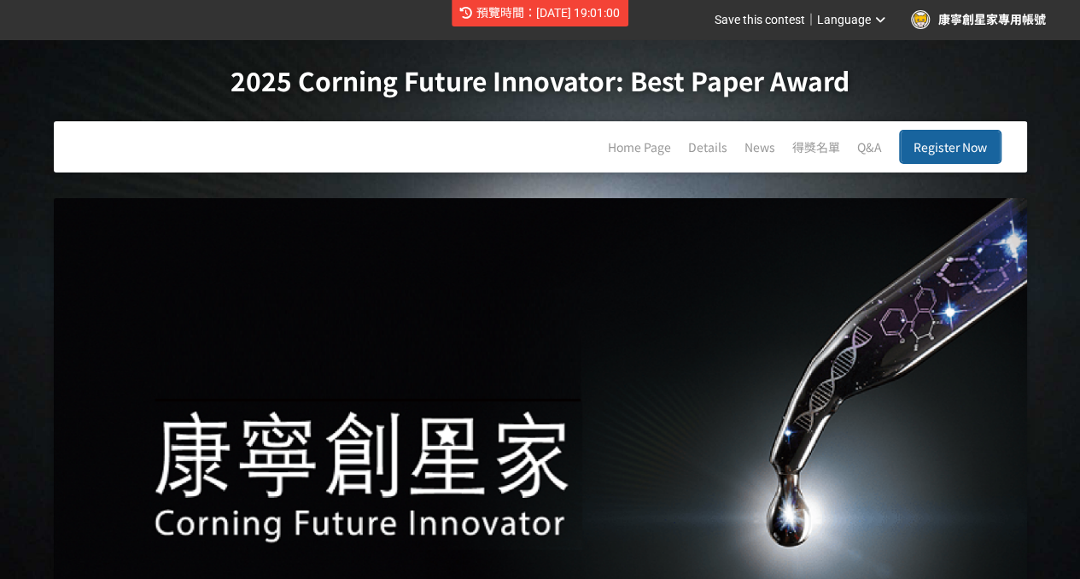
click at [974, 144] on span "Register Now" at bounding box center [949, 146] width 73 height 17
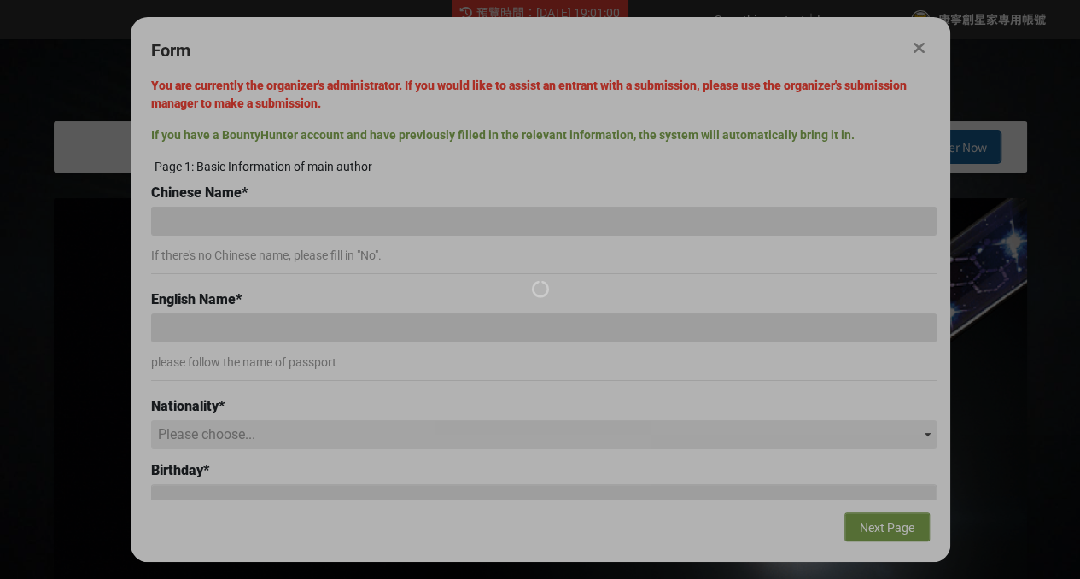
type input "士[PERSON_NAME]"
type input "0911111111"
type input "[EMAIL_ADDRESS][DOMAIN_NAME]"
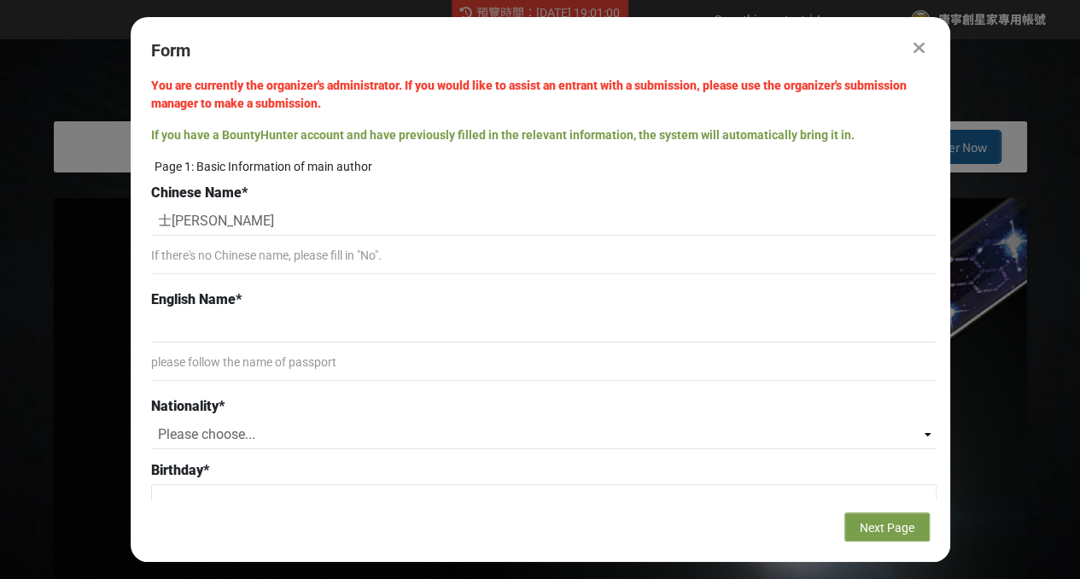
click at [915, 41] on icon at bounding box center [918, 47] width 11 height 17
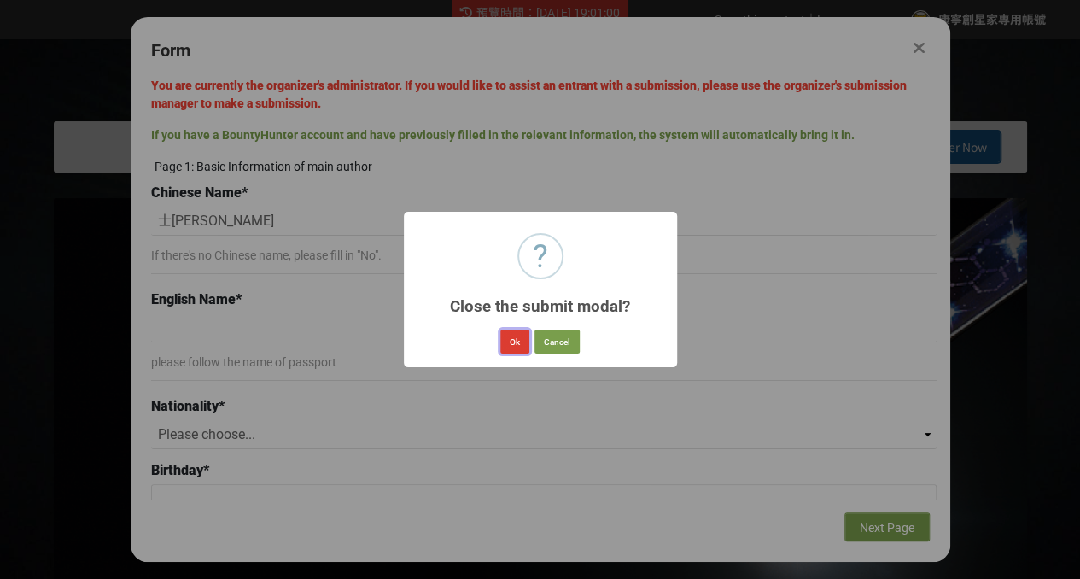
click at [522, 337] on button "Ok" at bounding box center [514, 341] width 29 height 24
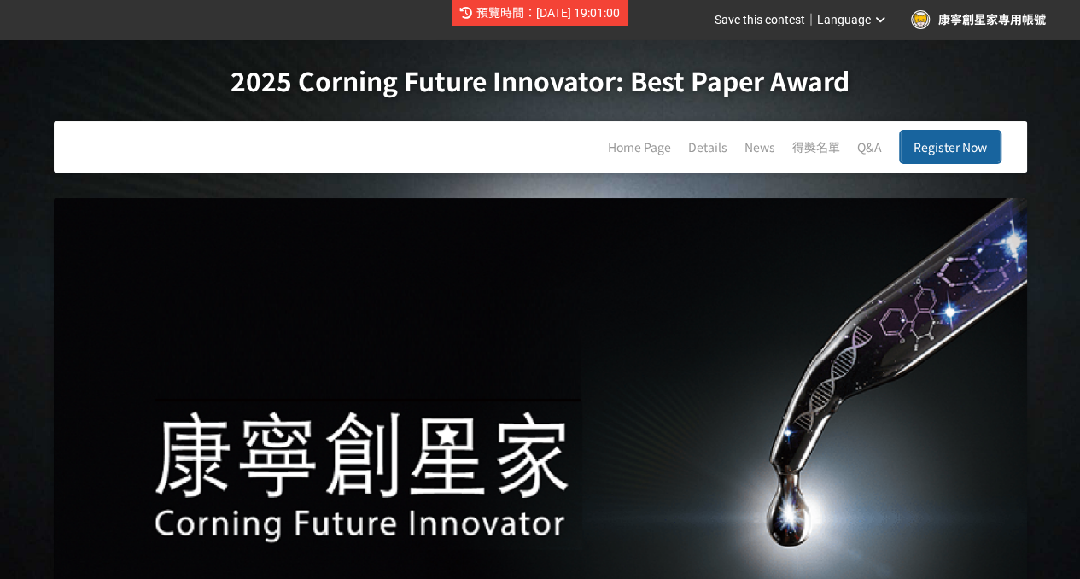
click at [856, 26] on div "Language" at bounding box center [851, 20] width 68 height 18
click at [860, 78] on link "中文" at bounding box center [859, 72] width 73 height 34
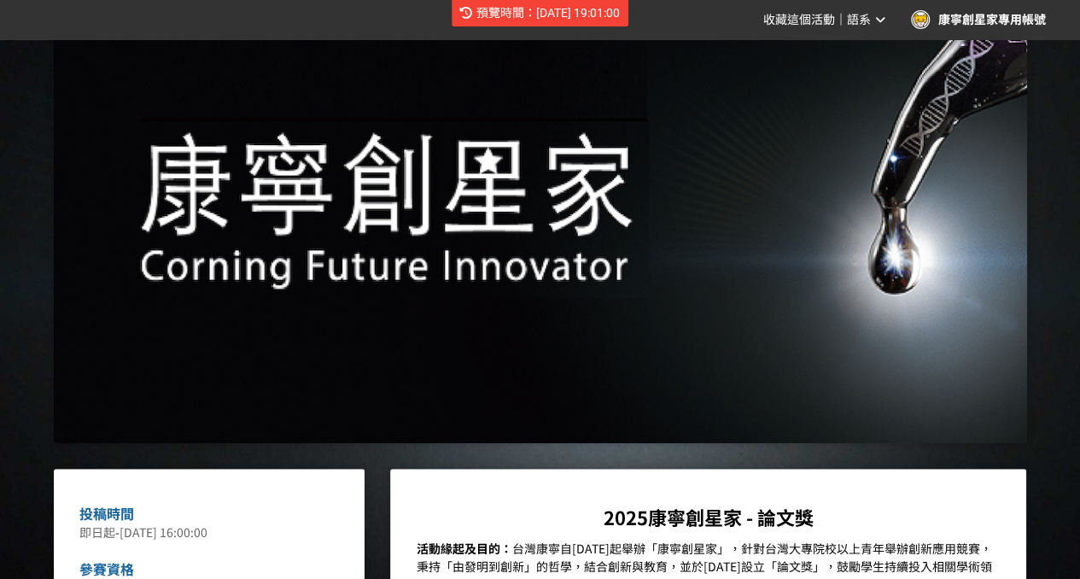
scroll to position [85, 0]
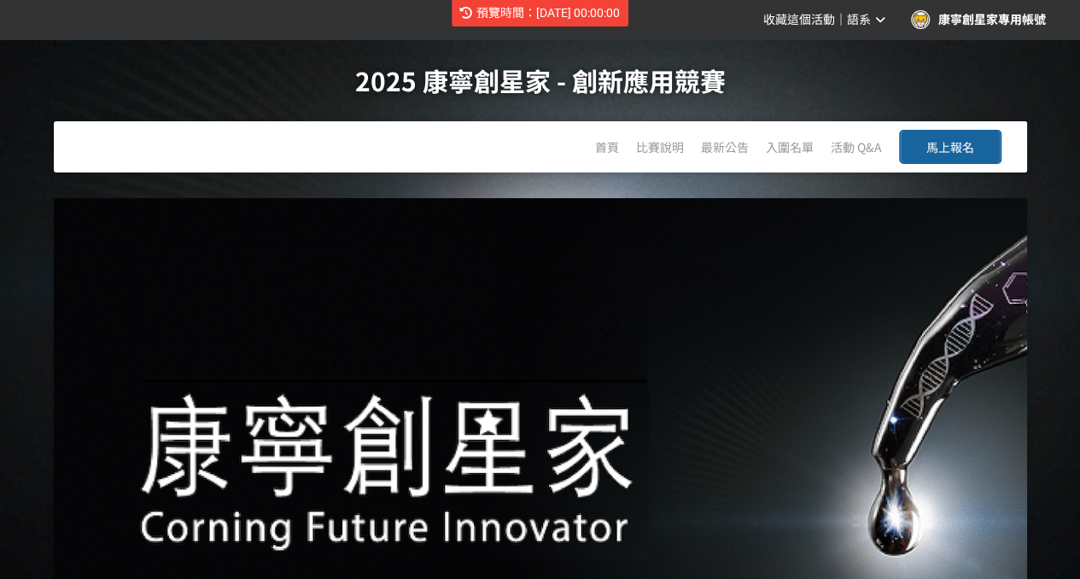
click at [954, 148] on span "馬上報名" at bounding box center [950, 146] width 48 height 17
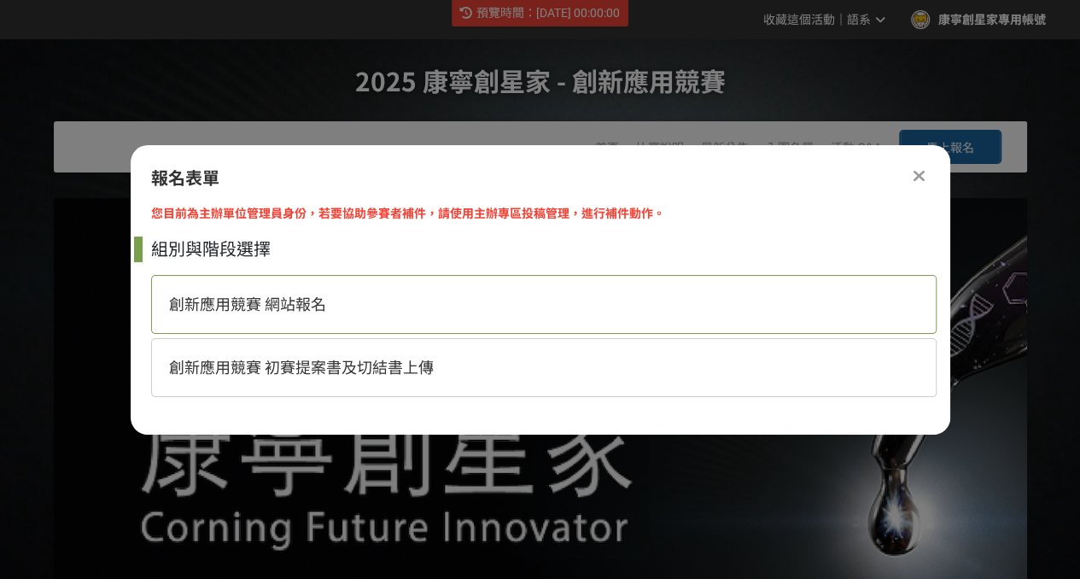
click at [377, 313] on div "創新應用競賽 網站報名" at bounding box center [543, 304] width 785 height 59
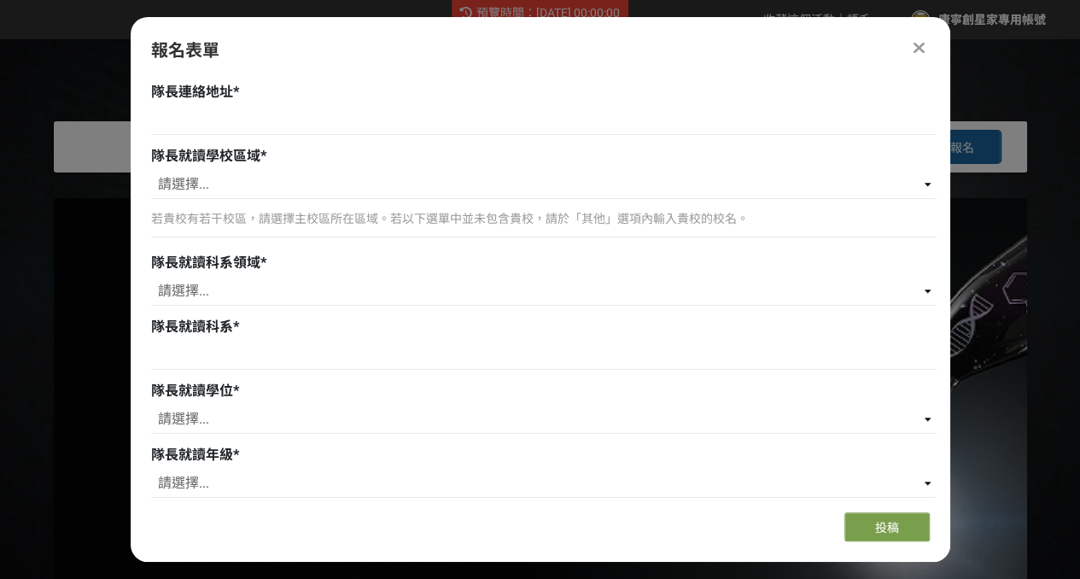
scroll to position [768, 0]
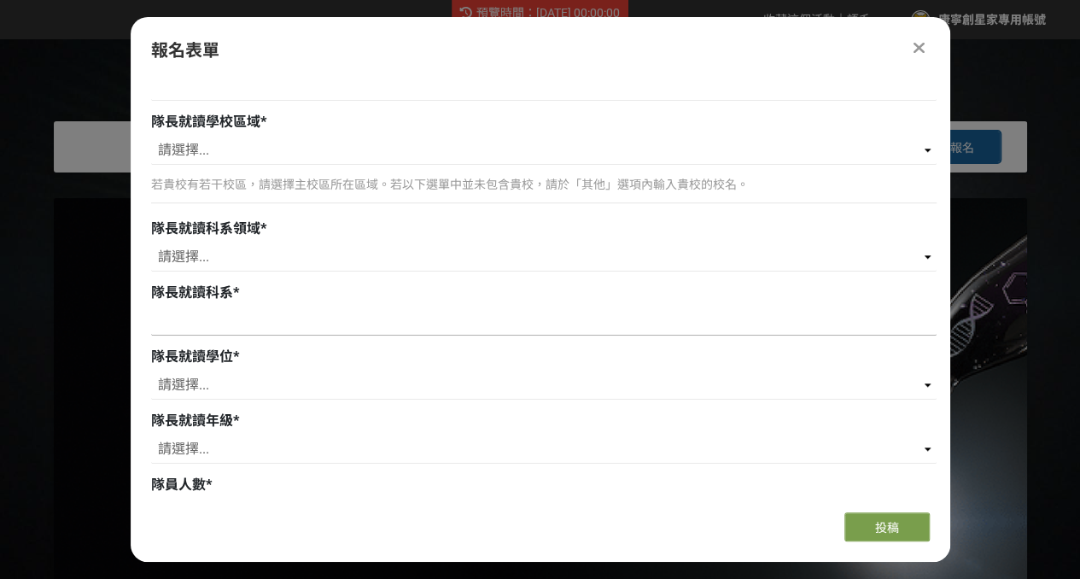
click at [353, 320] on input at bounding box center [543, 320] width 785 height 29
click at [333, 385] on select "請選擇... 學士 碩士 博士" at bounding box center [543, 384] width 785 height 29
click at [364, 450] on select "請選擇... 一年級 二年級 三年級 四年級 五年級 六年級 七年級" at bounding box center [543, 448] width 785 height 29
click at [140, 388] on div "您目前為主辦單位管理員身份，若要協助參賽者補件，請使用主辦專區投稿管理，進行補件動作。 組別與階段選擇 創新應用競賽 網站報名 創新應用競賽 初賽提案書及切結…" at bounding box center [540, 288] width 819 height 422
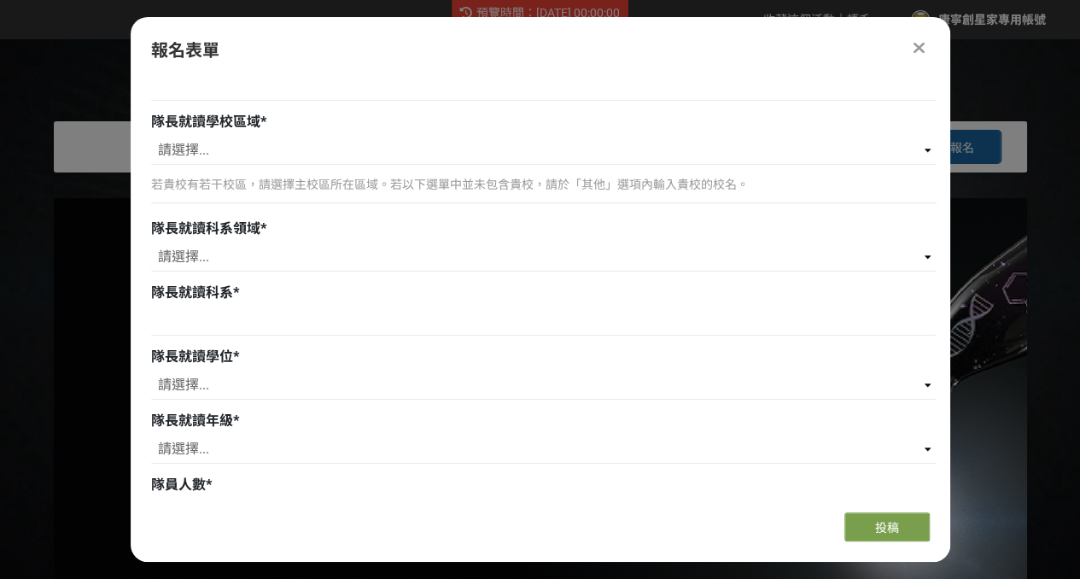
scroll to position [854, 0]
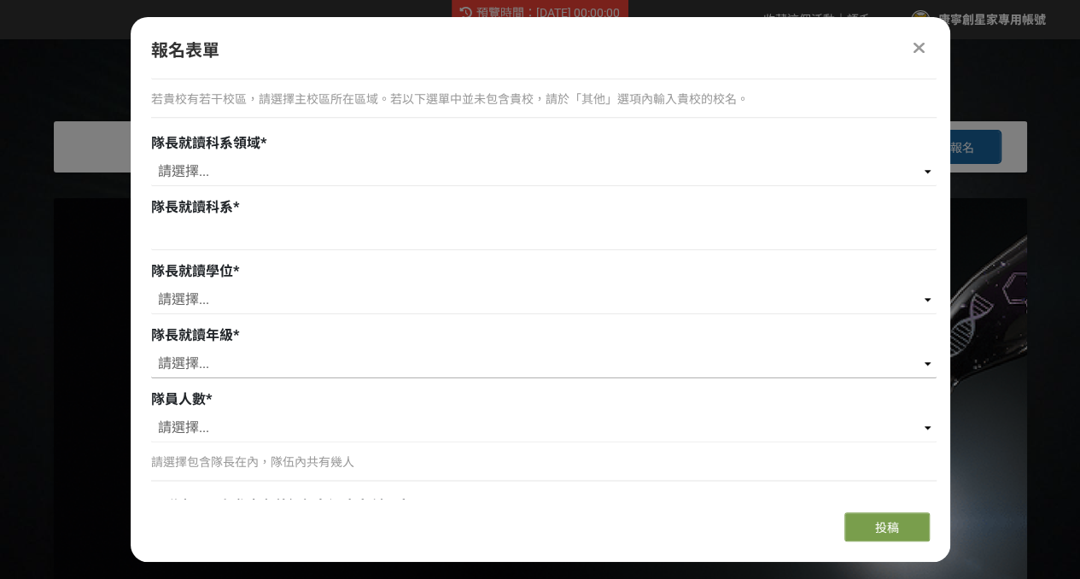
click at [452, 361] on select "請選擇... 一年級 二年級 三年級 四年級 五年級 六年級 七年級" at bounding box center [543, 363] width 785 height 29
click at [143, 285] on div "您目前為主辦單位管理員身份，若要協助參賽者補件，請使用主辦專區投稿管理，進行補件動作。 組別與階段選擇 創新應用競賽 網站報名 創新應用競賽 初賽提案書及切結…" at bounding box center [540, 288] width 819 height 422
click at [195, 303] on select "請選擇... 學士 碩士 博士" at bounding box center [543, 299] width 785 height 29
click at [274, 437] on select "請選擇... 1 2 3 4 5 6" at bounding box center [543, 427] width 785 height 29
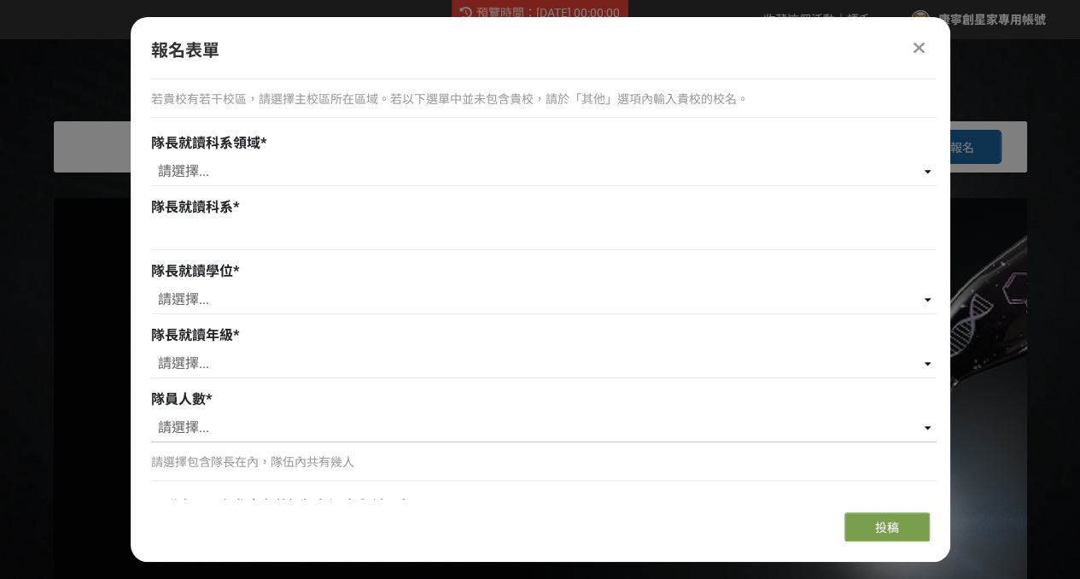
click at [265, 425] on select "請選擇... 1 2 3 4 5 6" at bounding box center [543, 427] width 785 height 29
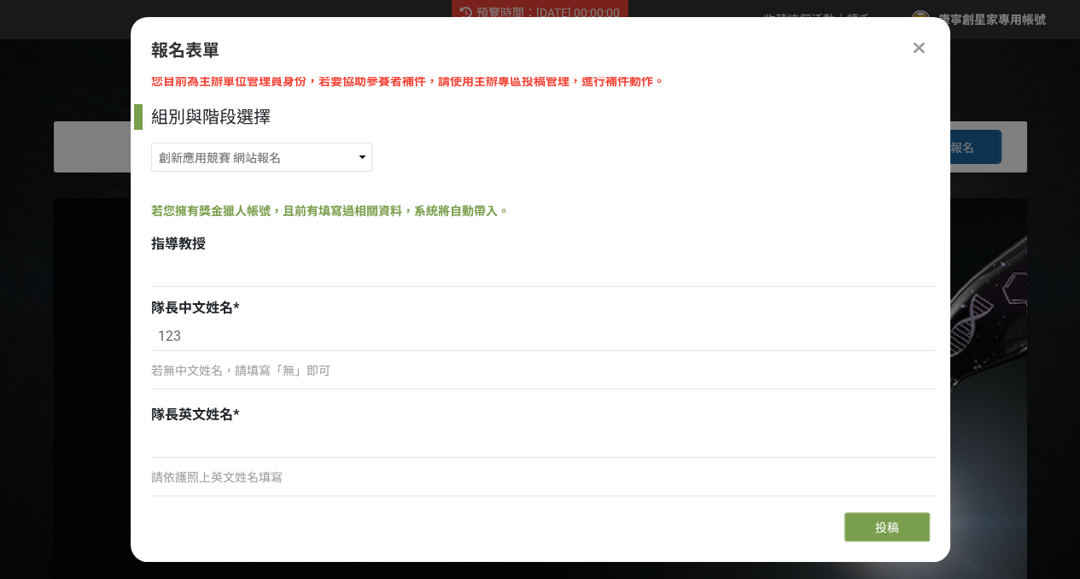
scroll to position [0, 0]
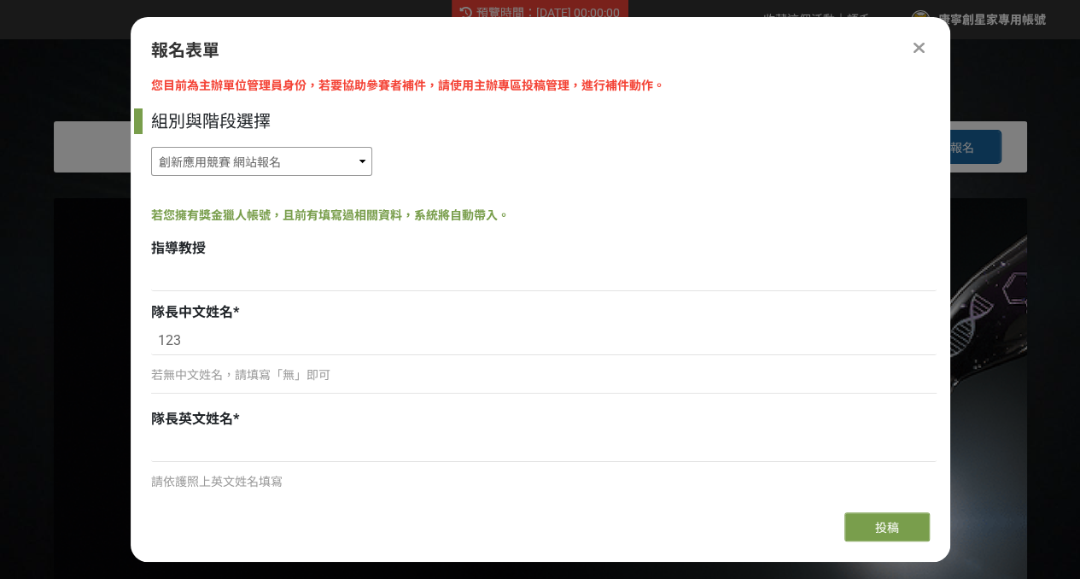
click at [310, 157] on select "創新應用競賽 網站報名 創新應用競賽 初賽提案書及切結書上傳" at bounding box center [261, 161] width 221 height 29
click at [151, 147] on select "創新應用競賽 網站報名 創新應用競賽 初賽提案書及切結書上傳" at bounding box center [261, 161] width 221 height 29
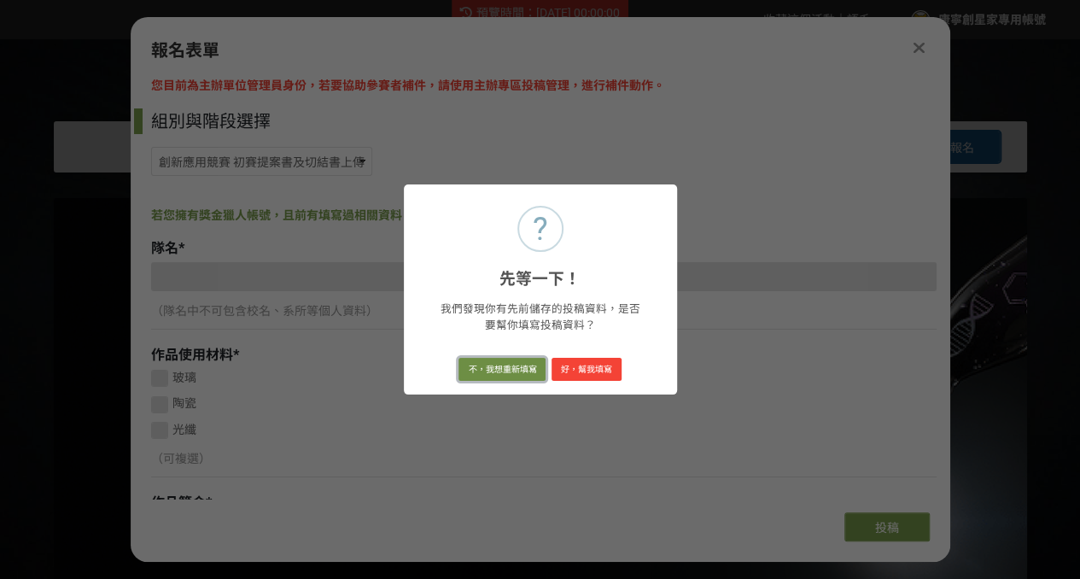
click at [502, 374] on button "不，我想重新填寫" at bounding box center [501, 370] width 87 height 24
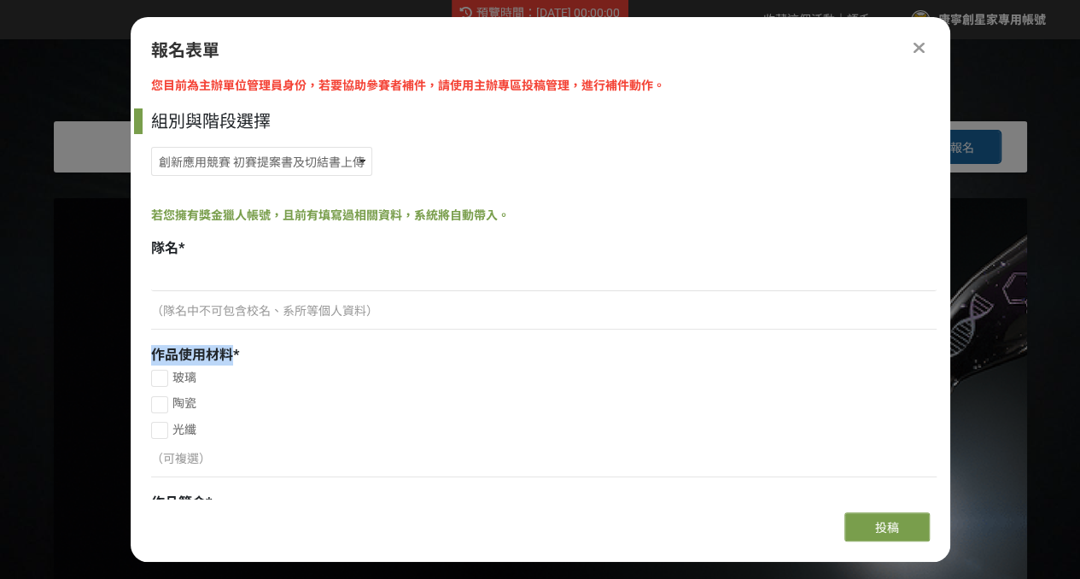
drag, startPoint x: 229, startPoint y: 352, endPoint x: 149, endPoint y: 359, distance: 80.6
click at [149, 359] on div "您目前為主辦單位管理員身份，若要協助參賽者補件，請使用主辦專區投稿管理，進行補件動作。 組別與階段選擇 創新應用競賽 網站報名 創新應用競賽 初賽提案書及切結…" at bounding box center [540, 288] width 819 height 422
click at [230, 356] on span "作品使用材料" at bounding box center [192, 355] width 82 height 16
click at [231, 353] on div "作品使用材料 *" at bounding box center [543, 355] width 785 height 20
click at [253, 353] on div "作品使用材料 *" at bounding box center [543, 355] width 785 height 20
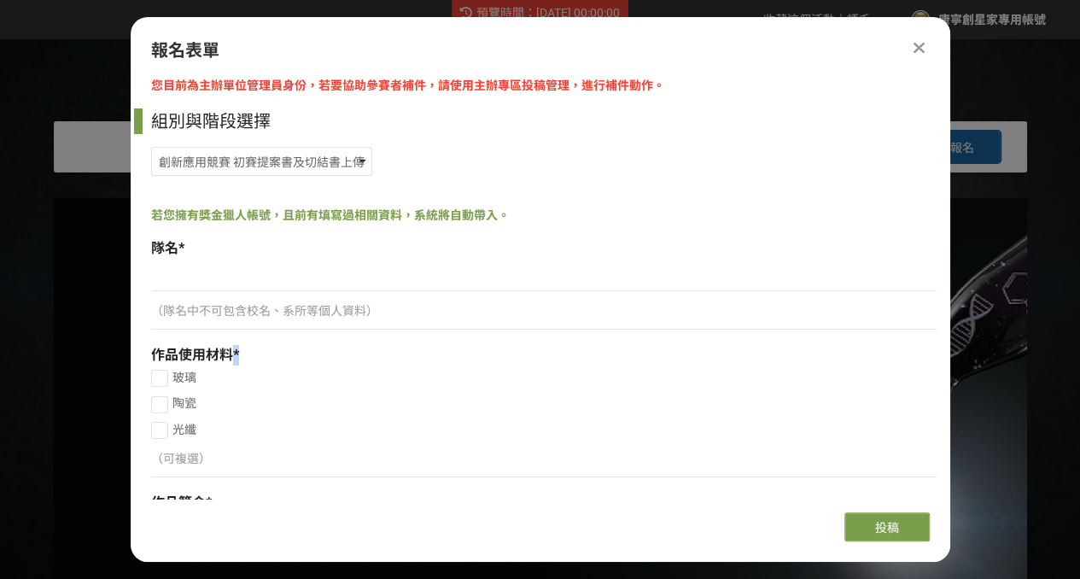
click at [233, 354] on span "*" at bounding box center [236, 355] width 6 height 16
click at [241, 353] on div "作品使用材料 *" at bounding box center [543, 355] width 785 height 20
click at [319, 160] on select "創新應用競賽 網站報名 創新應用競賽 初賽提案書及切結書上傳" at bounding box center [261, 161] width 221 height 29
click at [335, 149] on select "創新應用競賽 網站報名 創新應用競賽 初賽提案書及切結書上傳" at bounding box center [261, 161] width 221 height 29
select select "185329:185575"
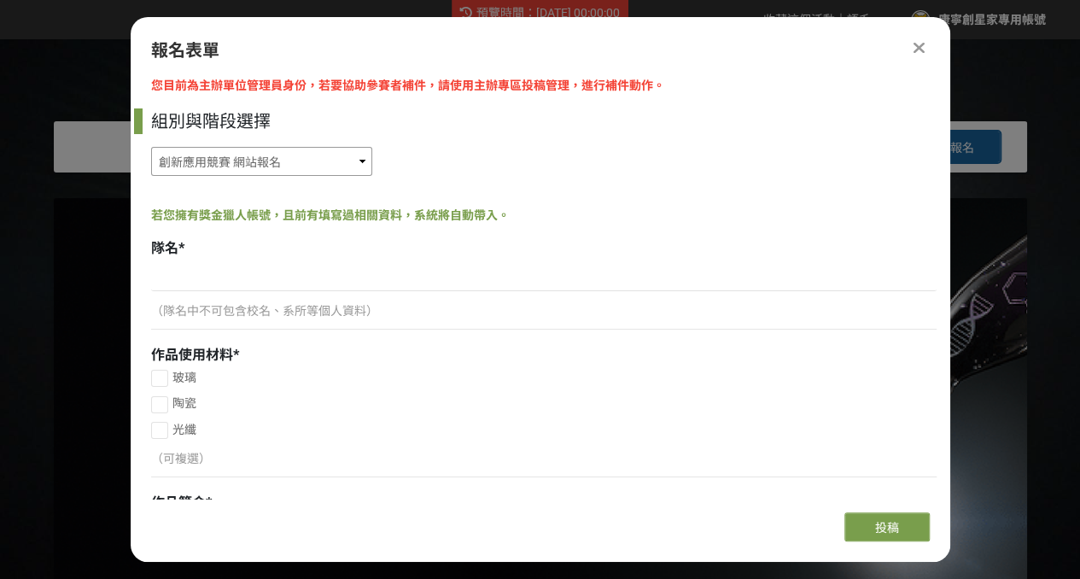
click at [151, 147] on select "創新應用競賽 網站報名 創新應用競賽 初賽提案書及切結書上傳" at bounding box center [261, 161] width 221 height 29
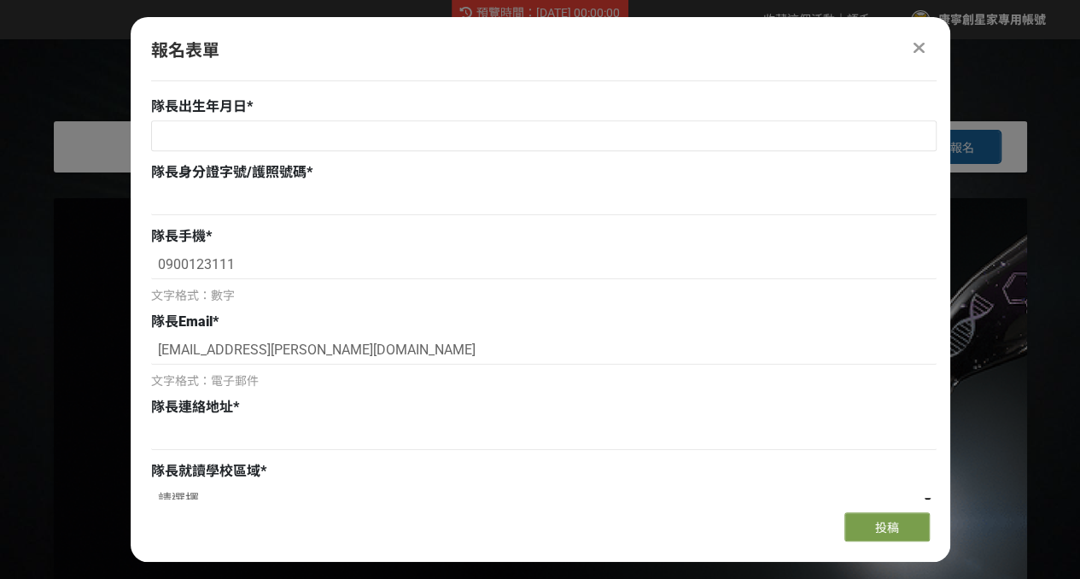
scroll to position [512, 0]
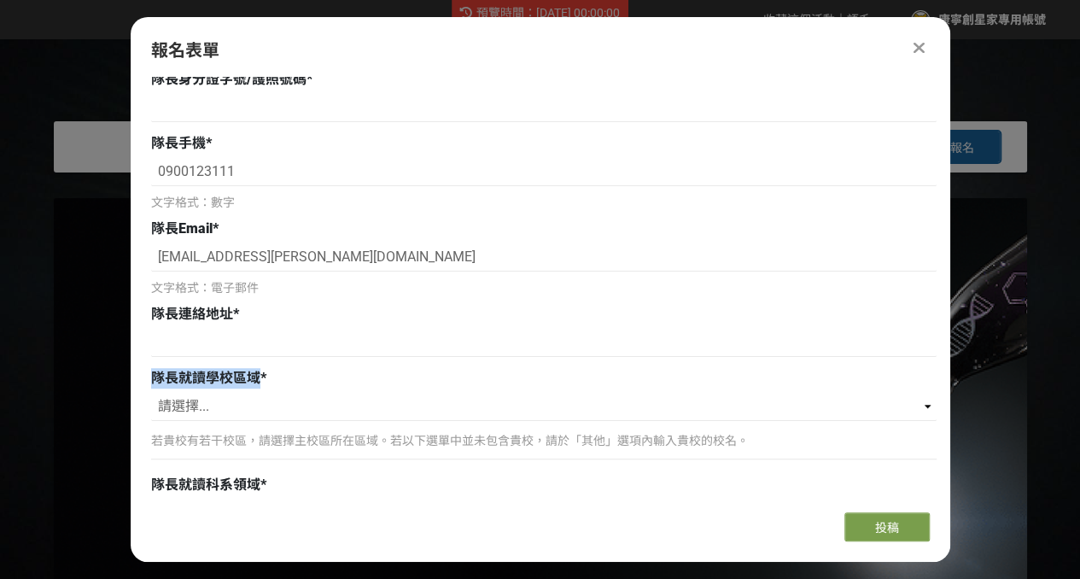
drag, startPoint x: 154, startPoint y: 373, endPoint x: 259, endPoint y: 377, distance: 105.9
click at [259, 377] on div "隊長就讀學校區域 *" at bounding box center [543, 378] width 785 height 20
copy span "隊長就讀學校區域"
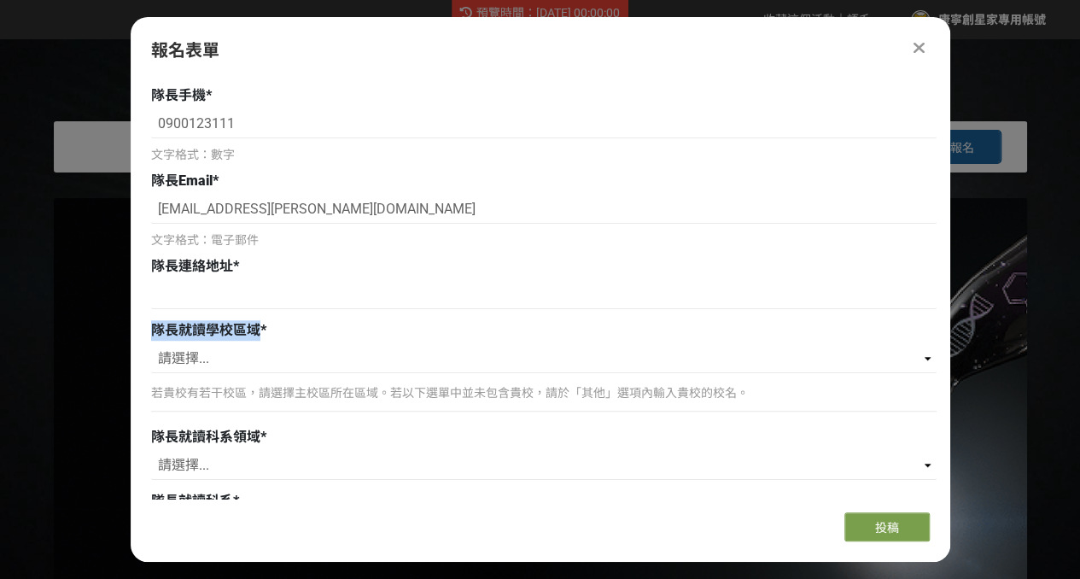
scroll to position [598, 0]
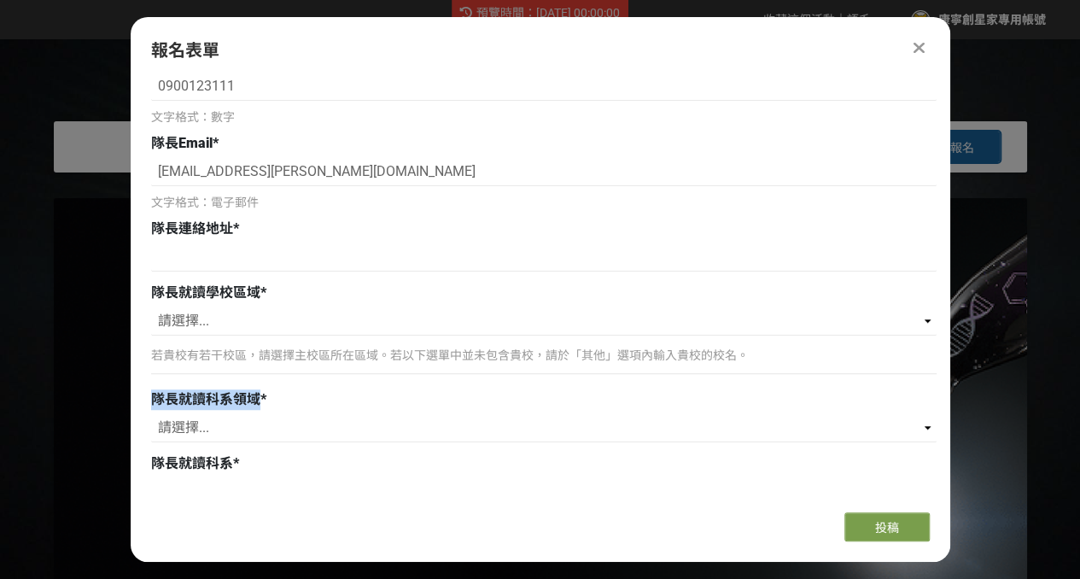
drag, startPoint x: 152, startPoint y: 397, endPoint x: 254, endPoint y: 399, distance: 102.5
click at [254, 399] on span "隊長就讀科系領域" at bounding box center [205, 399] width 109 height 16
copy span "隊長就讀科系領域"
drag, startPoint x: 154, startPoint y: 463, endPoint x: 233, endPoint y: 458, distance: 79.5
click at [233, 458] on div "隊長就讀科系 *" at bounding box center [543, 463] width 785 height 20
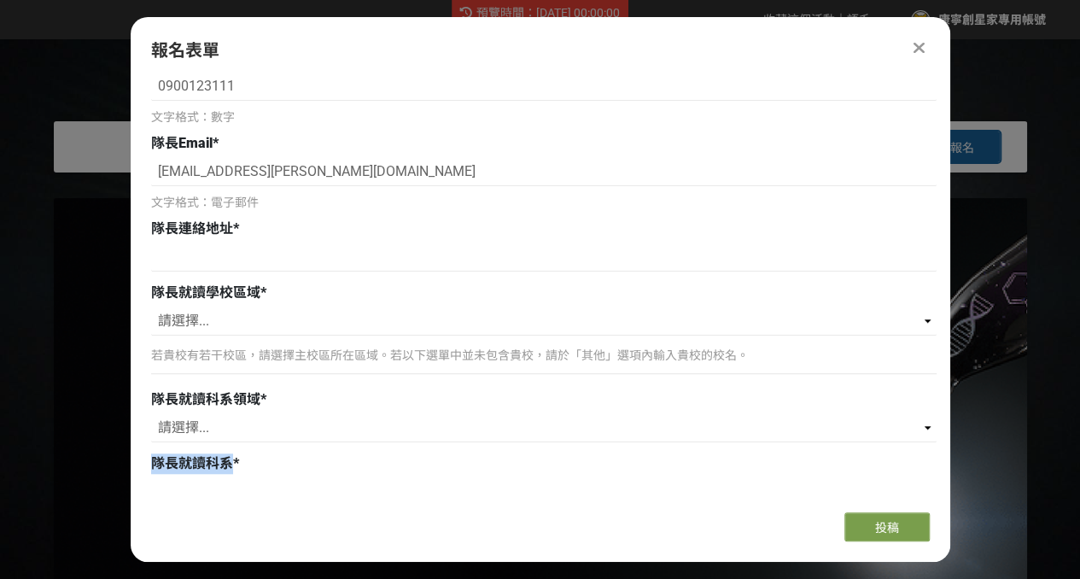
copy span "隊長就讀科系"
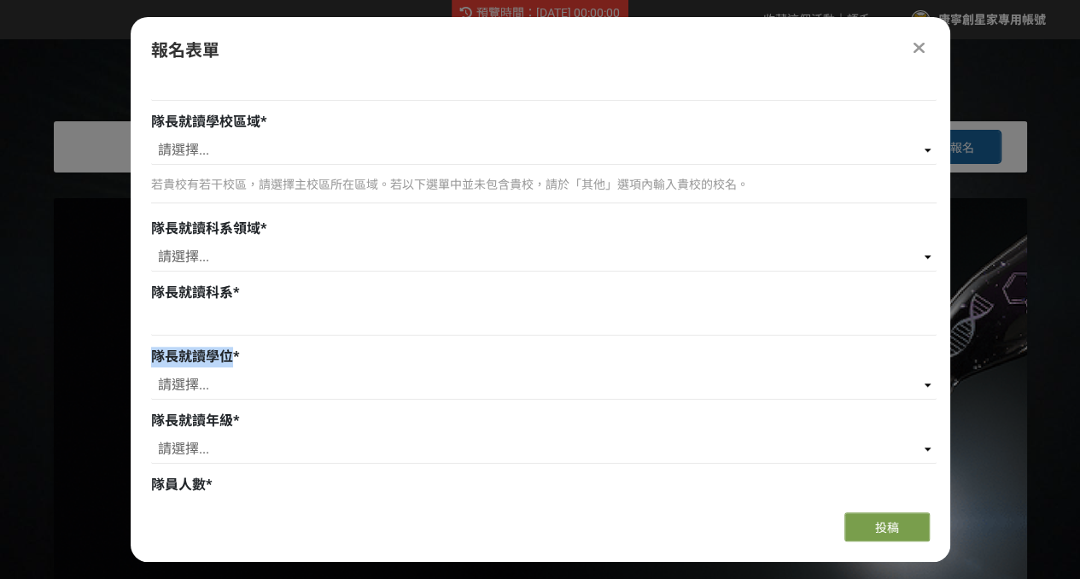
drag, startPoint x: 154, startPoint y: 354, endPoint x: 232, endPoint y: 354, distance: 78.5
click at [232, 354] on div "隊長就讀學位 *" at bounding box center [543, 357] width 785 height 20
copy span "隊長就讀學位"
drag, startPoint x: 155, startPoint y: 417, endPoint x: 231, endPoint y: 417, distance: 76.0
click at [231, 417] on span "隊長就讀年級" at bounding box center [192, 420] width 82 height 16
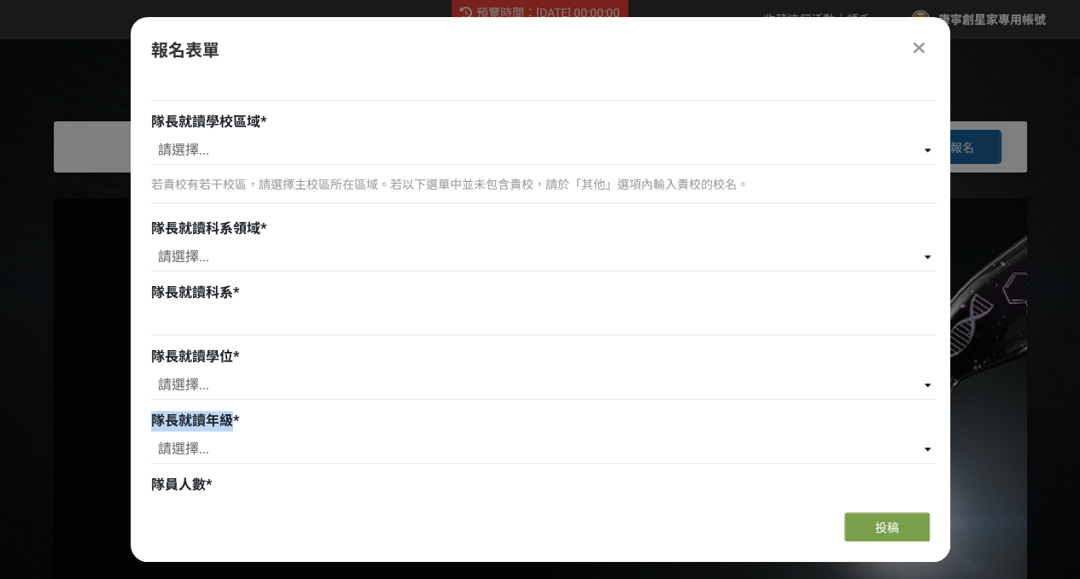
copy span "隊長就讀年級"
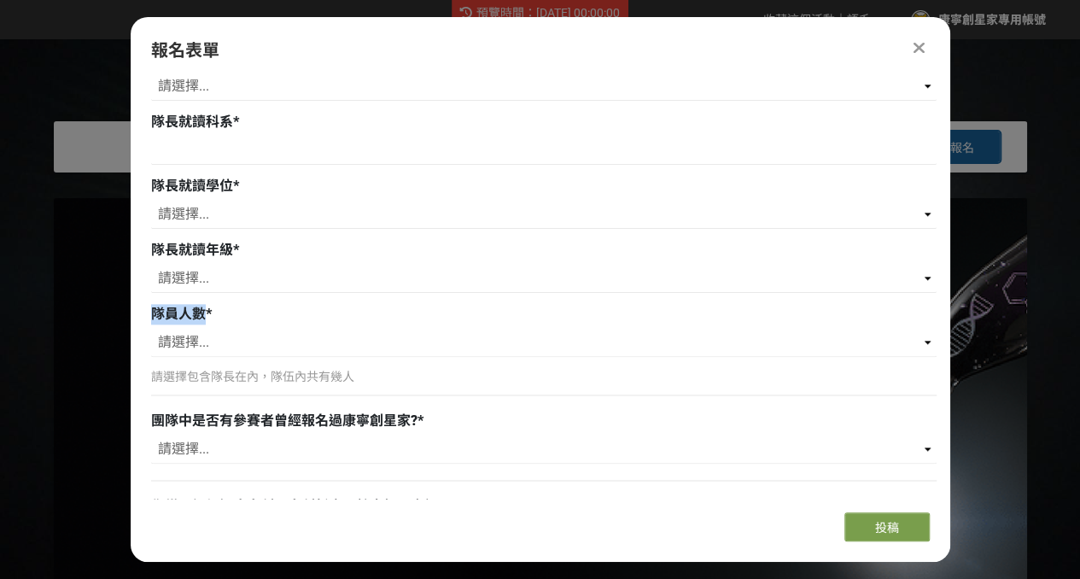
drag, startPoint x: 154, startPoint y: 312, endPoint x: 205, endPoint y: 313, distance: 51.2
click at [205, 313] on div "隊員人數 *" at bounding box center [543, 314] width 785 height 20
copy span "隊員人數"
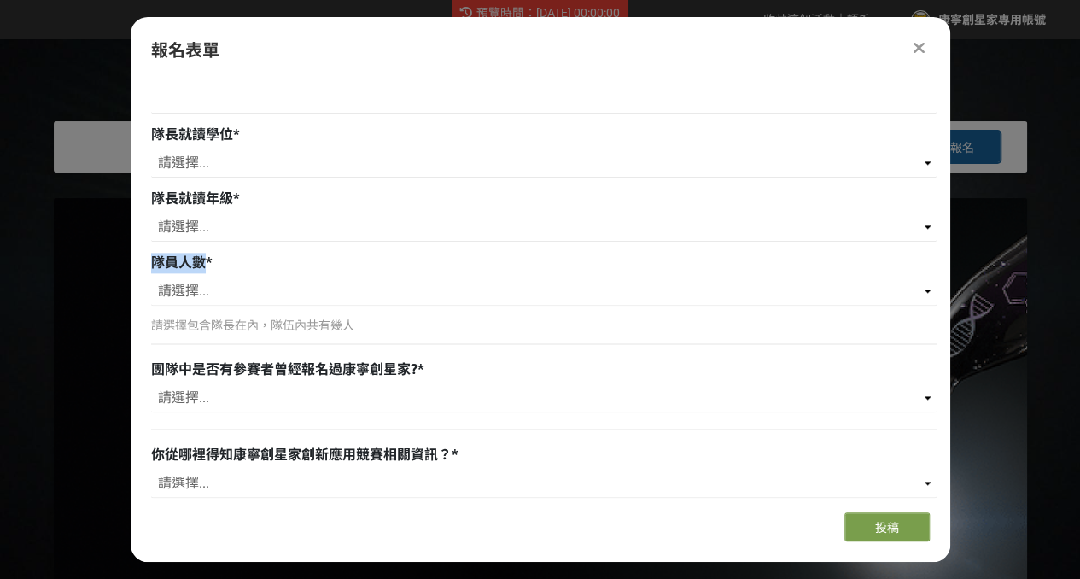
scroll to position [1024, 0]
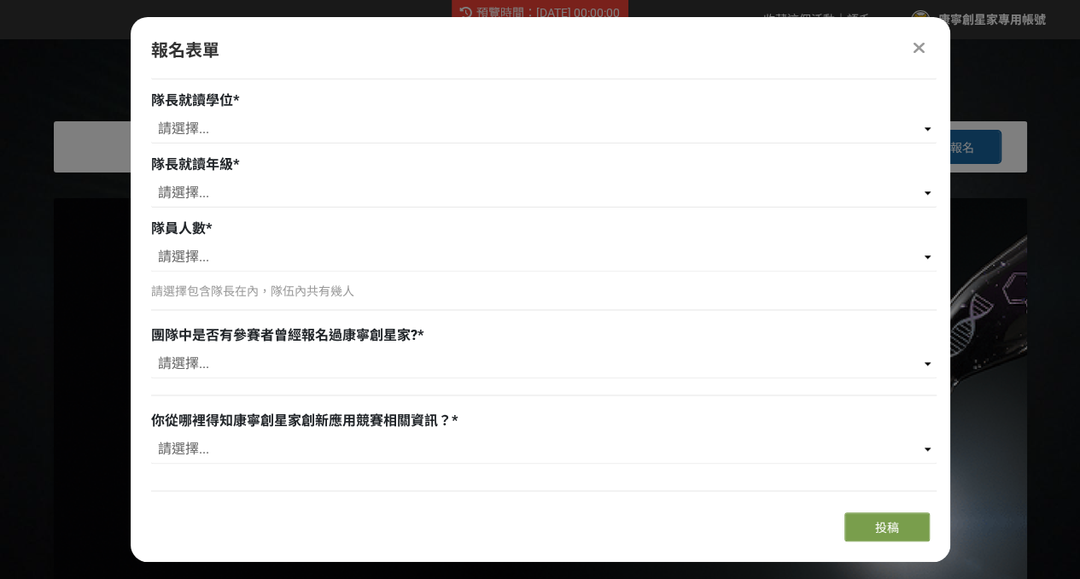
click at [357, 291] on p "請選擇包含隊長在內，隊伍內共有幾人" at bounding box center [543, 292] width 785 height 18
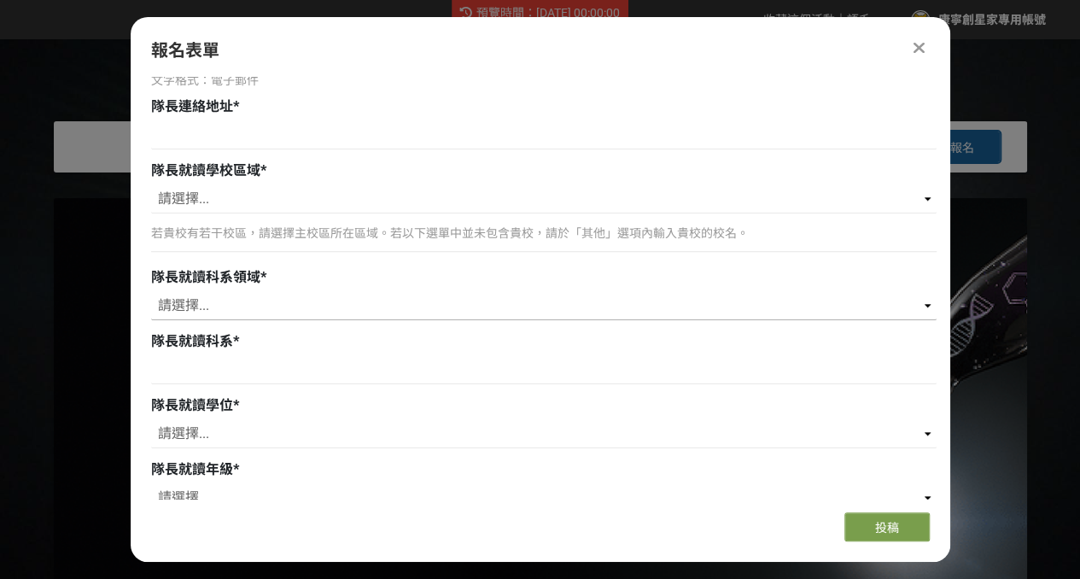
scroll to position [683, 0]
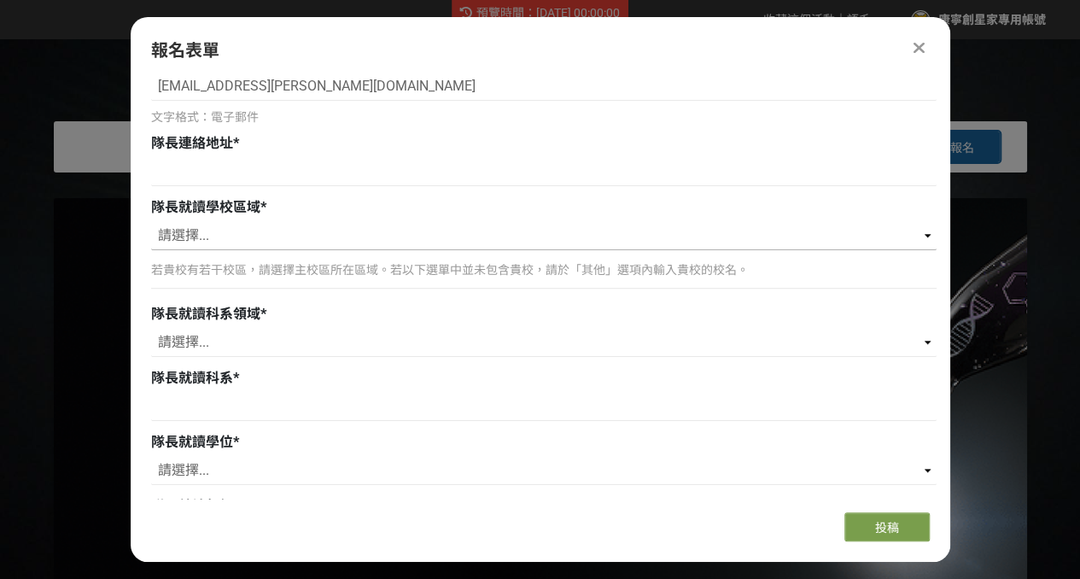
click at [411, 237] on select "請選擇... 北（台北、基隆、桃園、新竹、苗栗） 中（台中、彰化、南投、雲林） 南（嘉義、台南、高雄、屏東） 東（宜蘭、花蓮、台東） 離島（澎湖、金門） 其他" at bounding box center [543, 235] width 785 height 29
click at [717, 223] on select "請選擇... 北（台北、基隆、桃園、新竹、苗栗） 中（台中、彰化、南投、雲林） 南（嘉義、台南、高雄、屏東） 東（宜蘭、花蓮、台東） 離島（澎湖、金門） 其他" at bounding box center [543, 235] width 785 height 29
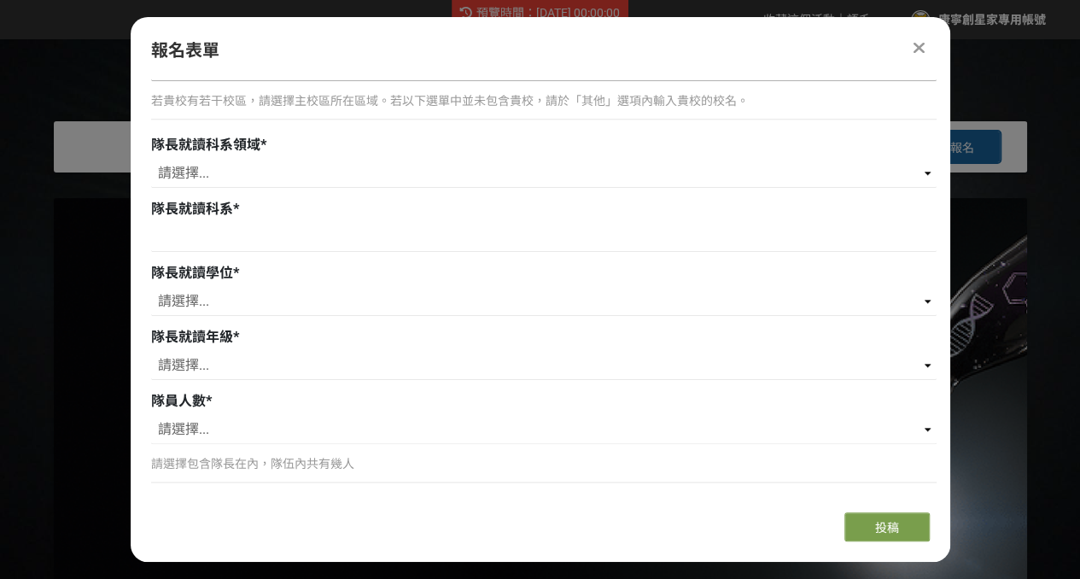
scroll to position [854, 0]
click at [312, 296] on select "請選擇... 學士 碩士 博士" at bounding box center [543, 299] width 785 height 29
click at [399, 288] on select "請選擇... 學士 碩士 博士" at bounding box center [543, 299] width 785 height 29
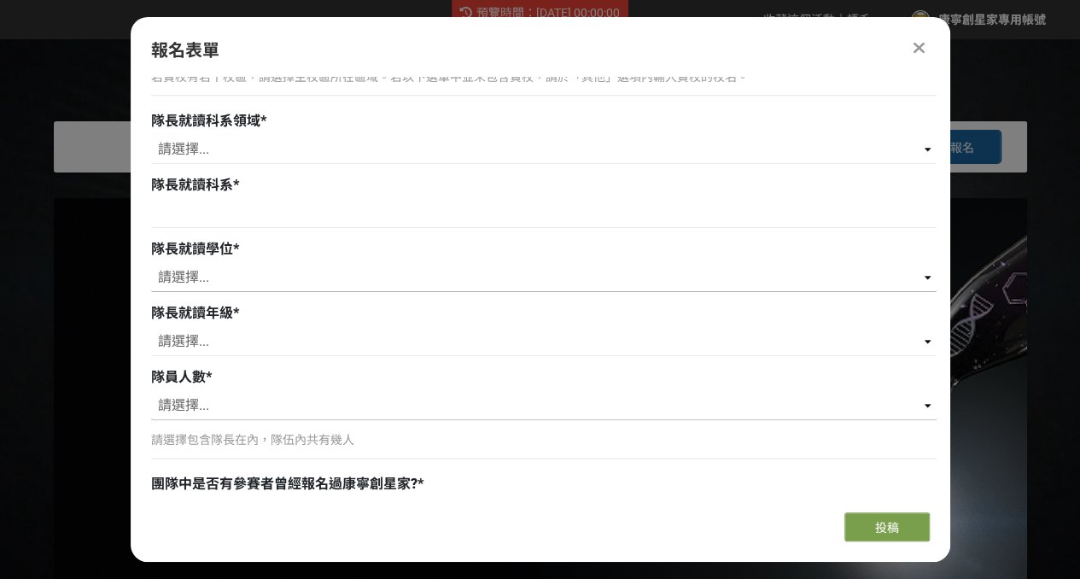
scroll to position [939, 0]
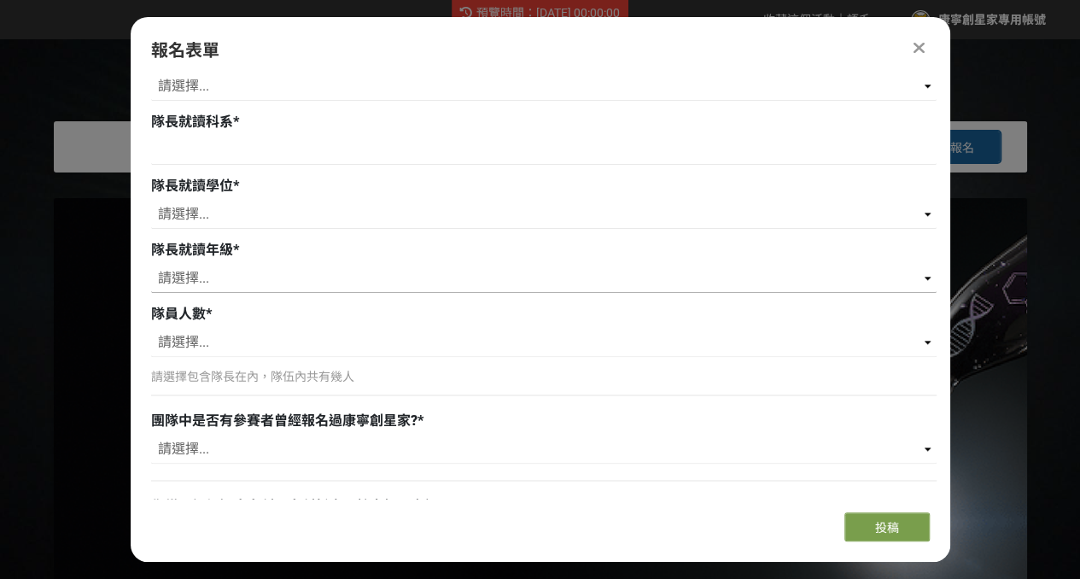
click at [287, 279] on select "請選擇... 一年級 二年級 三年級 四年級 五年級 六年級 七年級" at bounding box center [543, 278] width 785 height 29
click at [292, 229] on div "請選擇... 學士 碩士 博士" at bounding box center [543, 216] width 785 height 33
click at [290, 219] on select "請選擇... 學士 碩士 博士" at bounding box center [543, 214] width 785 height 29
drag, startPoint x: 308, startPoint y: 178, endPoint x: 305, endPoint y: 193, distance: 14.9
click at [310, 178] on div "隊長就讀學位 *" at bounding box center [543, 186] width 785 height 20
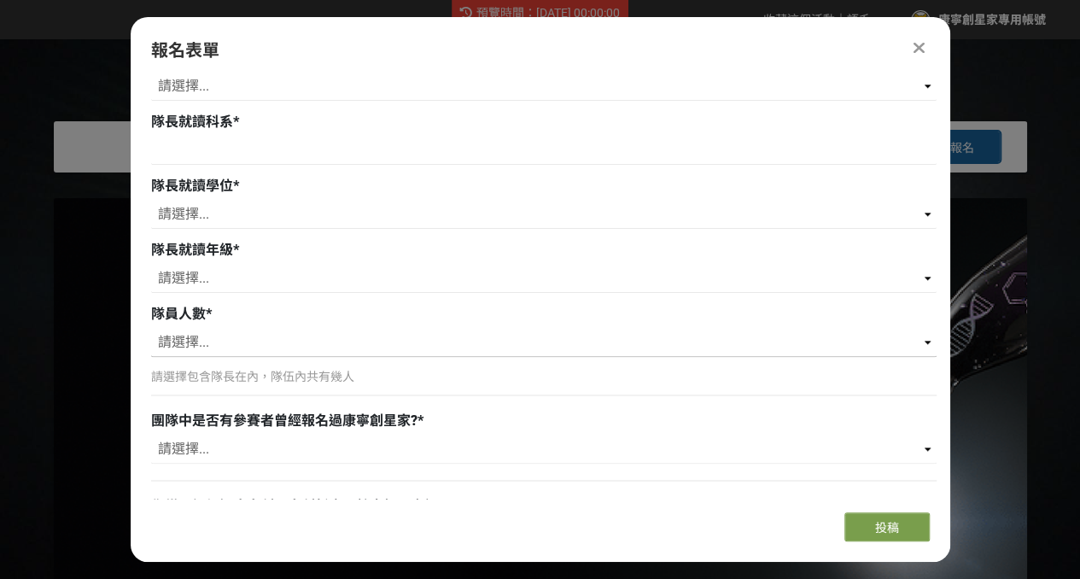
click at [287, 335] on select "請選擇... 1 2 3 4 5 6" at bounding box center [543, 342] width 785 height 29
select select "3"
click at [151, 328] on select "請選擇... 1 2 3 4 5 6" at bounding box center [543, 342] width 785 height 29
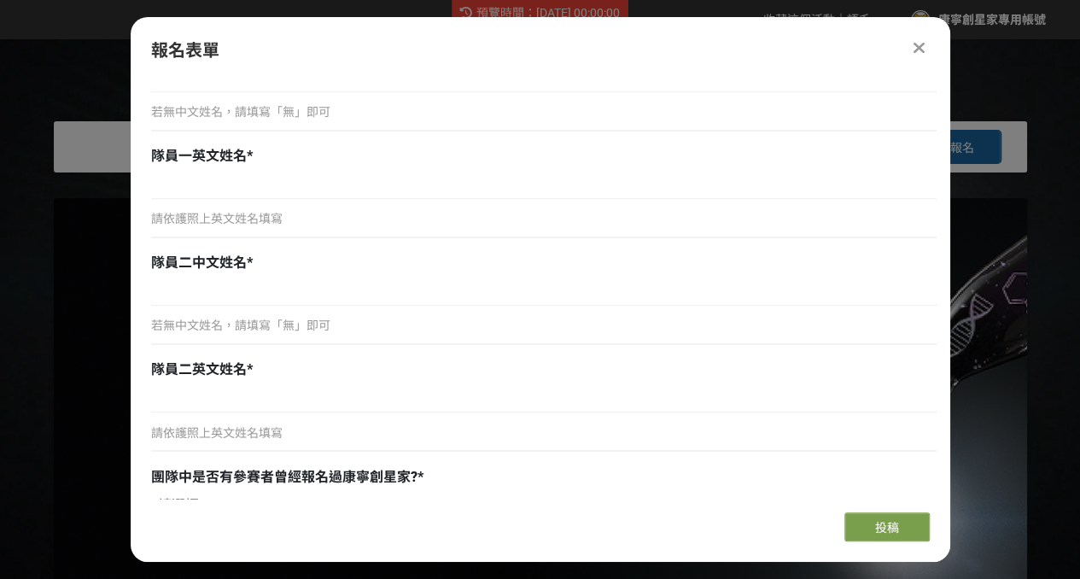
scroll to position [1309, 0]
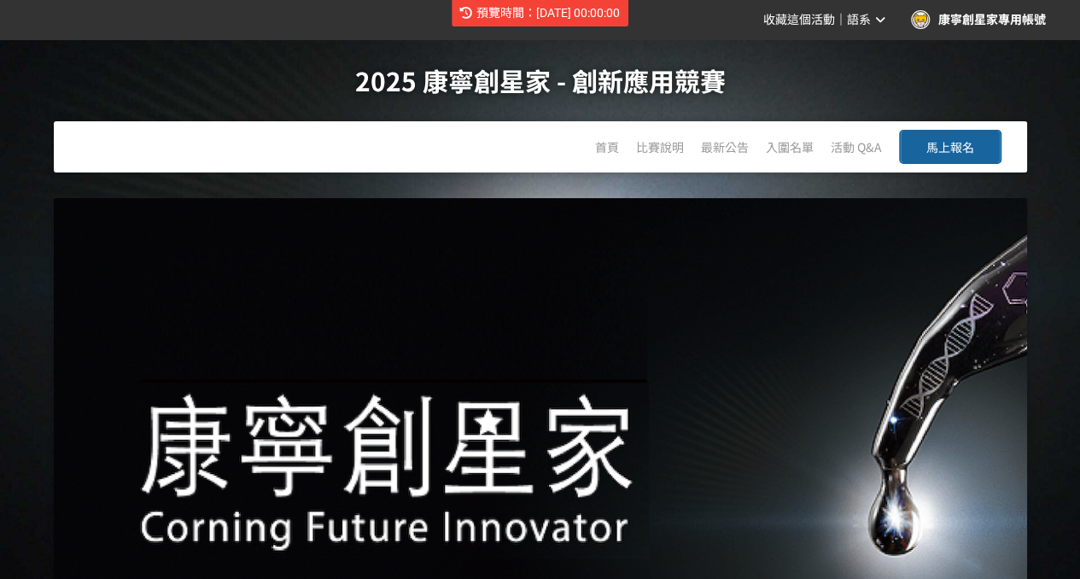
click at [875, 21] on div "語系" at bounding box center [866, 20] width 38 height 18
click at [863, 98] on link "English" at bounding box center [859, 107] width 73 height 34
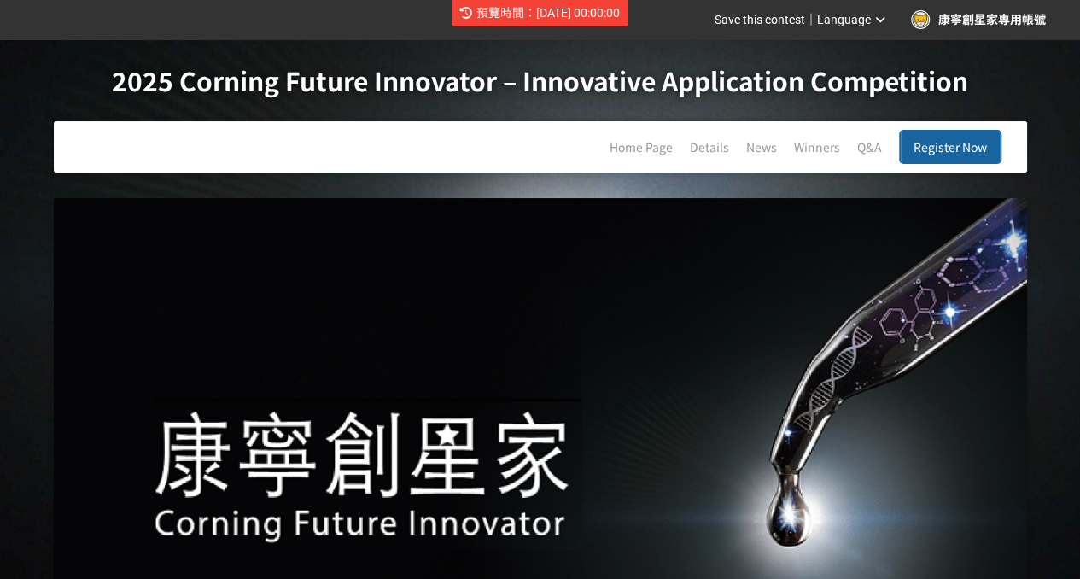
click at [932, 141] on span "Register Now" at bounding box center [949, 146] width 73 height 17
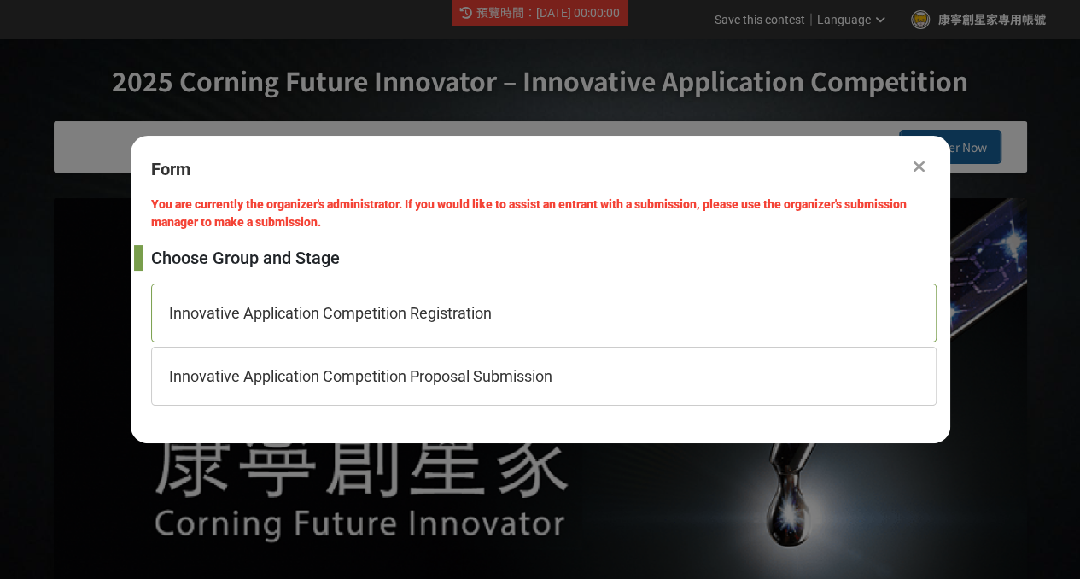
click at [514, 313] on div "Innovative Application Competition Registration" at bounding box center [543, 312] width 785 height 59
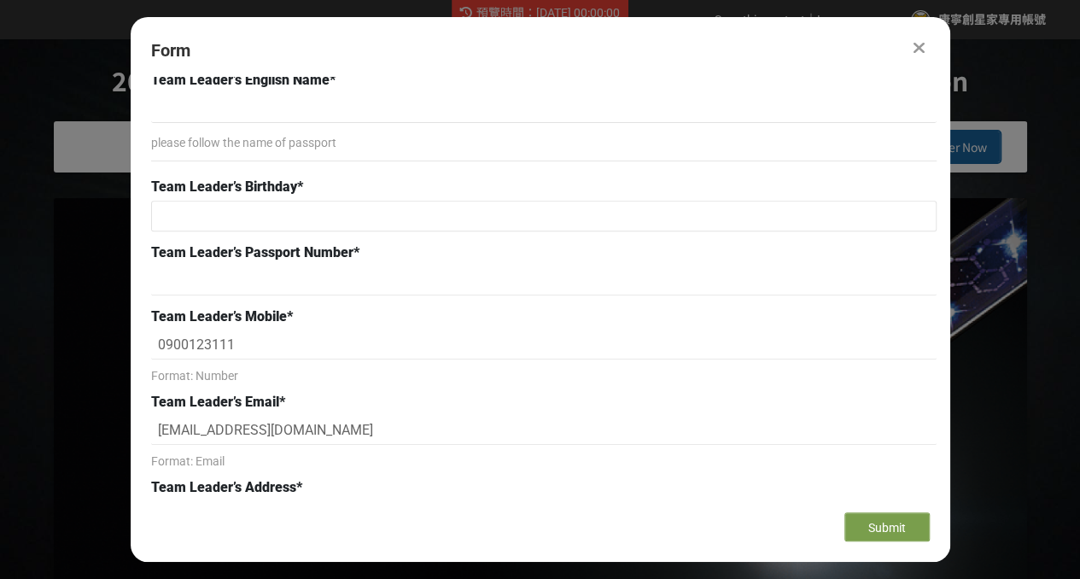
scroll to position [341, 0]
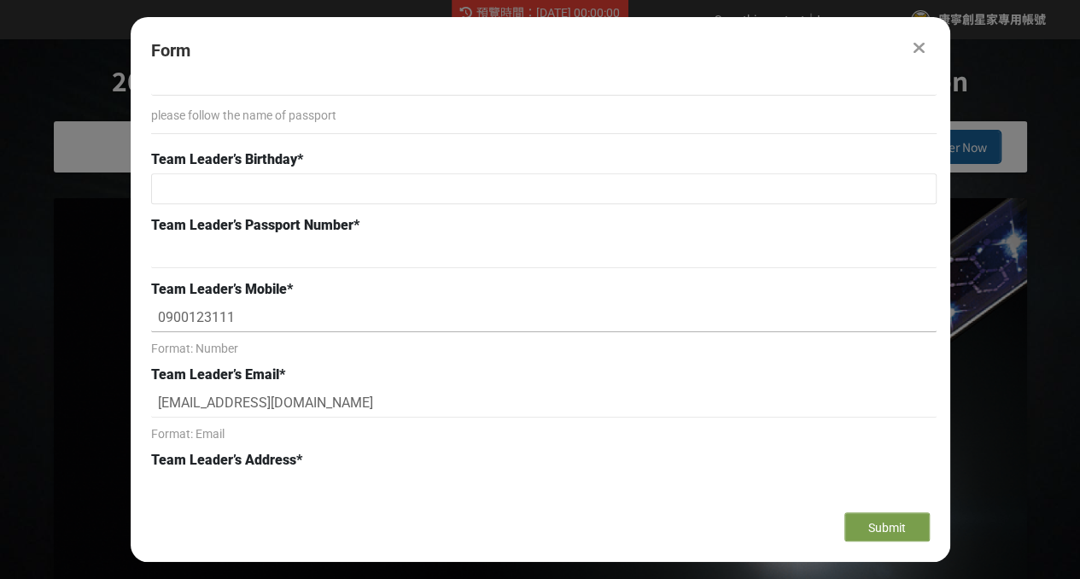
drag, startPoint x: 242, startPoint y: 312, endPoint x: 108, endPoint y: 307, distance: 134.1
drag, startPoint x: 359, startPoint y: 402, endPoint x: 116, endPoint y: 397, distance: 242.5
click at [837, 91] on input at bounding box center [543, 81] width 785 height 29
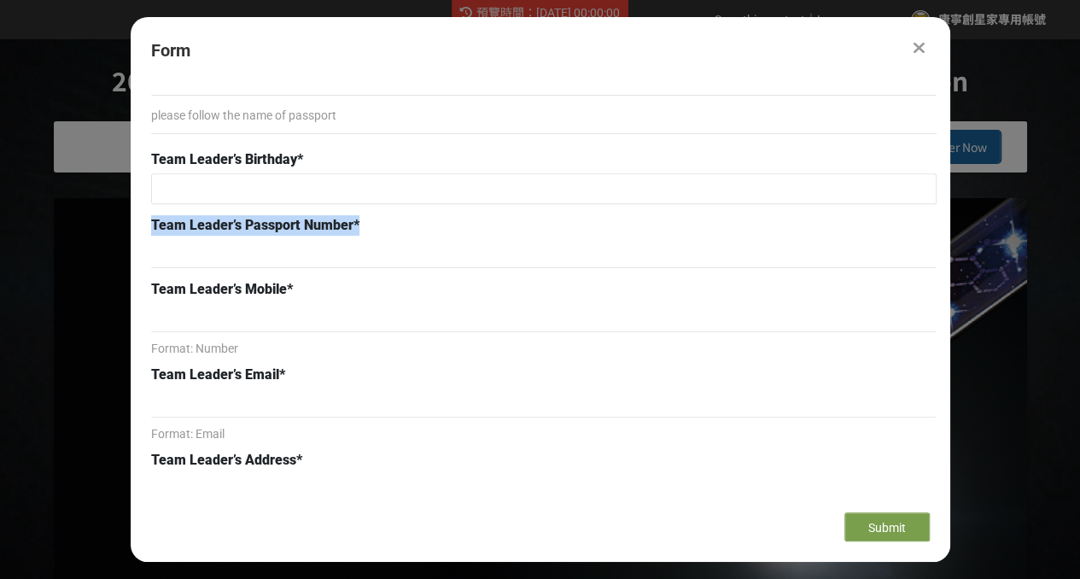
drag, startPoint x: 379, startPoint y: 224, endPoint x: 153, endPoint y: 224, distance: 226.2
click at [153, 224] on div "Team Leader’s Passport Number *" at bounding box center [543, 225] width 785 height 20
copy div "Team Leader’s Passport Number *"
click at [834, 74] on div "Form You are currently the organizer's administrator. If you would like to assi…" at bounding box center [540, 289] width 819 height 545
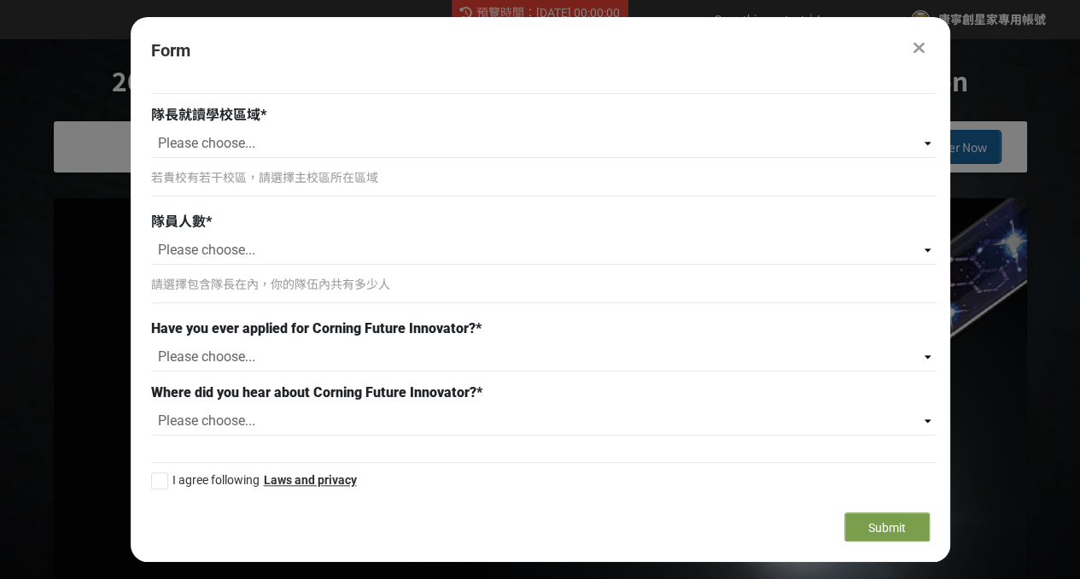
scroll to position [752, 0]
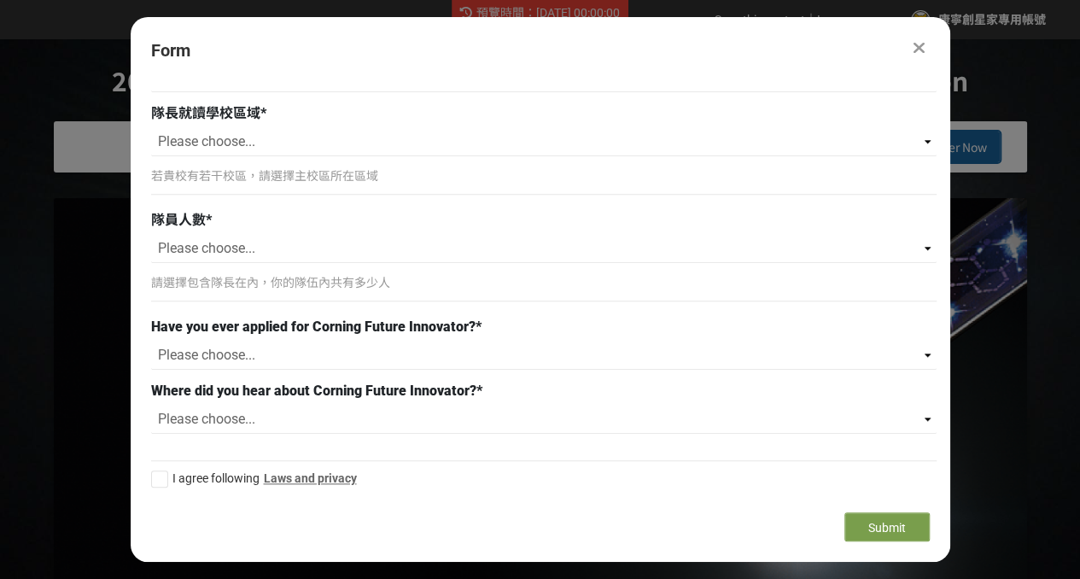
click at [324, 477] on link "Laws and privacy" at bounding box center [310, 478] width 93 height 14
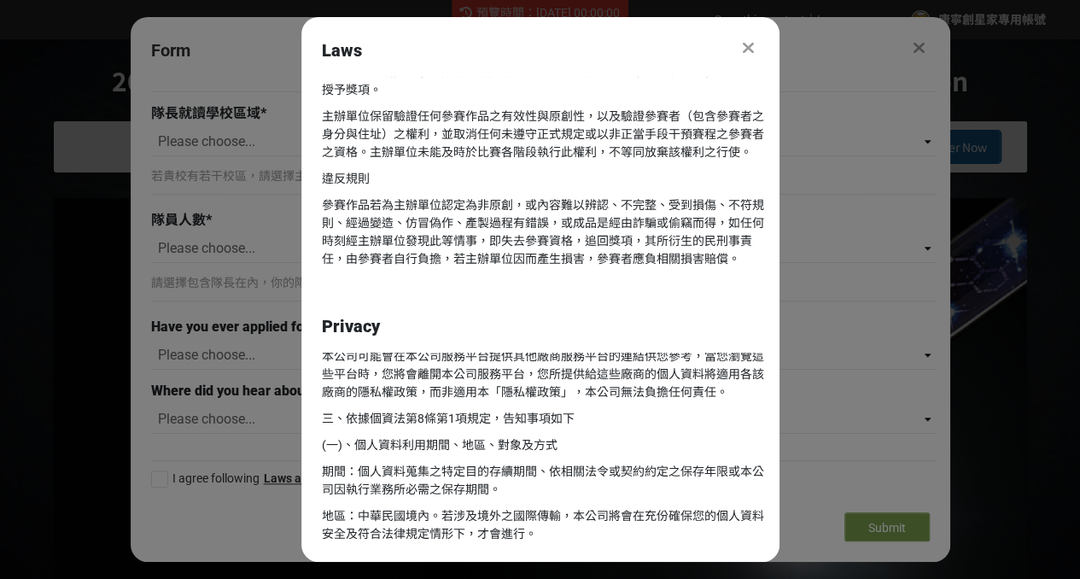
scroll to position [439, 0]
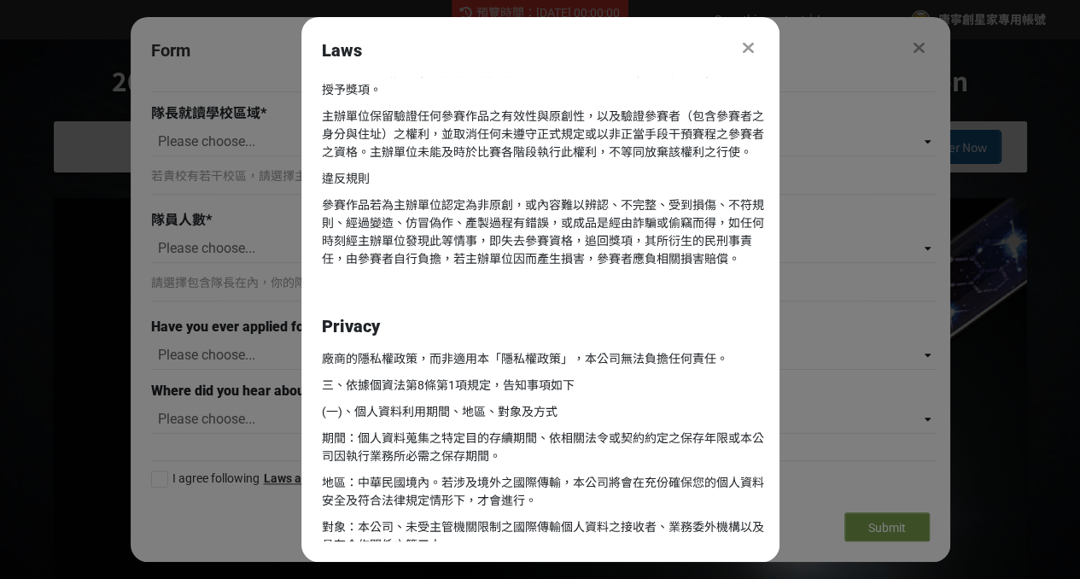
click at [755, 42] on div at bounding box center [748, 48] width 20 height 20
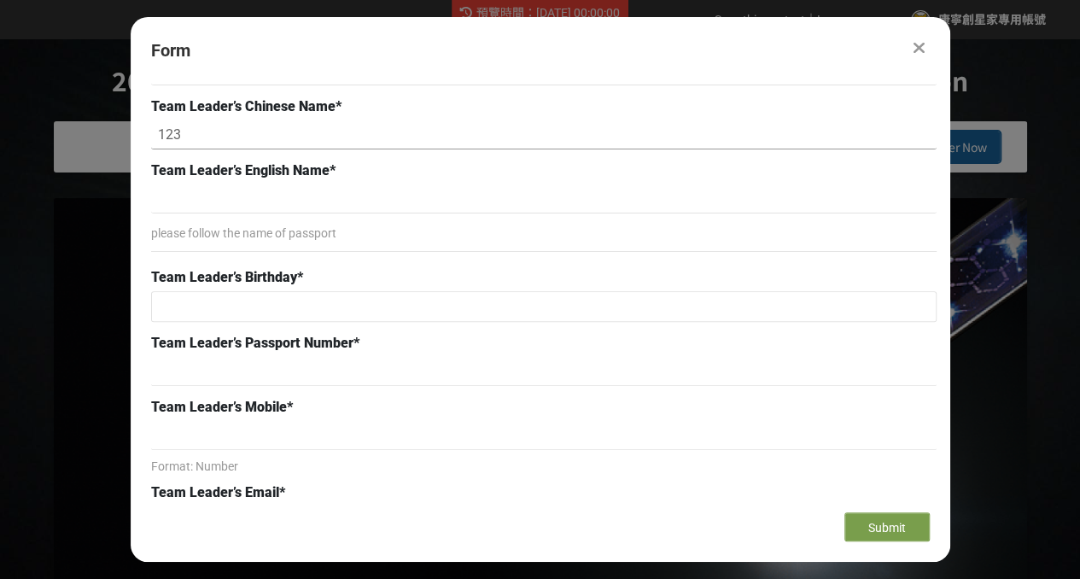
scroll to position [256, 0]
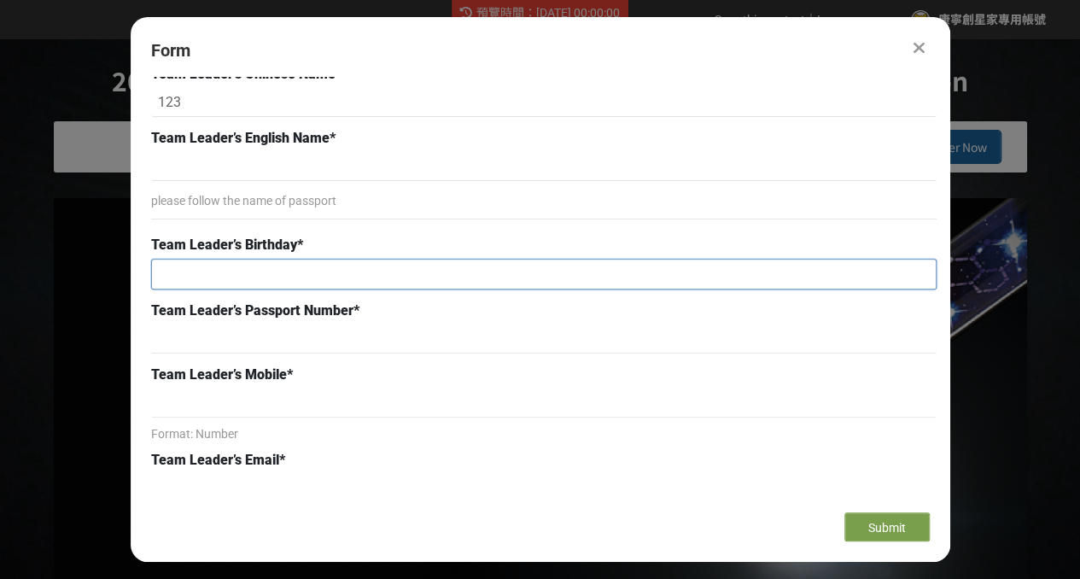
click at [340, 278] on input "text" at bounding box center [544, 273] width 784 height 29
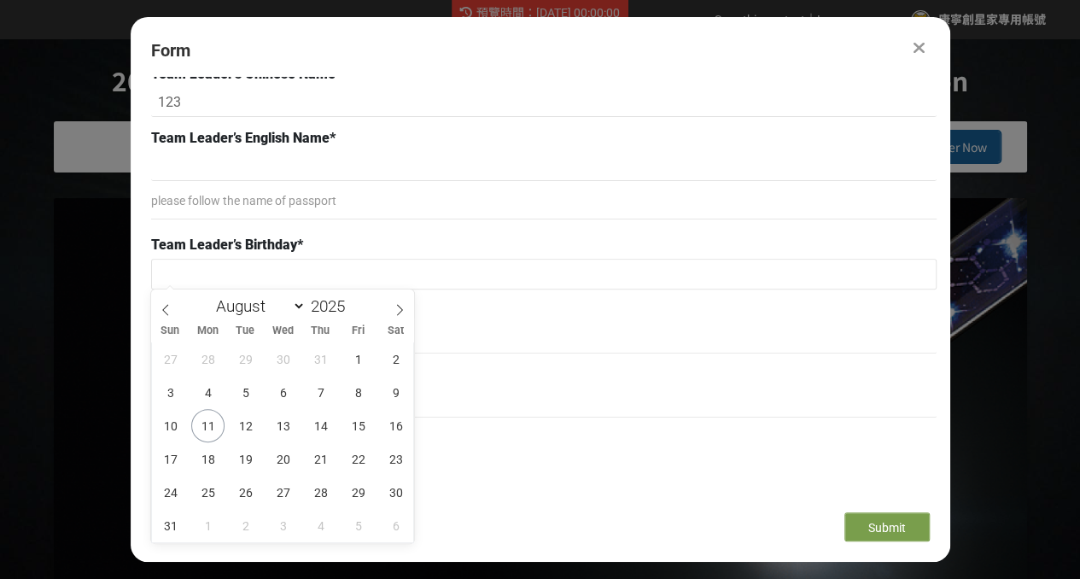
click at [463, 250] on div "Team Leader’s Birthday *" at bounding box center [543, 245] width 785 height 20
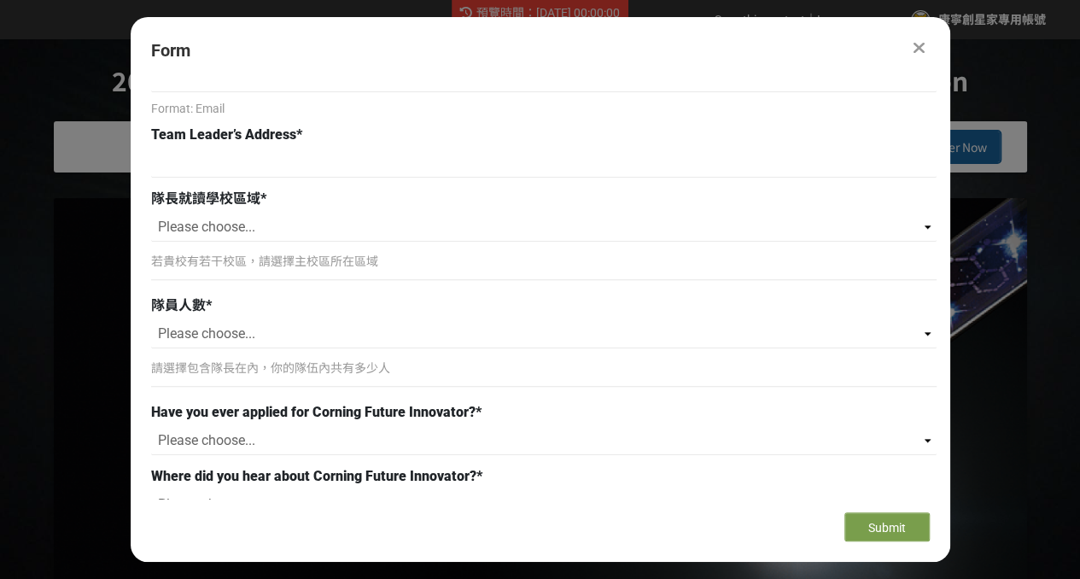
scroll to position [411, 0]
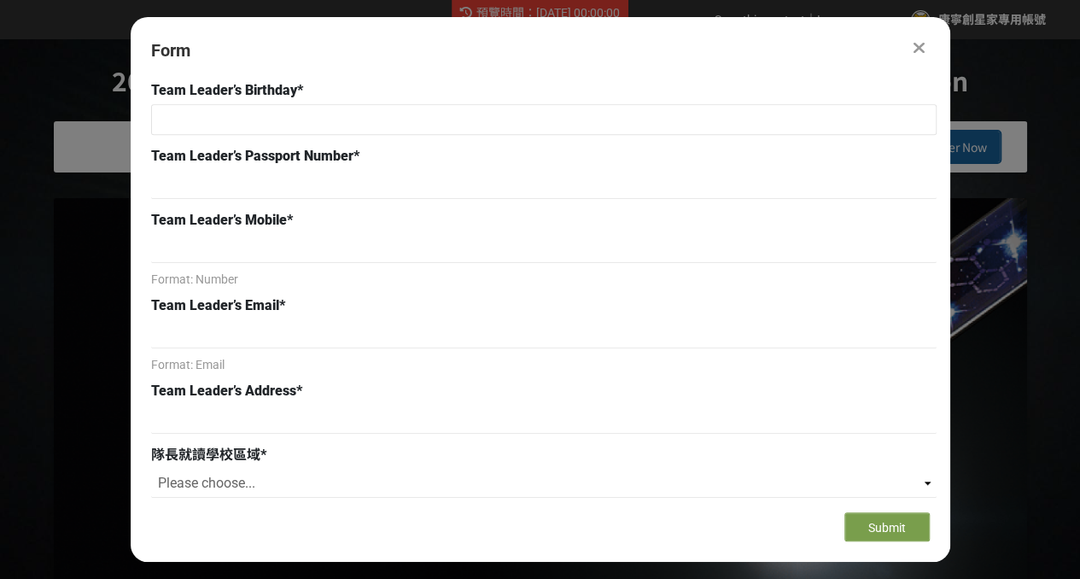
click at [797, 198] on div at bounding box center [543, 186] width 785 height 33
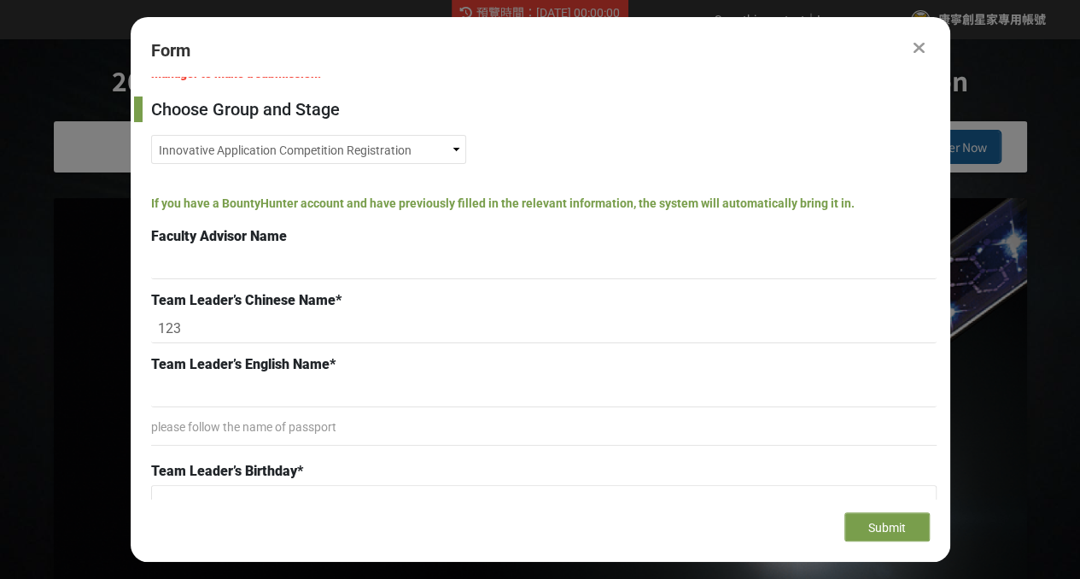
scroll to position [0, 0]
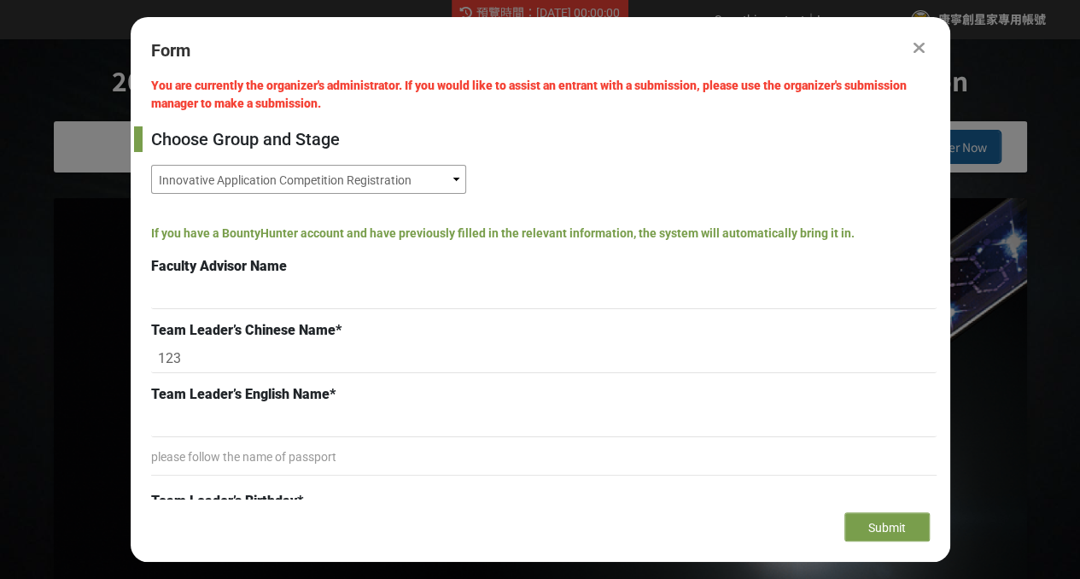
click at [445, 181] on select "Innovative Application Competition Registration Innovative Application Competit…" at bounding box center [308, 179] width 315 height 29
click at [428, 172] on select "Innovative Application Competition Registration Innovative Application Competit…" at bounding box center [308, 179] width 315 height 29
select select "185329:185576"
click at [151, 165] on select "Innovative Application Competition Registration Innovative Application Competit…" at bounding box center [308, 179] width 315 height 29
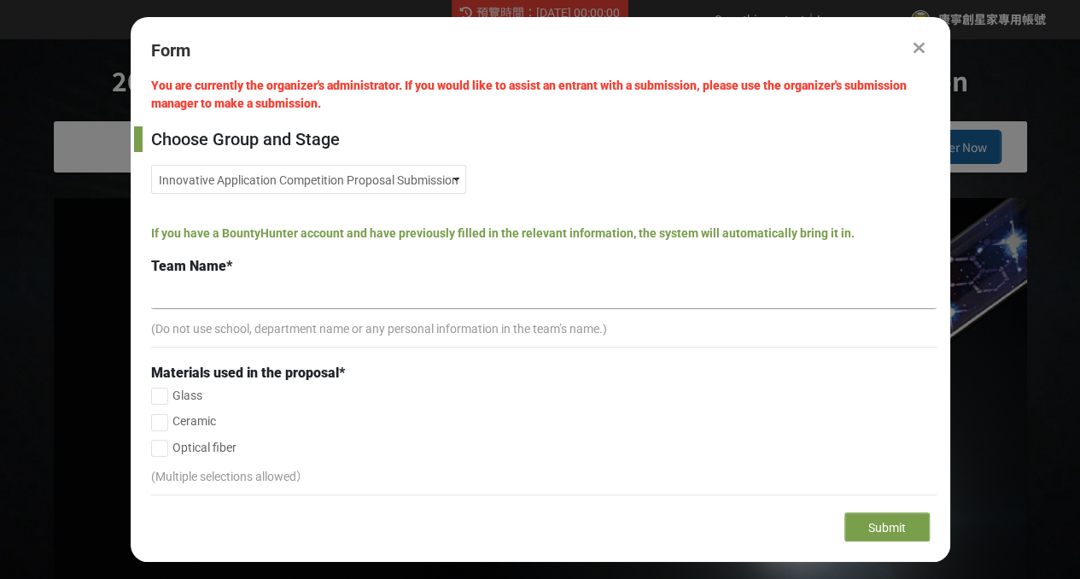
click at [184, 293] on input at bounding box center [543, 294] width 785 height 29
type input "ㄉˇ"
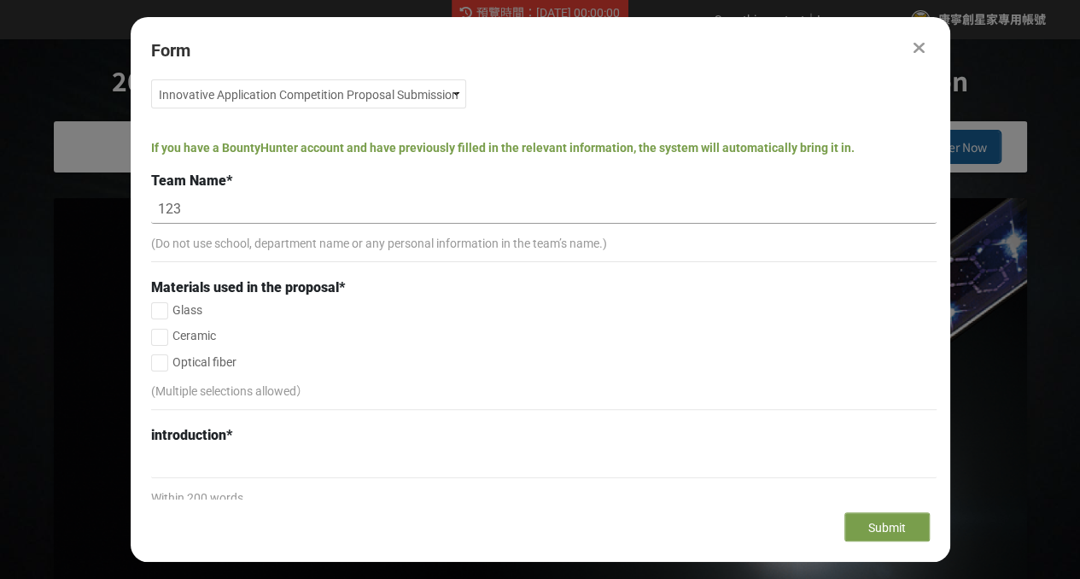
type input "123"
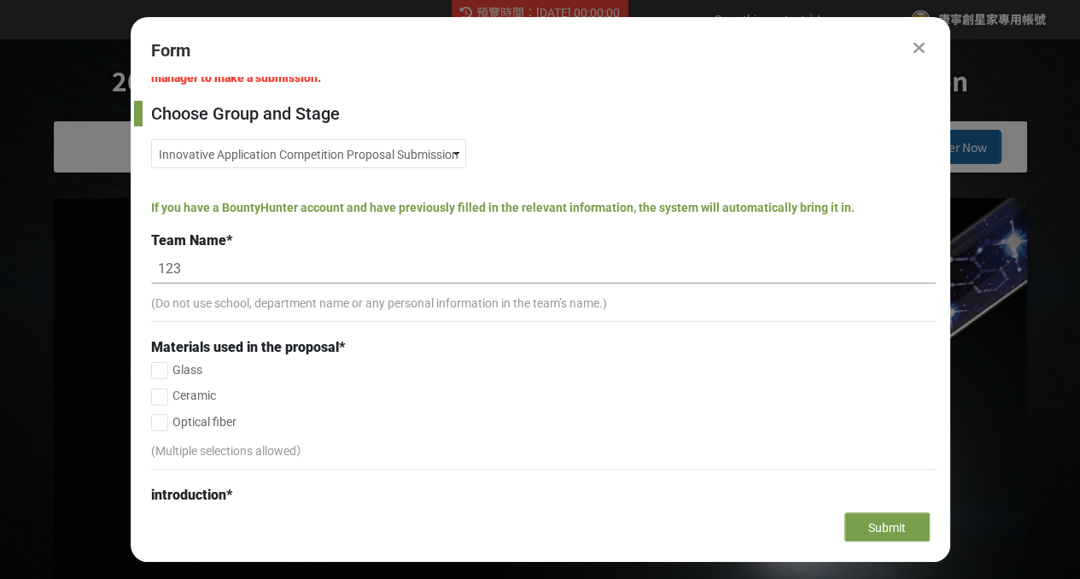
scroll to position [0, 0]
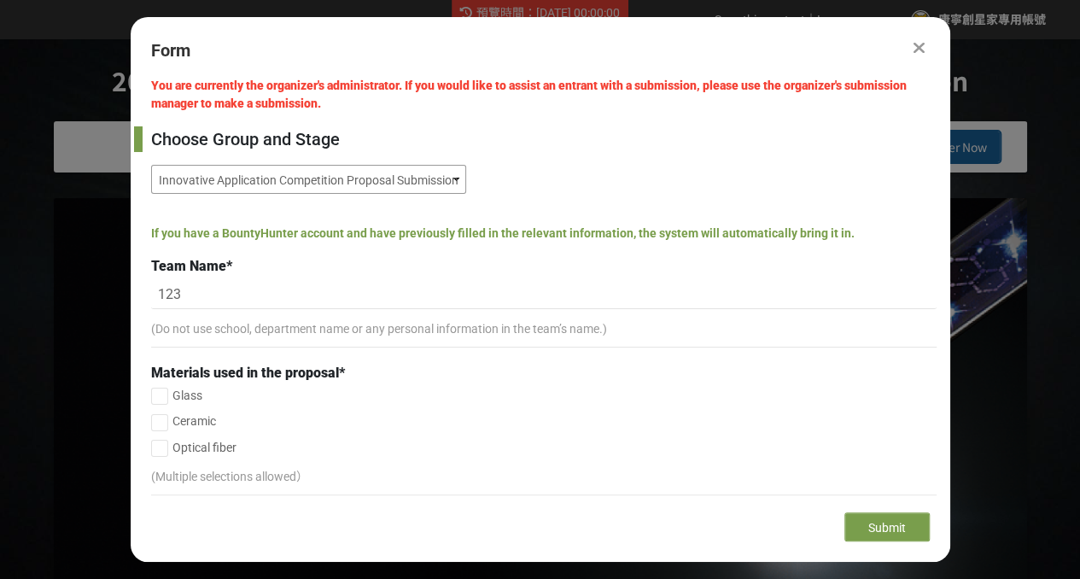
click at [373, 183] on select "Innovative Application Competition Registration Innovative Application Competit…" at bounding box center [308, 179] width 315 height 29
select select "185329:185575"
click at [151, 165] on select "Innovative Application Competition Registration Innovative Application Competit…" at bounding box center [308, 179] width 315 height 29
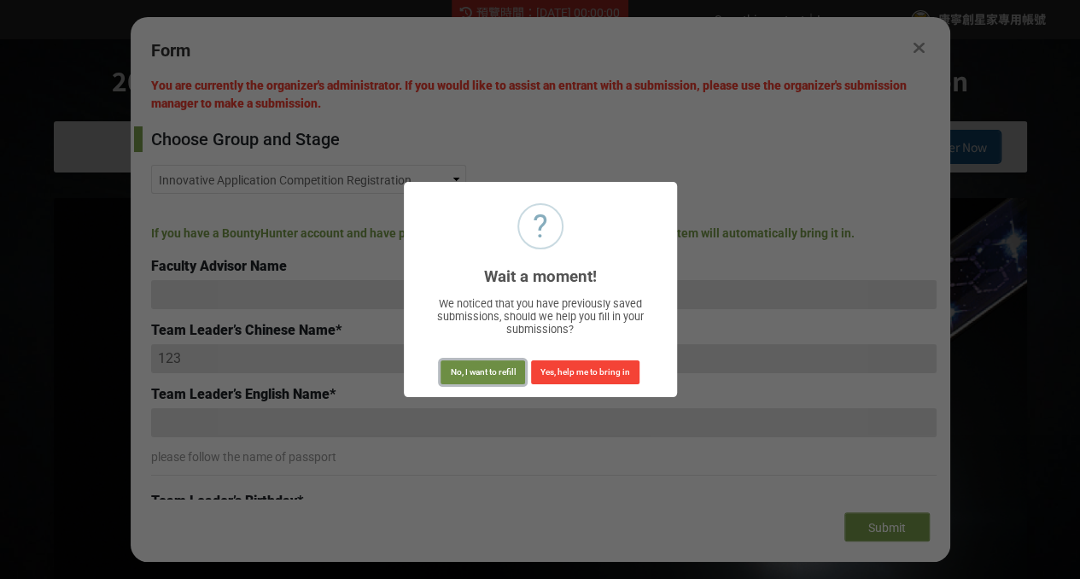
click at [462, 382] on button "No, I want to refill" at bounding box center [482, 372] width 85 height 24
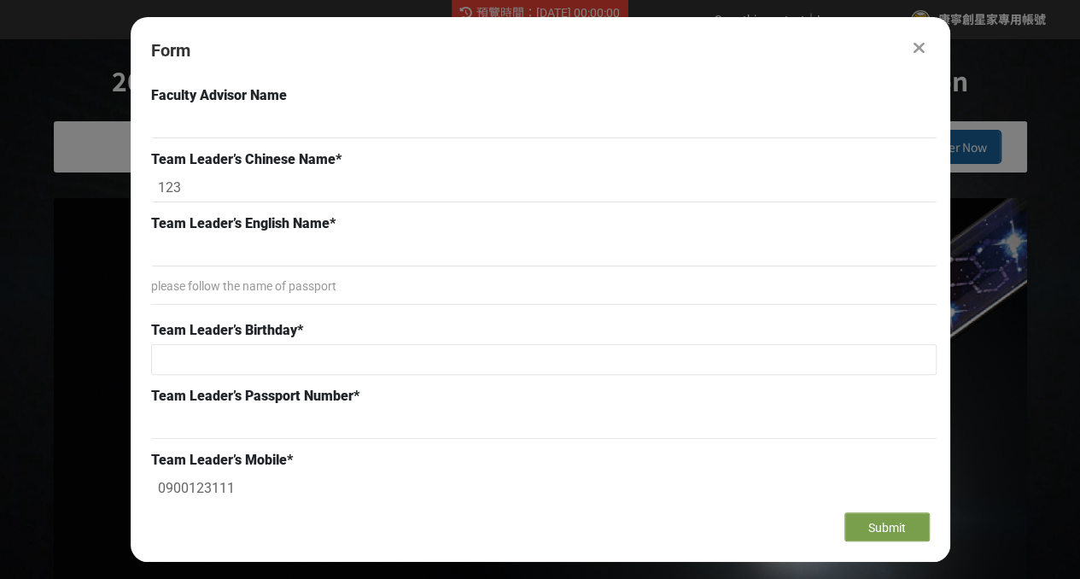
scroll to position [341, 0]
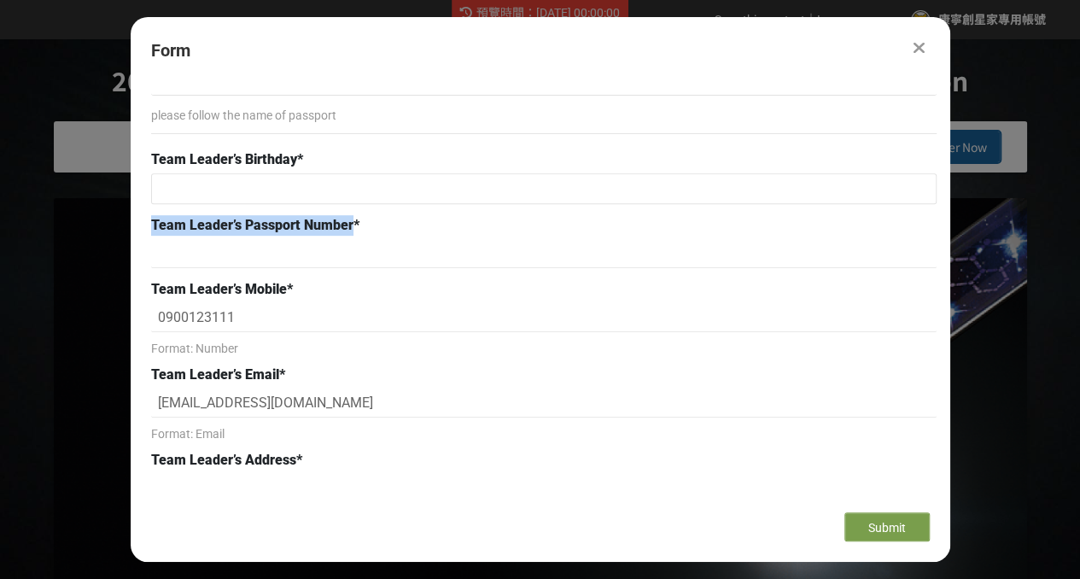
drag, startPoint x: 150, startPoint y: 224, endPoint x: 351, endPoint y: 229, distance: 200.6
click at [351, 229] on div "Team Leader’s Passport Number *" at bounding box center [543, 225] width 785 height 20
copy span "Team Leader’s Passport Number"
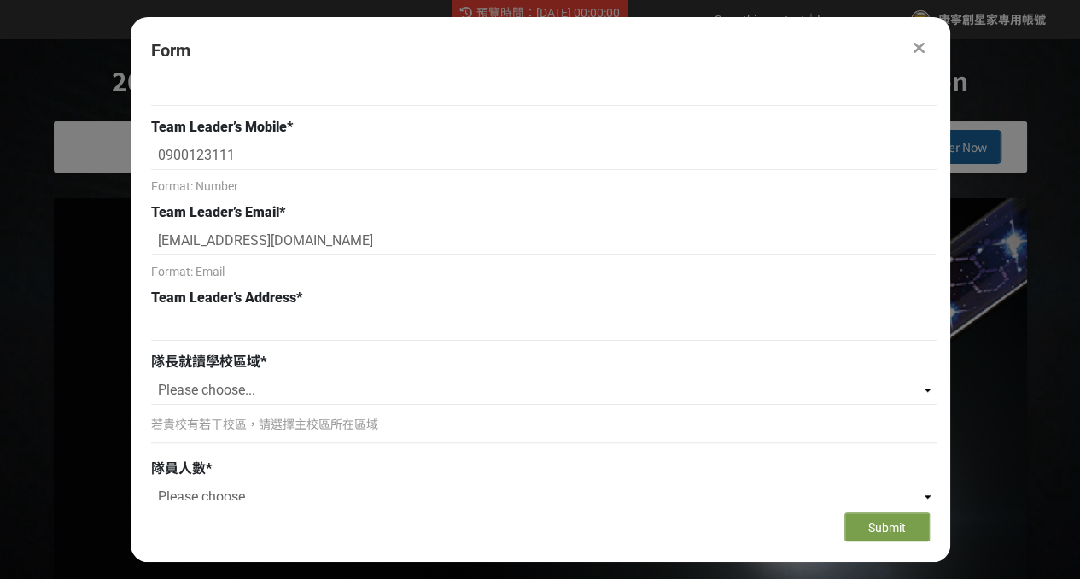
scroll to position [598, 0]
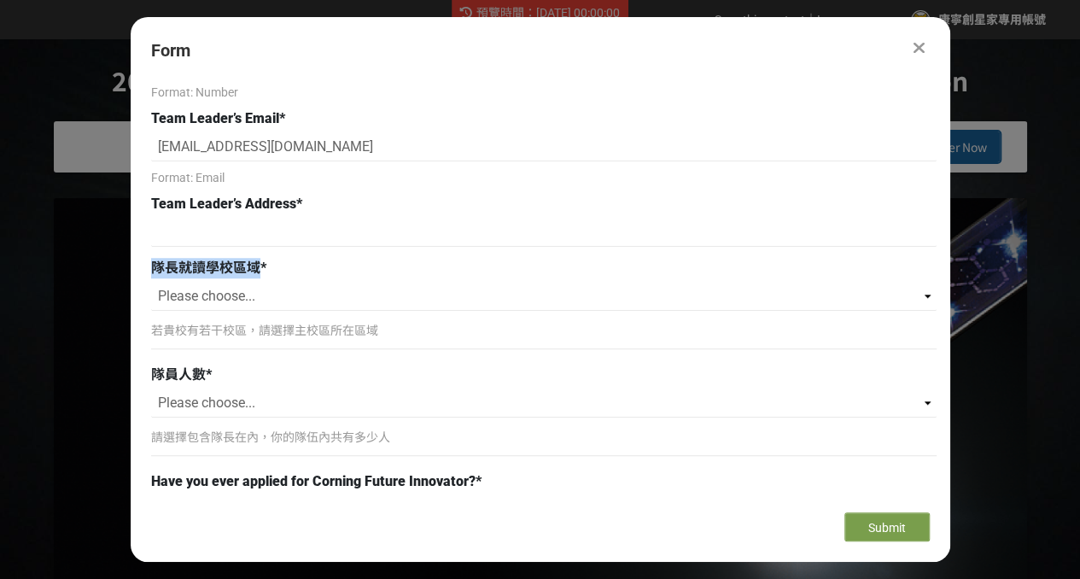
drag, startPoint x: 259, startPoint y: 267, endPoint x: 154, endPoint y: 262, distance: 105.1
click at [154, 262] on span "隊長就讀學校區域" at bounding box center [205, 267] width 109 height 16
click at [456, 258] on div "隊長就讀學校區域 *" at bounding box center [543, 268] width 785 height 20
